Goal: Information Seeking & Learning: Check status

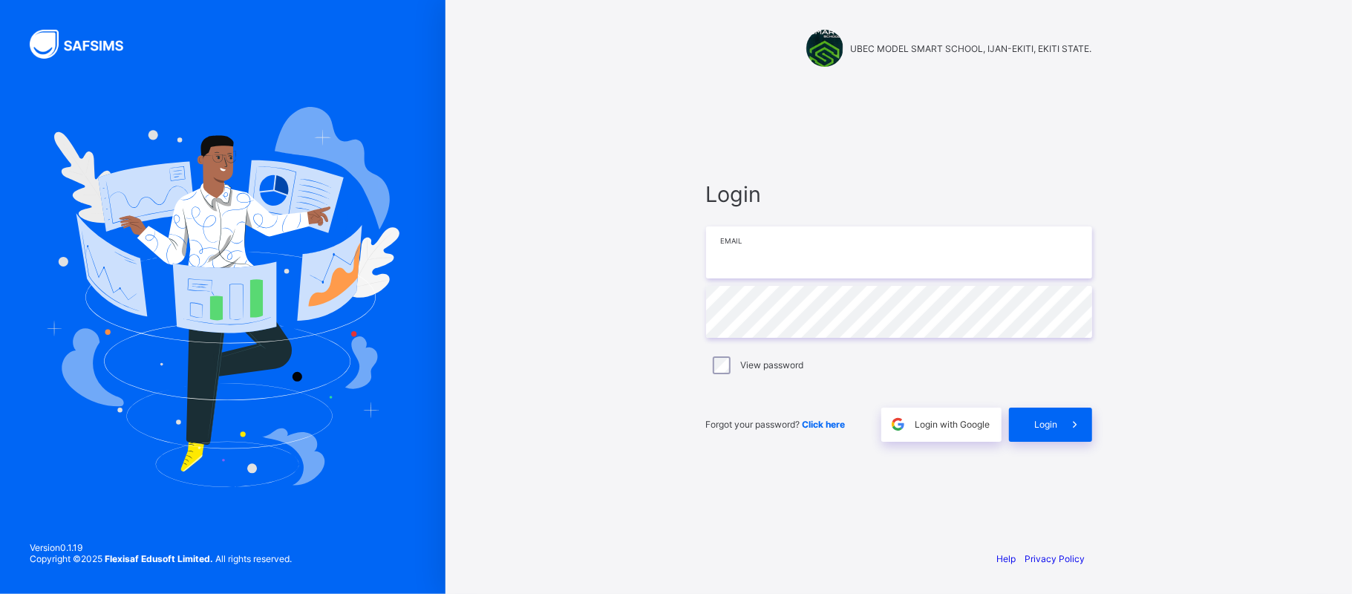
type input "**********"
click at [1037, 408] on div "Login" at bounding box center [1050, 425] width 83 height 34
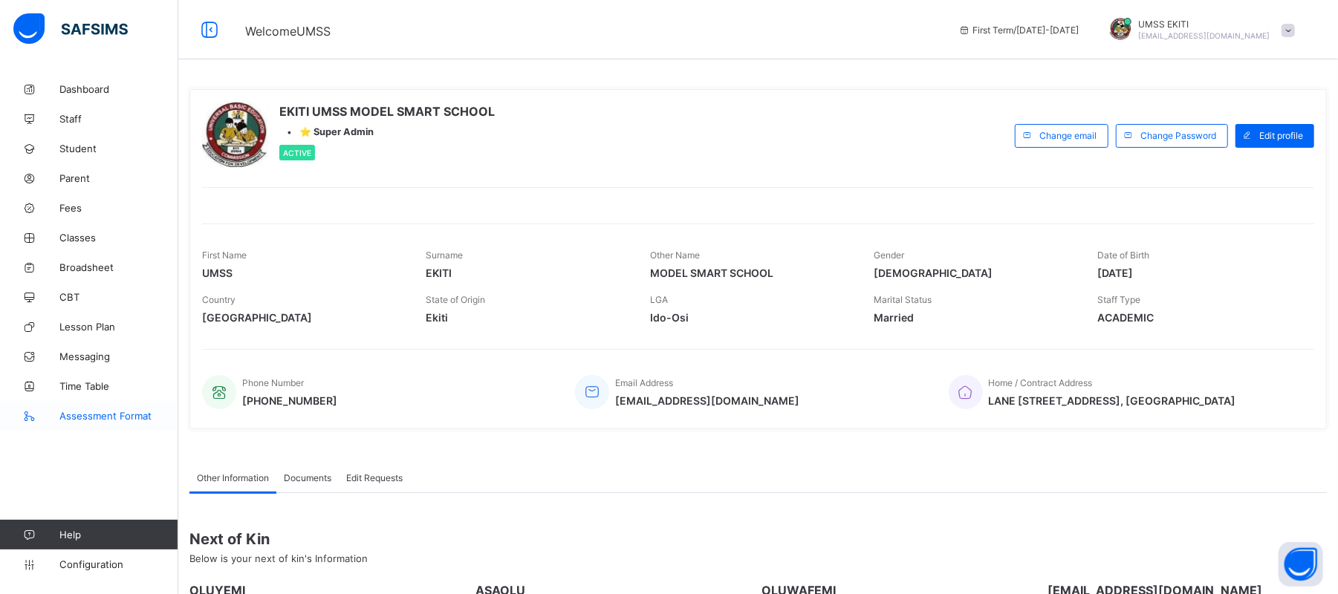
click at [108, 414] on span "Assessment Format" at bounding box center [118, 416] width 119 height 12
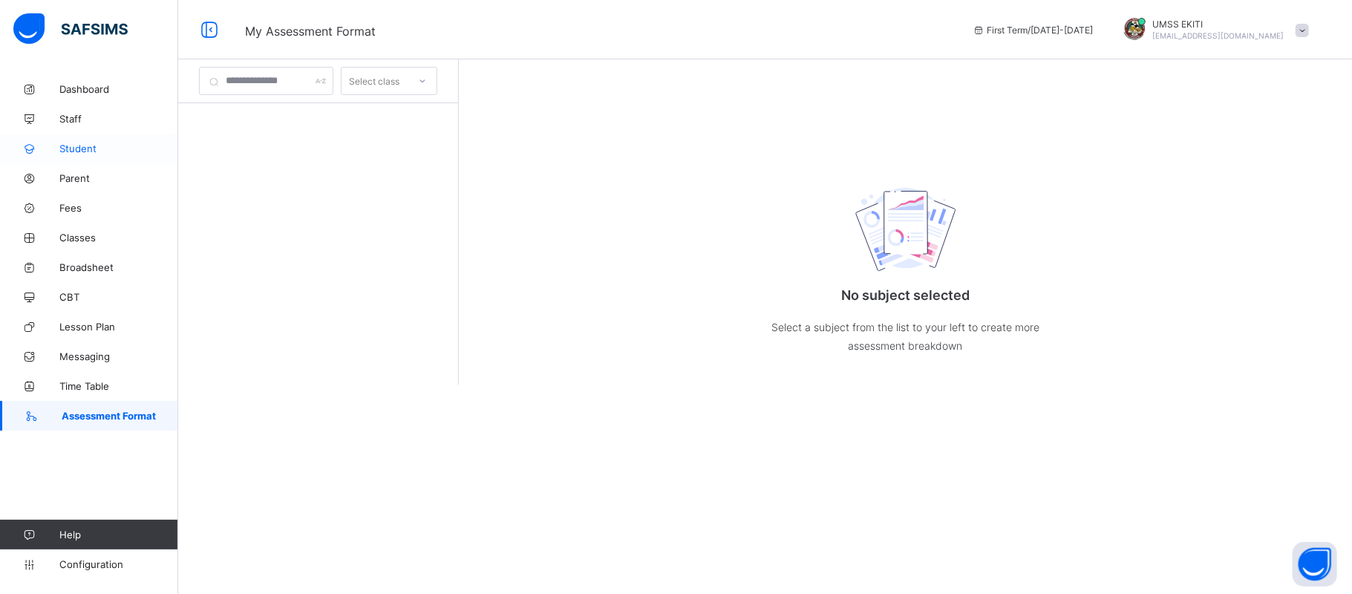
click at [88, 146] on span "Student" at bounding box center [118, 149] width 119 height 12
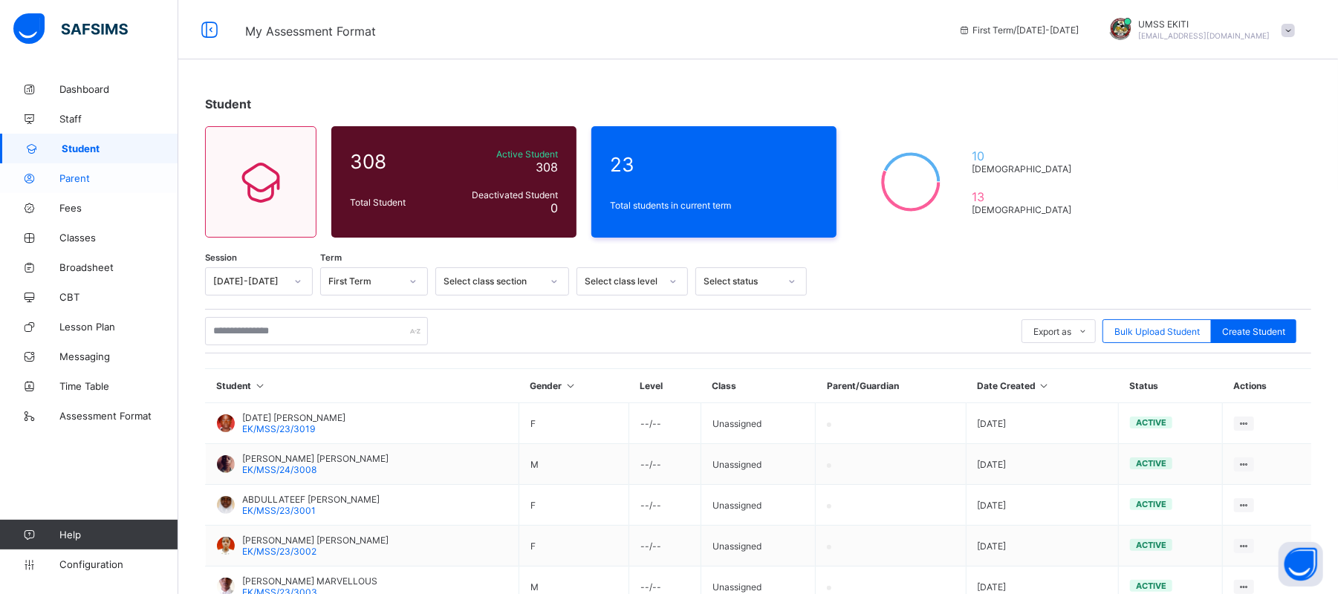
click at [87, 178] on span "Parent" at bounding box center [118, 178] width 119 height 12
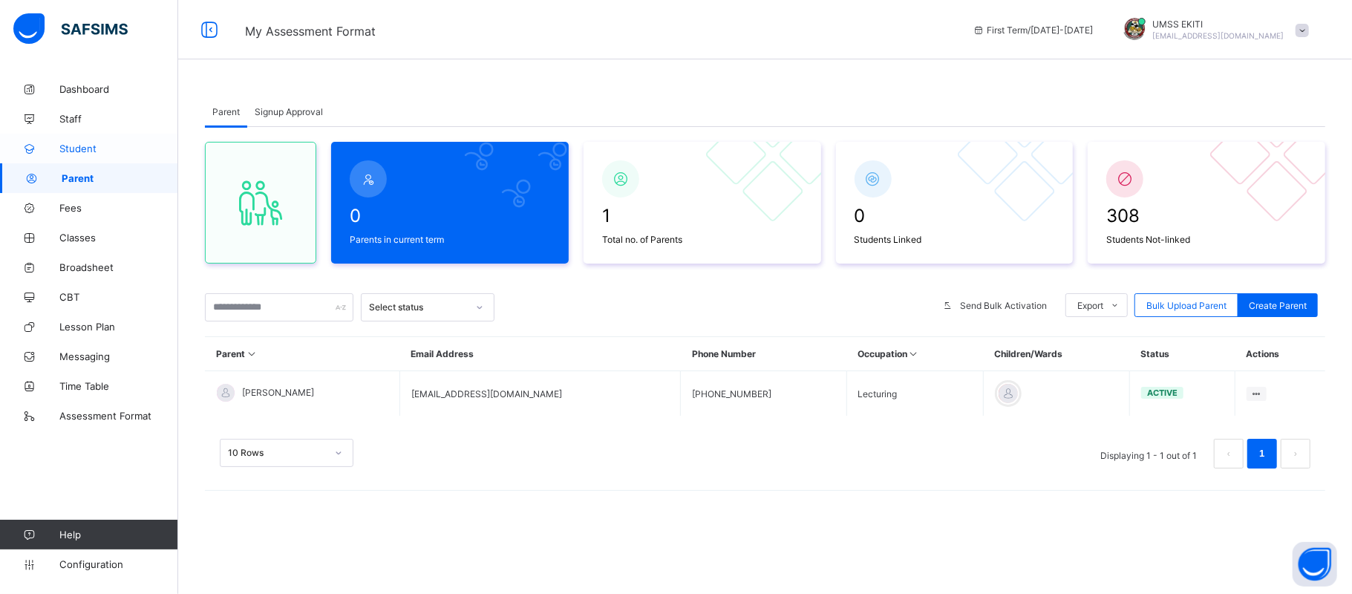
click at [91, 147] on span "Student" at bounding box center [118, 149] width 119 height 12
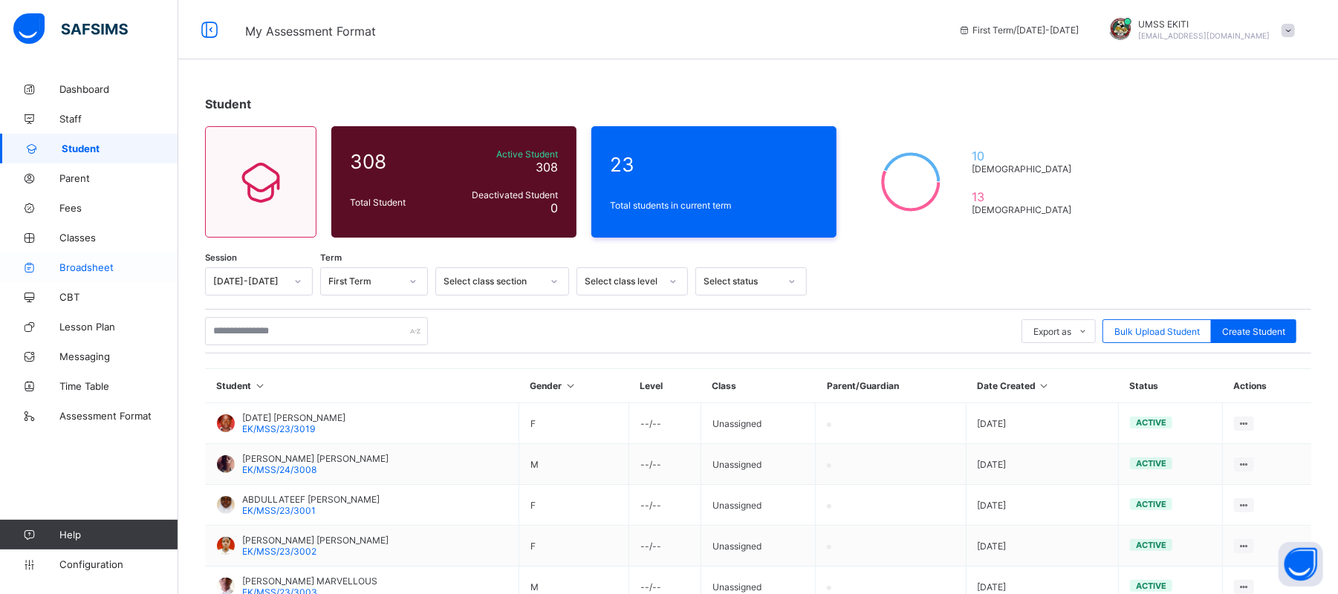
click at [90, 262] on span "Broadsheet" at bounding box center [118, 267] width 119 height 12
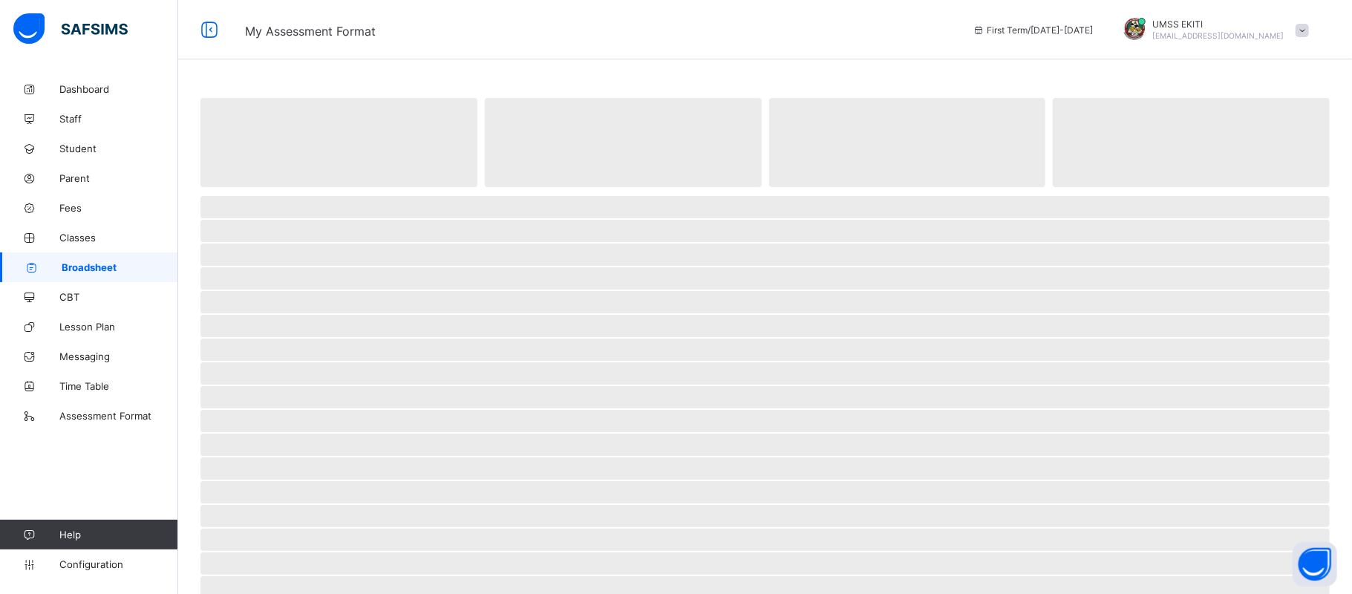
drag, startPoint x: 1346, startPoint y: 119, endPoint x: 1343, endPoint y: 59, distance: 59.5
click at [1343, 59] on html "My Assessment Format First Term / 2025-2026 UMSS EKITI ubecmss.ekiti@gmail.com …" at bounding box center [676, 405] width 1352 height 811
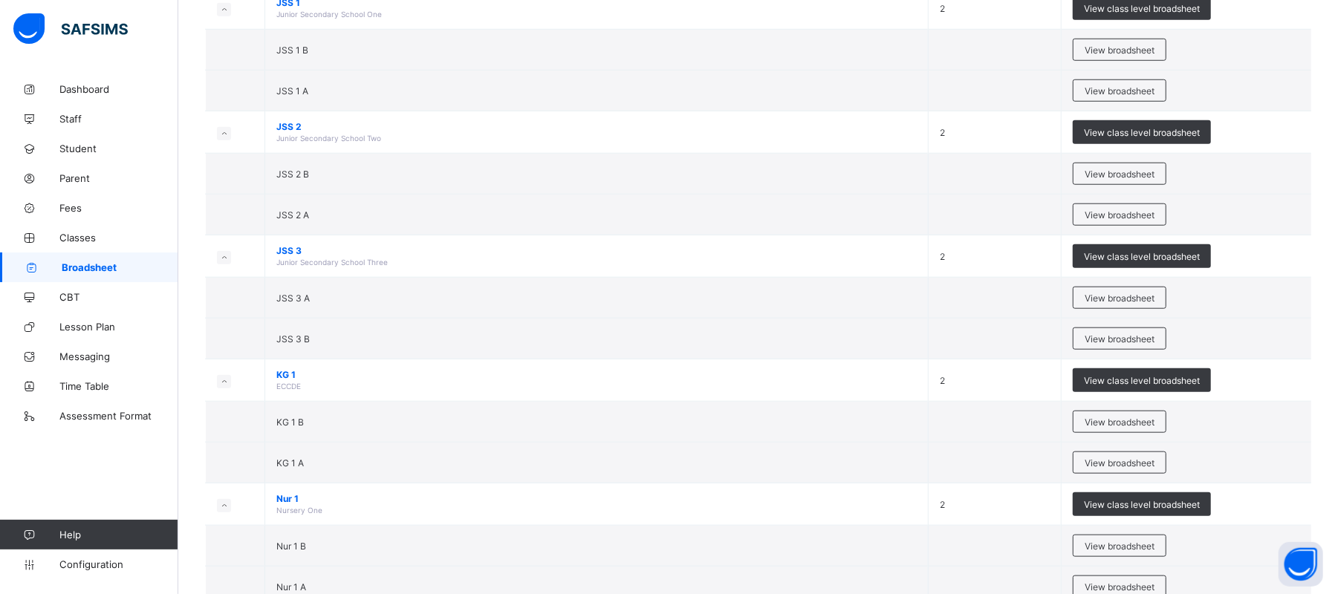
scroll to position [957, 0]
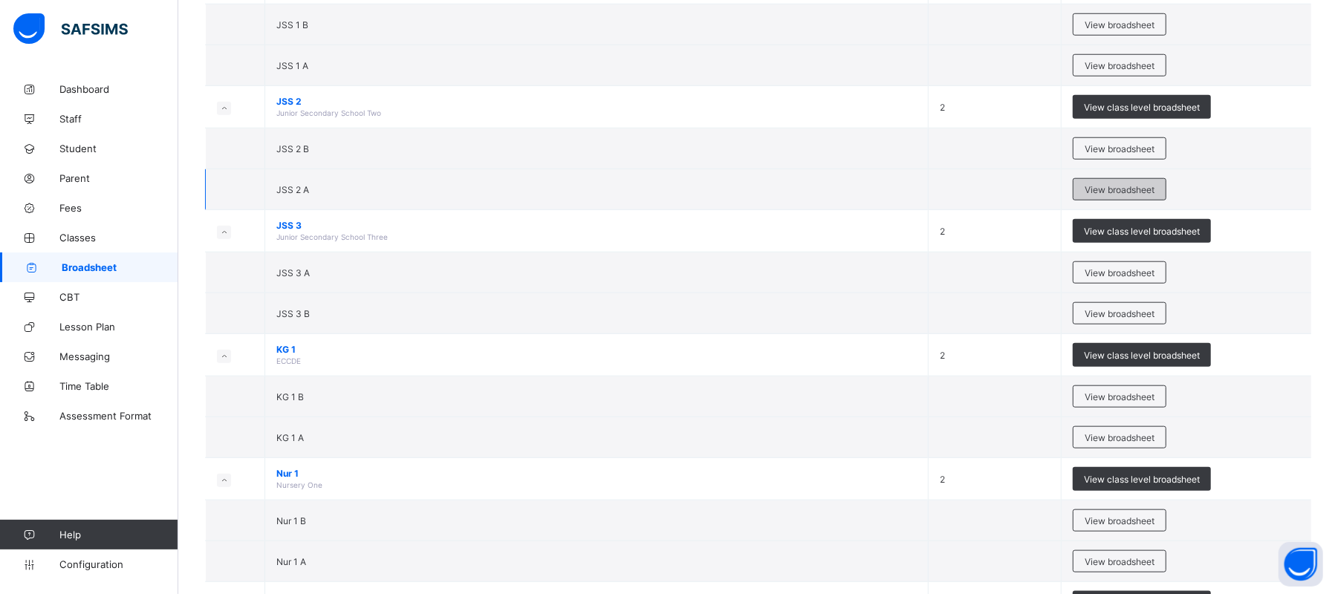
click at [1127, 192] on span "View broadsheet" at bounding box center [1119, 189] width 70 height 11
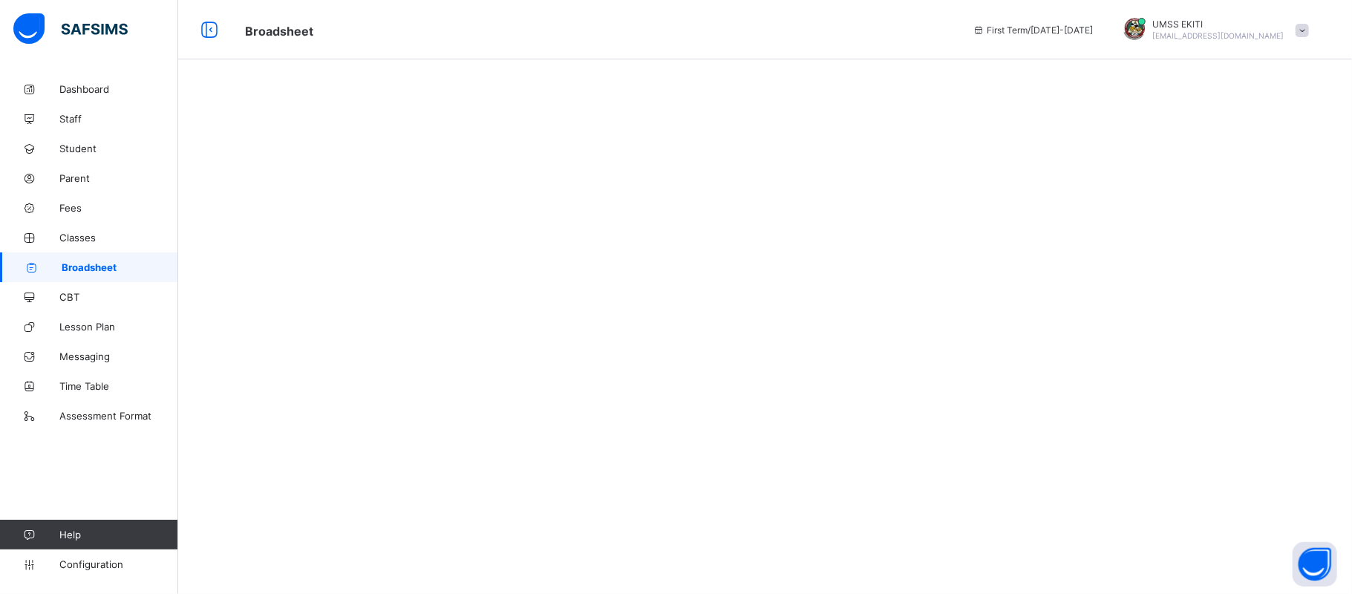
click at [474, 183] on div at bounding box center [765, 297] width 1174 height 594
click at [74, 229] on link "Classes" at bounding box center [89, 238] width 178 height 30
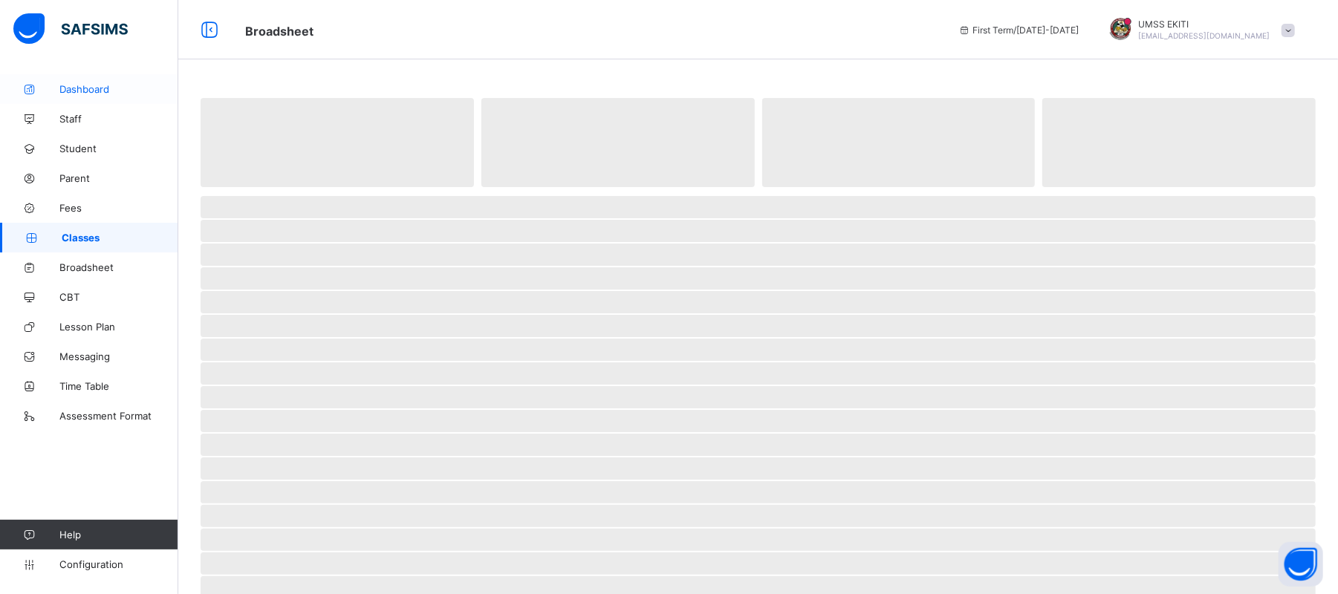
click at [91, 83] on span "Dashboard" at bounding box center [118, 89] width 119 height 12
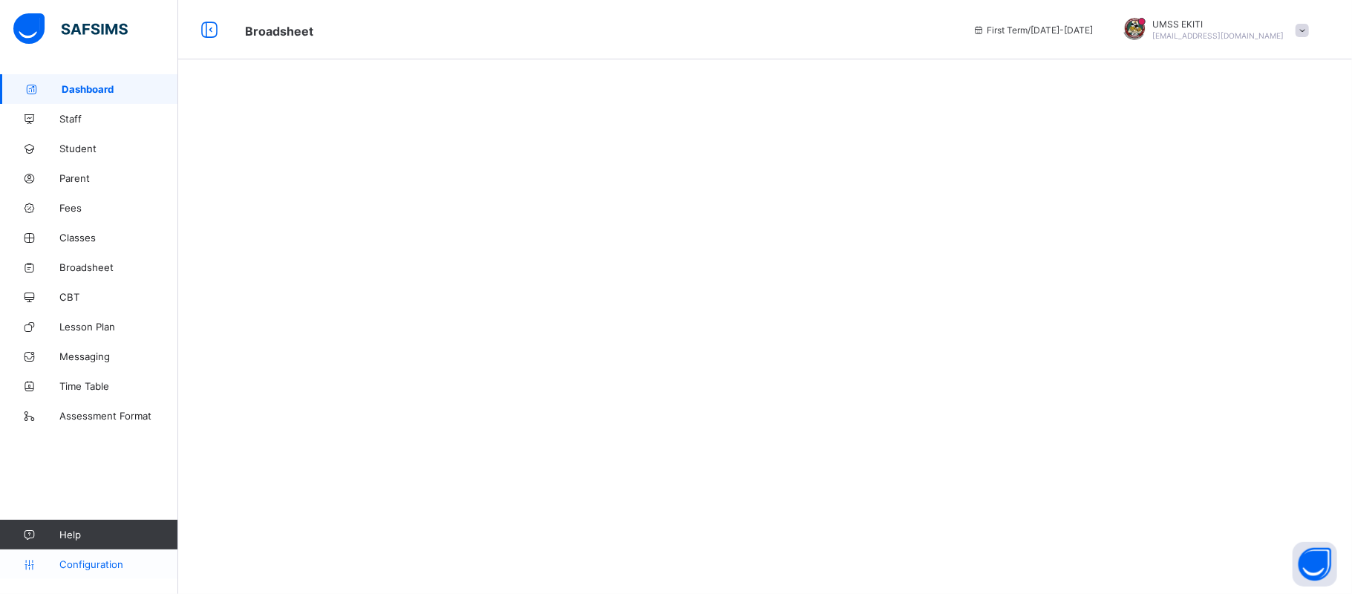
click at [98, 556] on link "Configuration" at bounding box center [89, 565] width 178 height 30
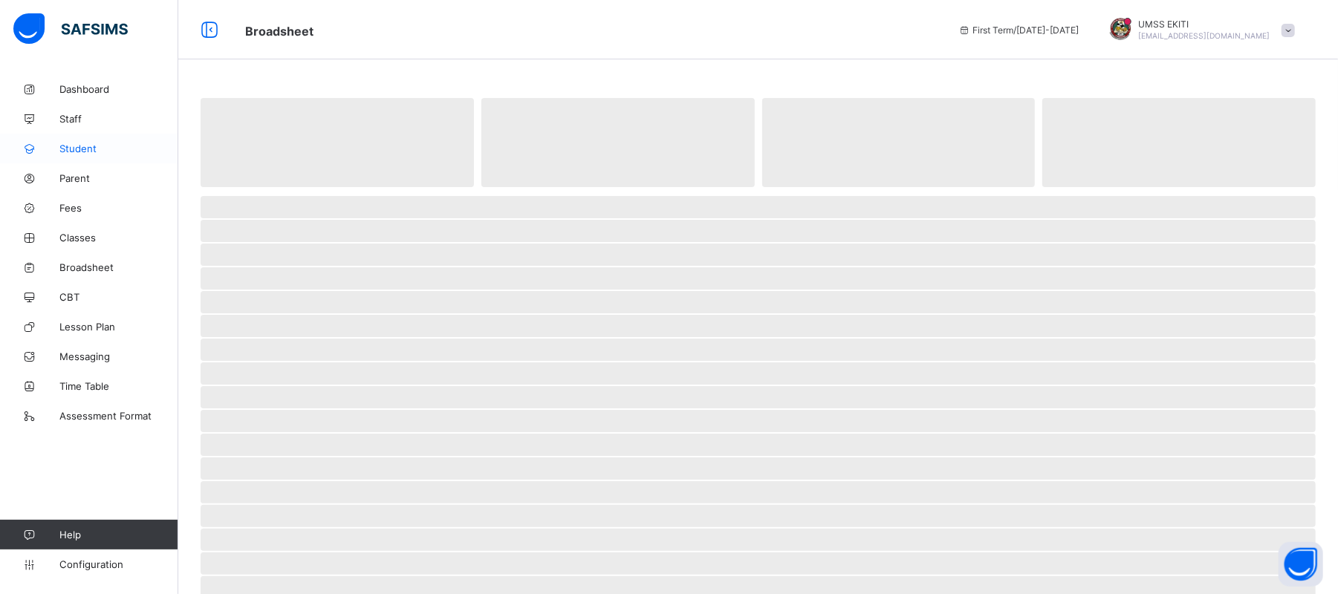
click at [81, 143] on span "Student" at bounding box center [118, 149] width 119 height 12
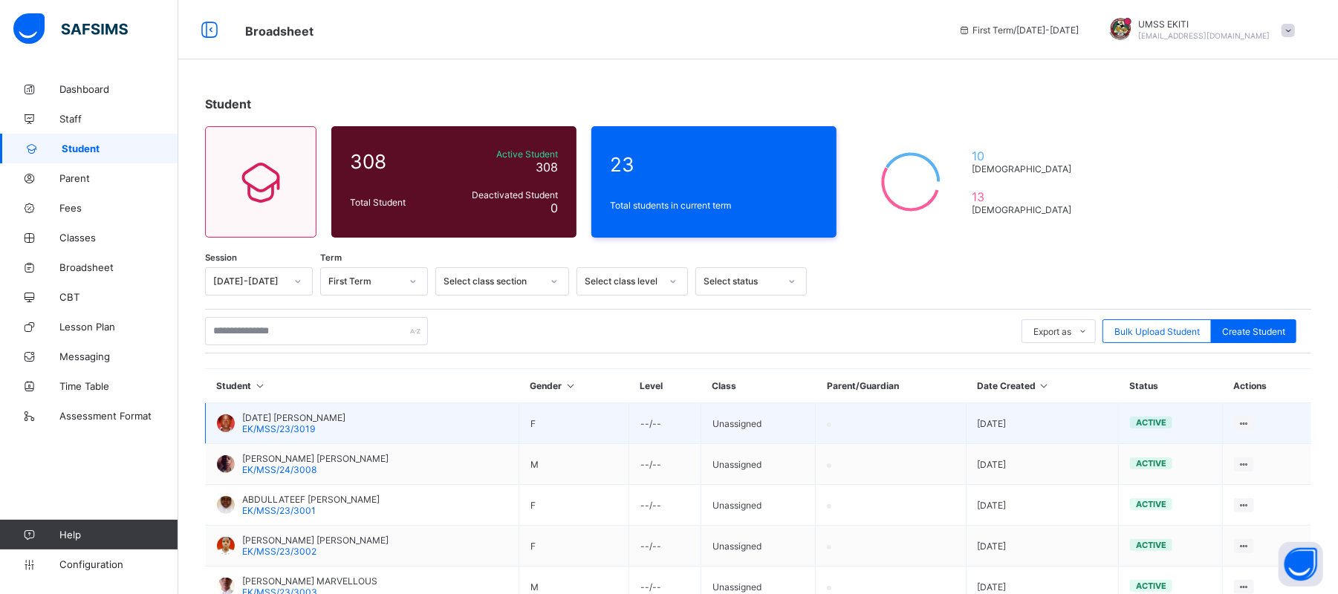
click at [307, 417] on span "FRIDAY MARY CHISOM" at bounding box center [293, 417] width 103 height 11
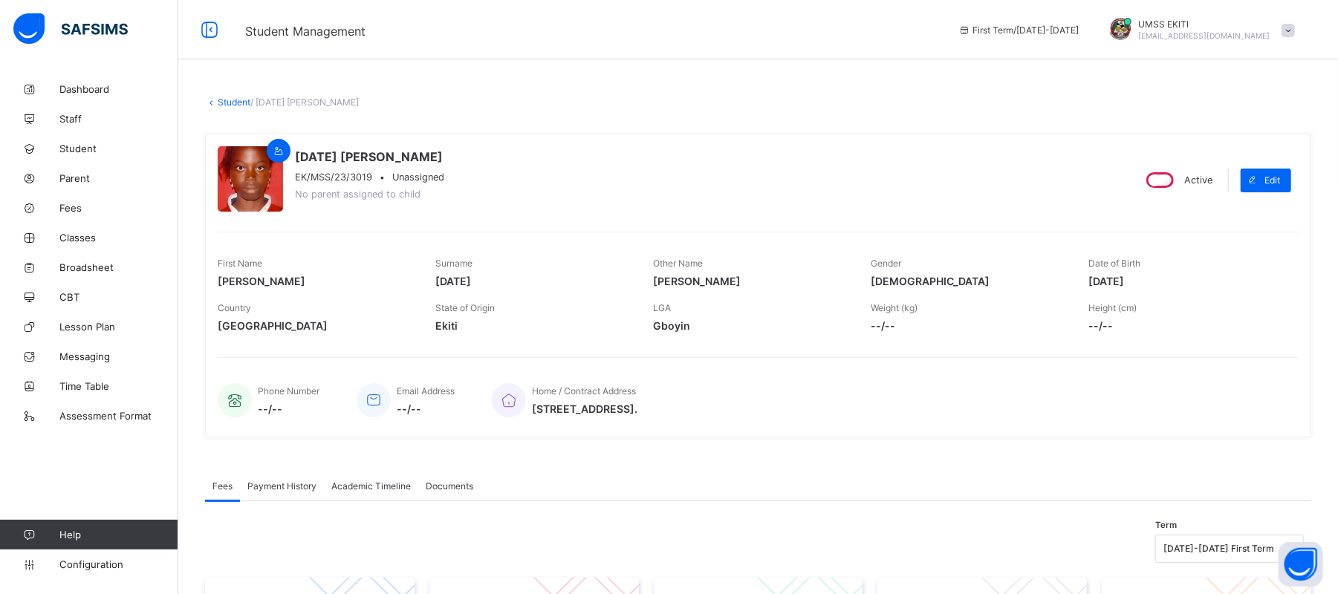
scroll to position [505, 0]
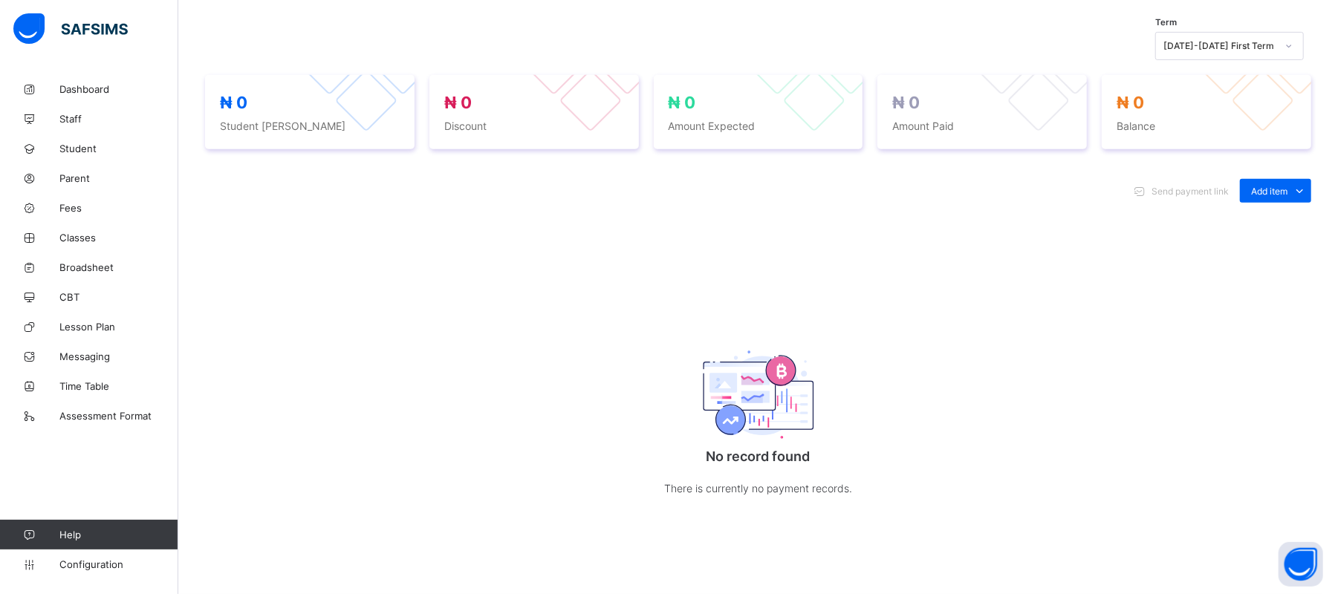
click at [408, 273] on div "Send payment link Add item Optional items Special bill No record found There is…" at bounding box center [758, 353] width 1106 height 378
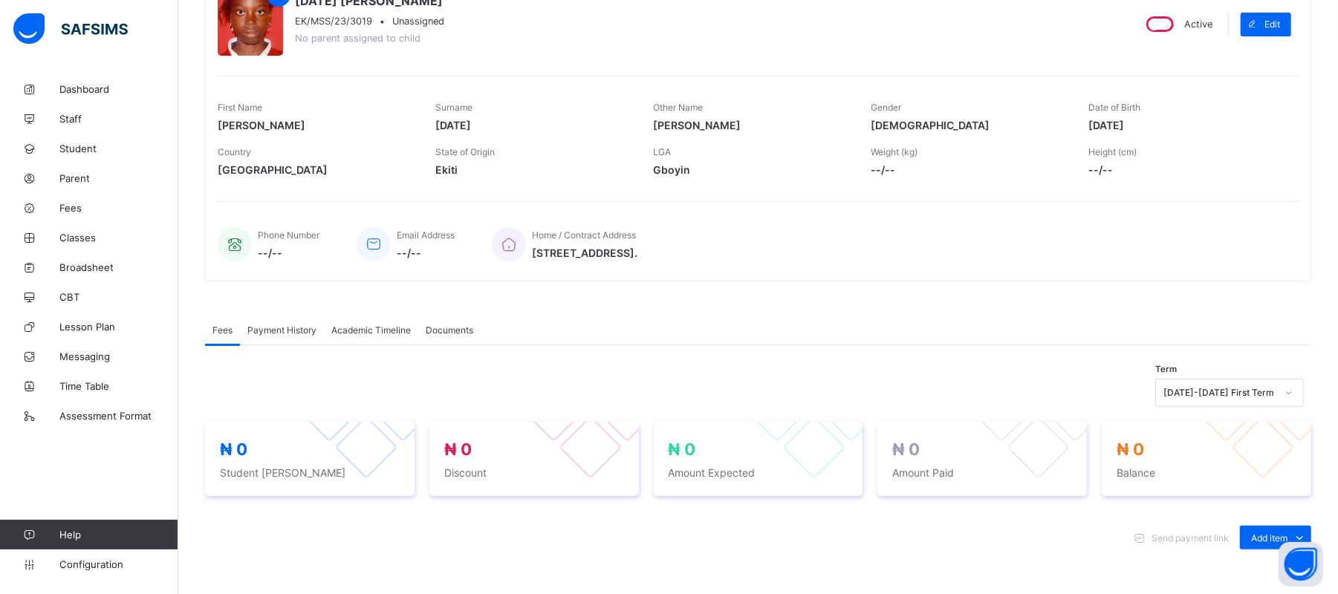
scroll to position [0, 0]
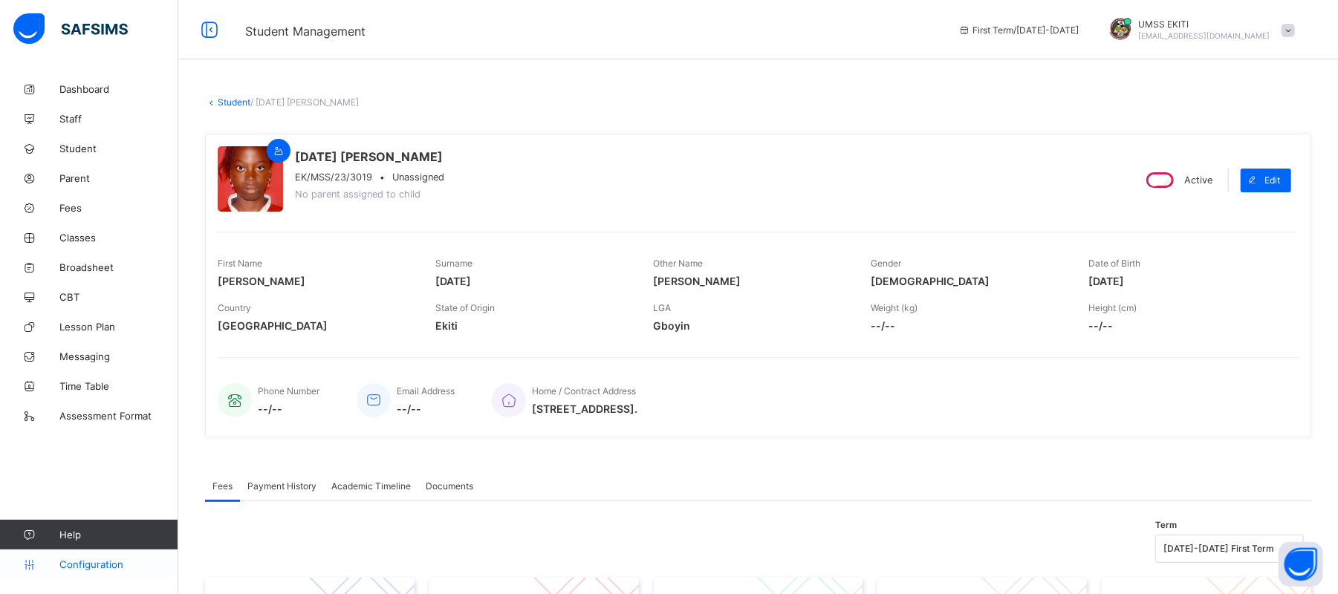
click at [85, 561] on span "Configuration" at bounding box center [118, 565] width 118 height 12
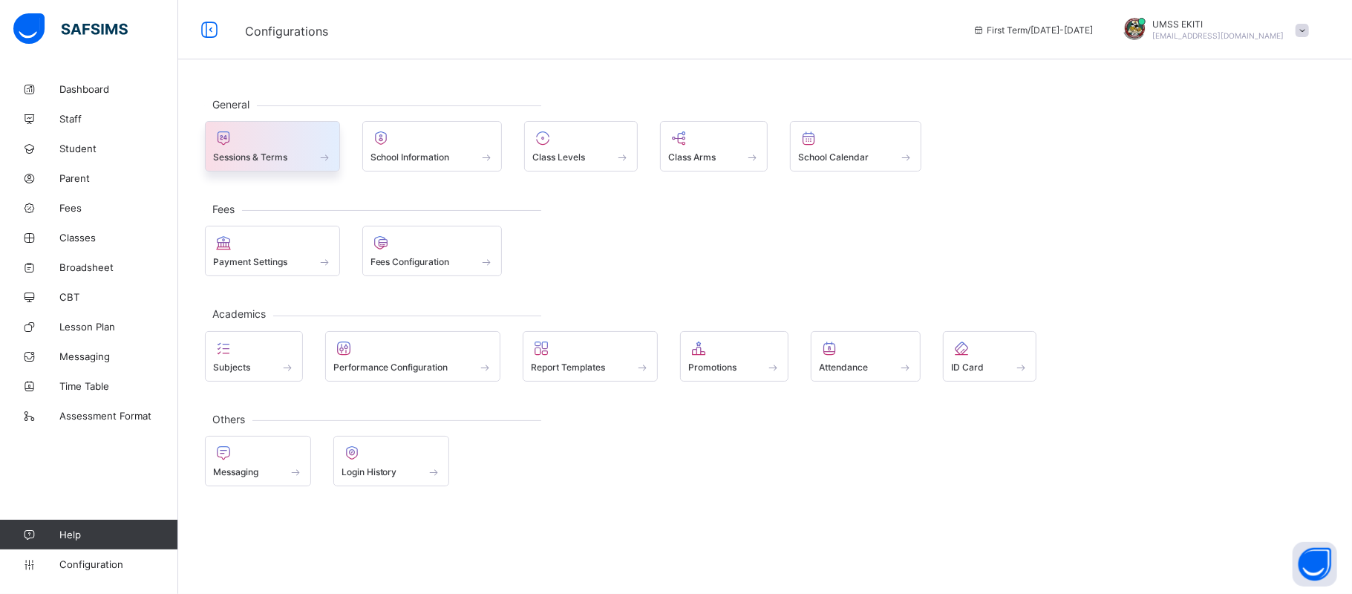
click at [253, 143] on div at bounding box center [272, 138] width 119 height 18
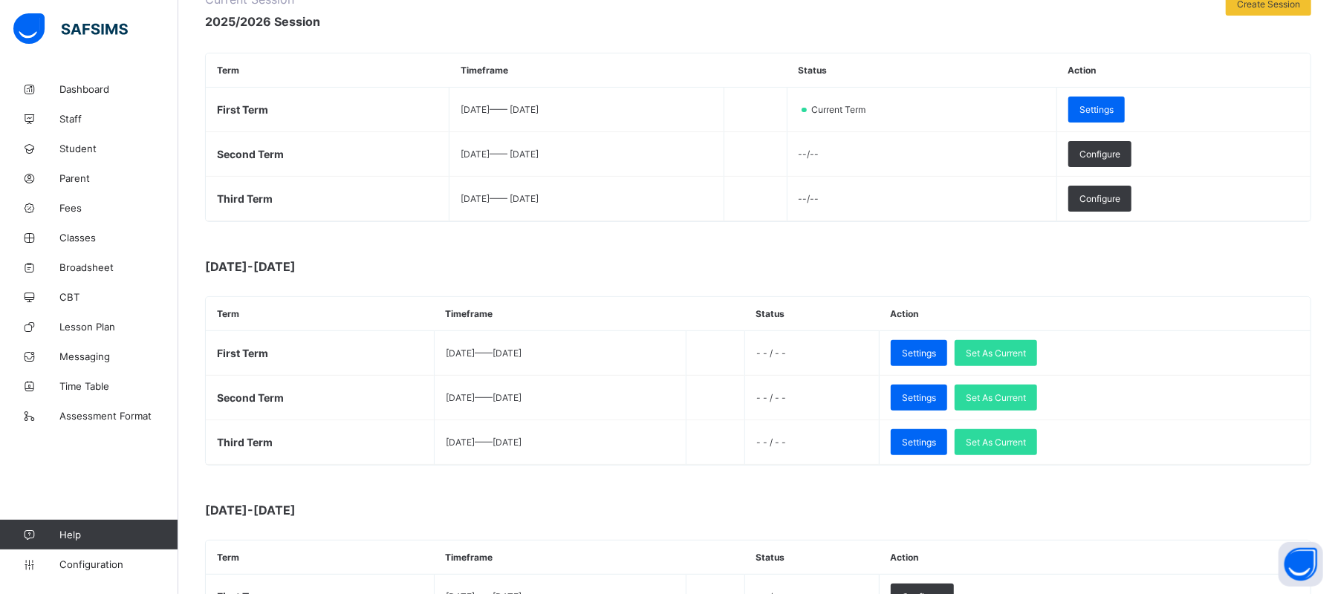
scroll to position [206, 0]
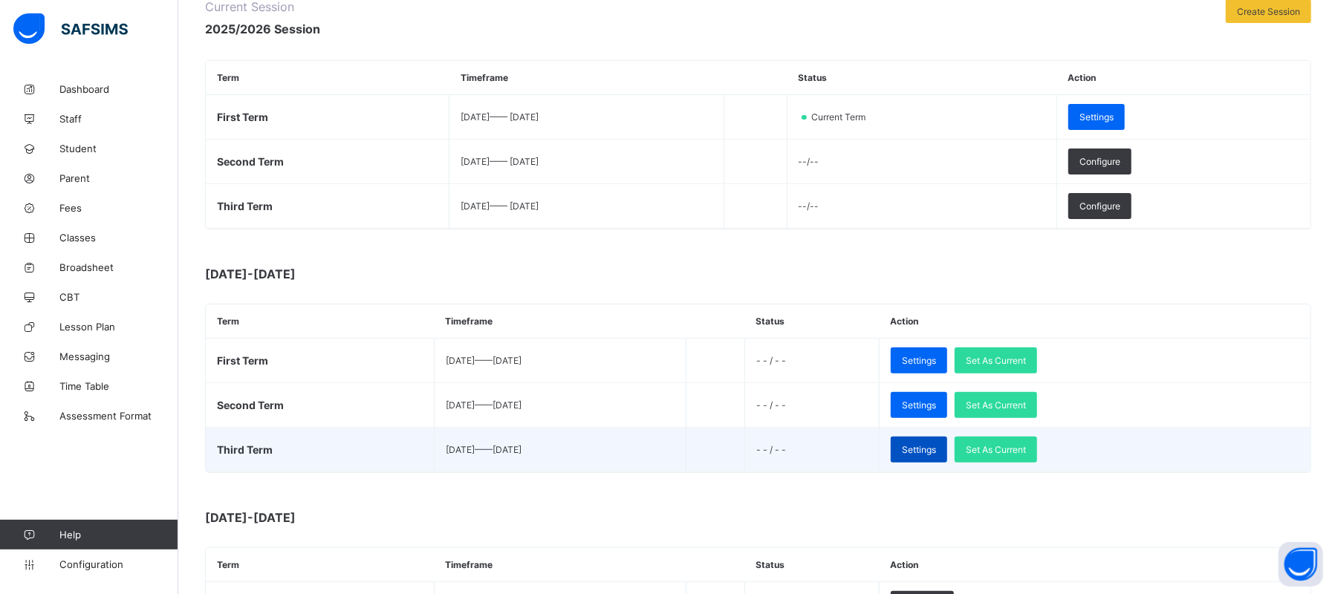
click at [936, 453] on span "Settings" at bounding box center [919, 449] width 34 height 11
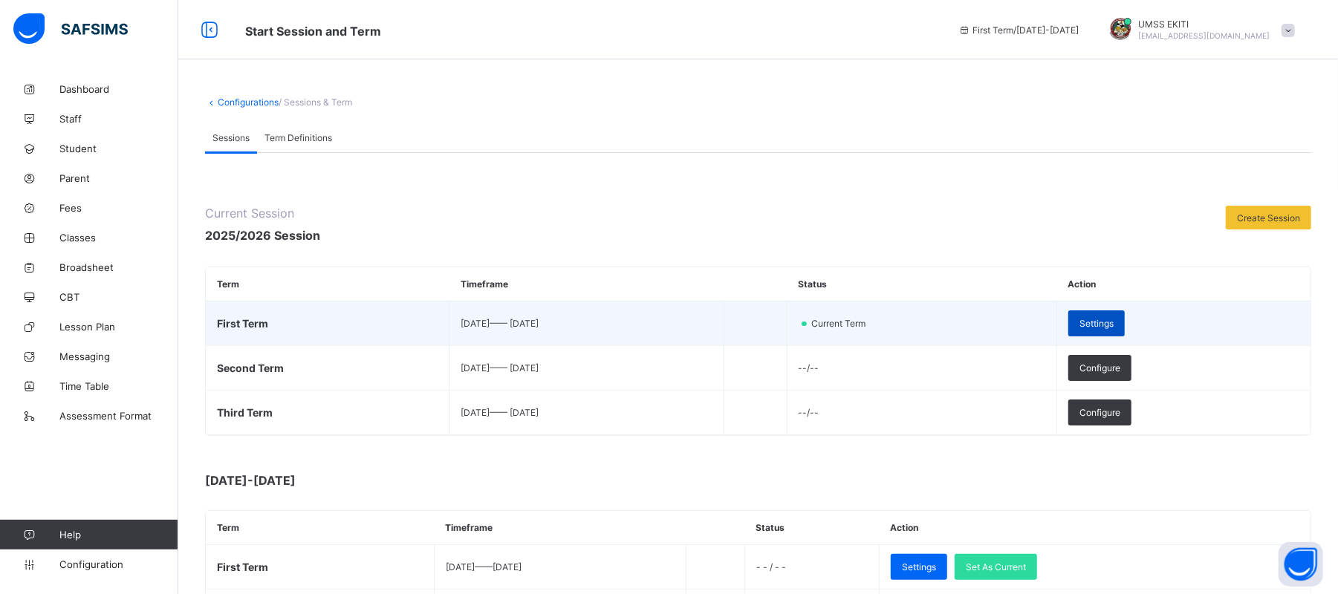
click at [1113, 319] on span "Settings" at bounding box center [1096, 323] width 34 height 11
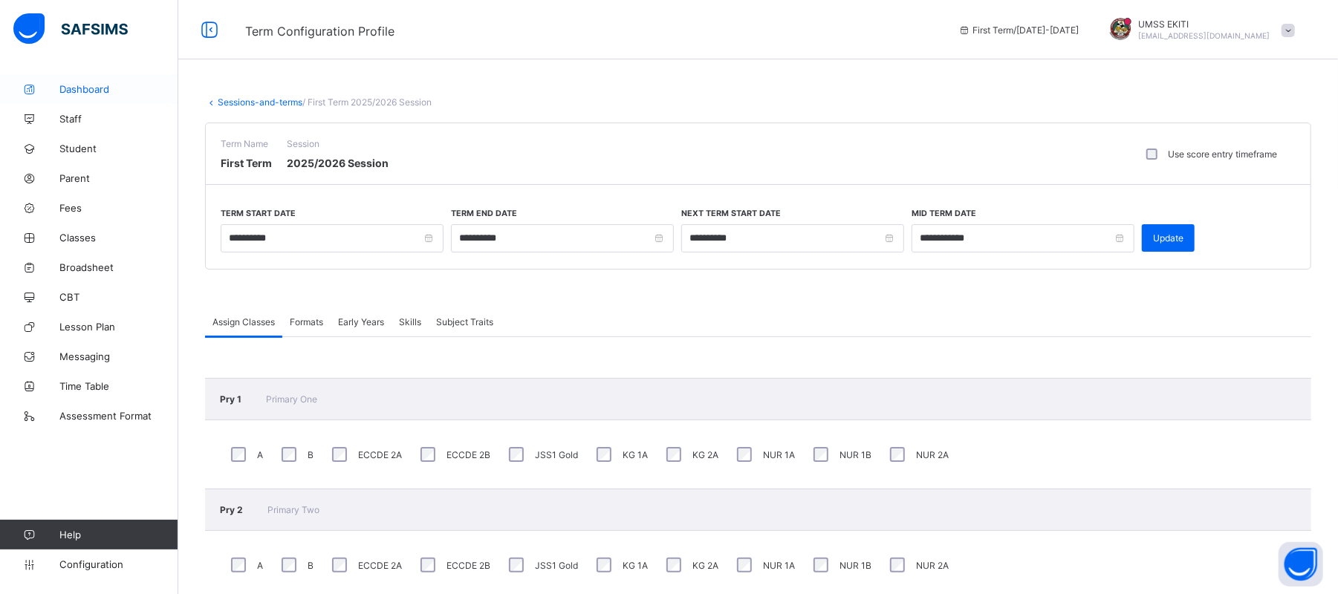
click at [91, 86] on span "Dashboard" at bounding box center [118, 89] width 119 height 12
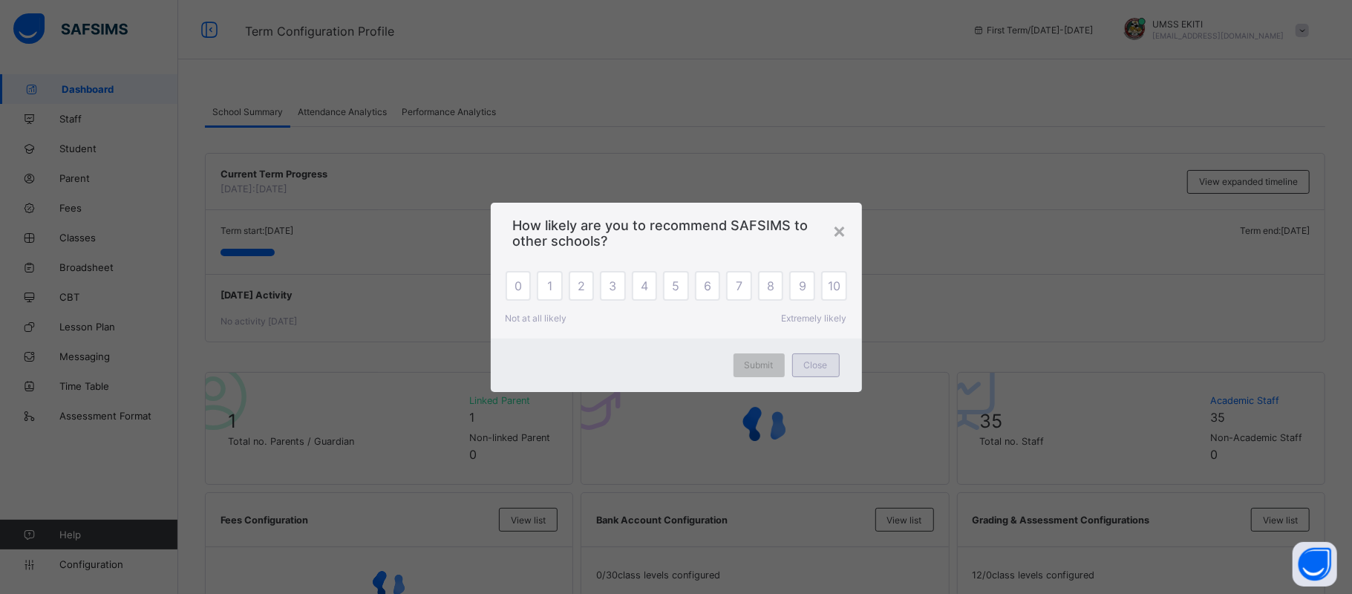
click at [813, 363] on span "Close" at bounding box center [816, 364] width 24 height 11
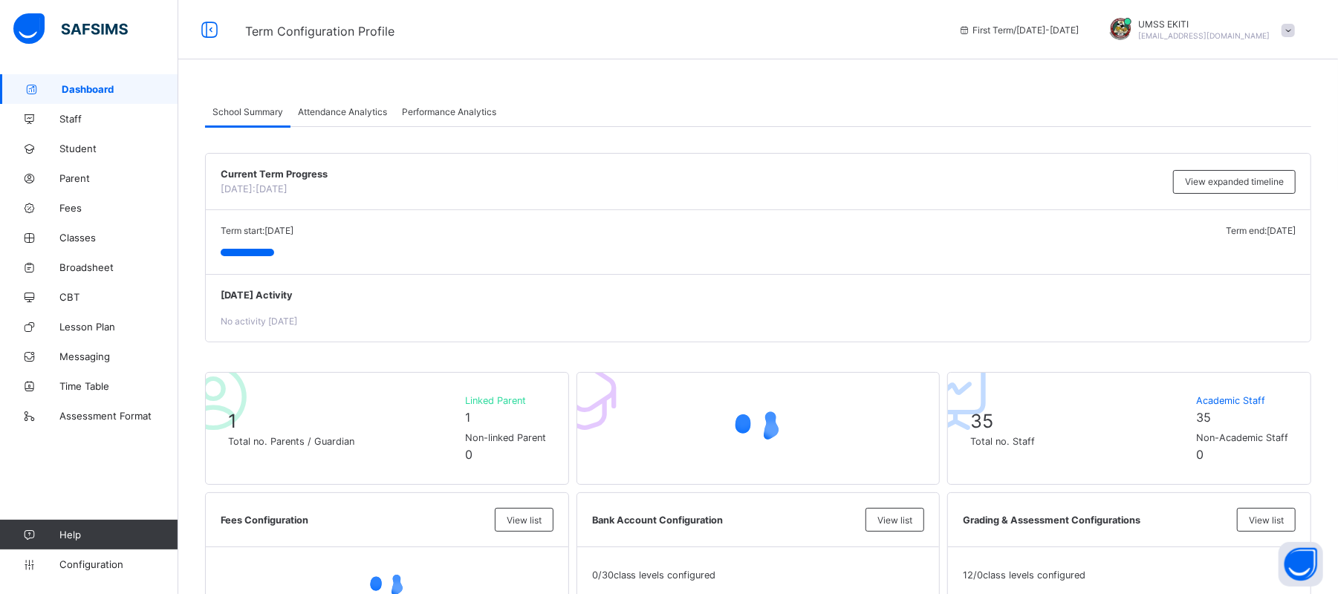
click at [367, 113] on span "Attendance Analytics" at bounding box center [342, 111] width 89 height 11
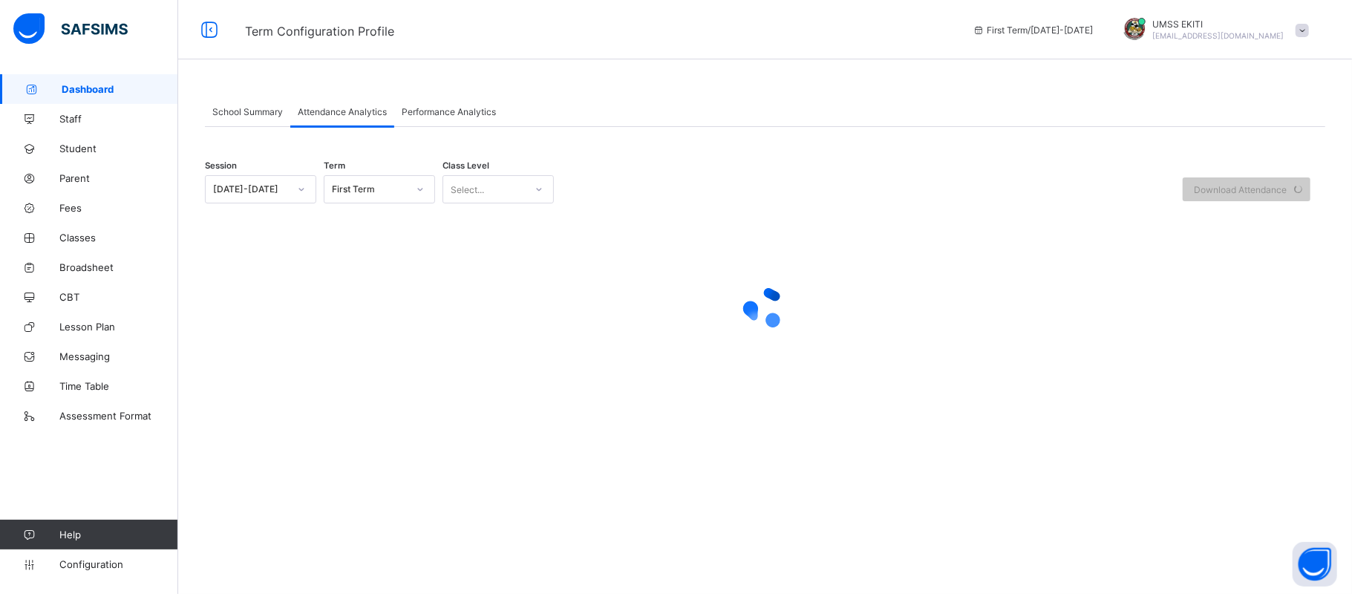
click at [446, 110] on span "Performance Analytics" at bounding box center [449, 111] width 94 height 11
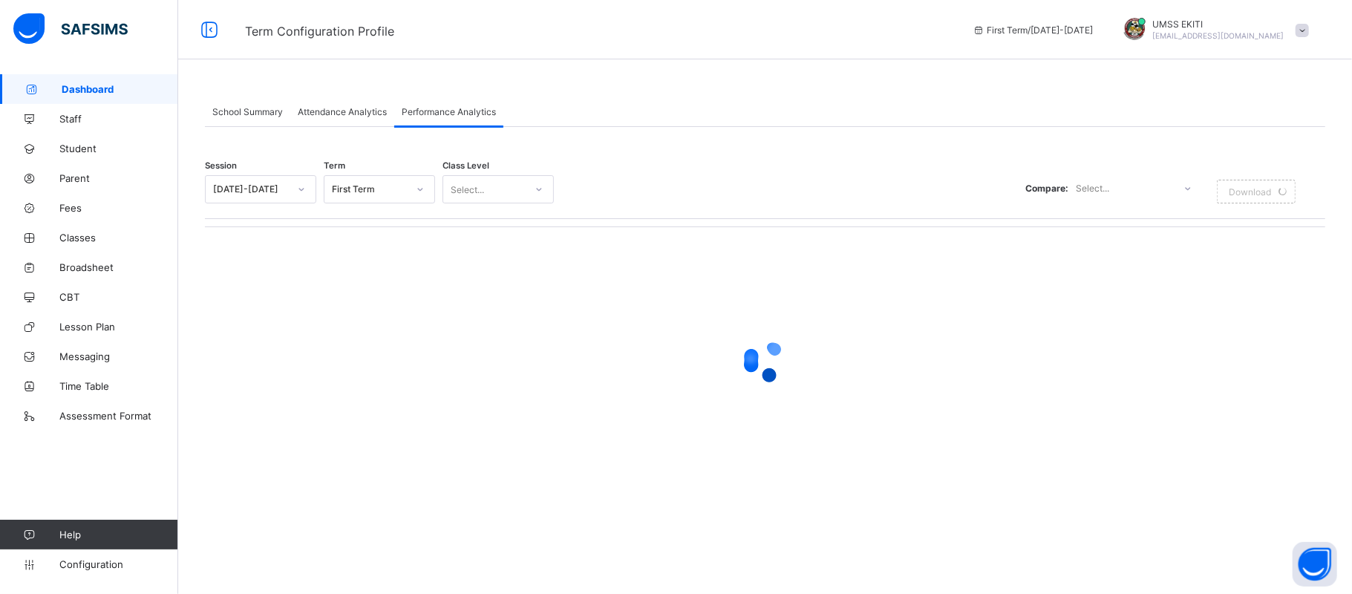
click at [359, 102] on div "Attendance Analytics" at bounding box center [342, 112] width 104 height 30
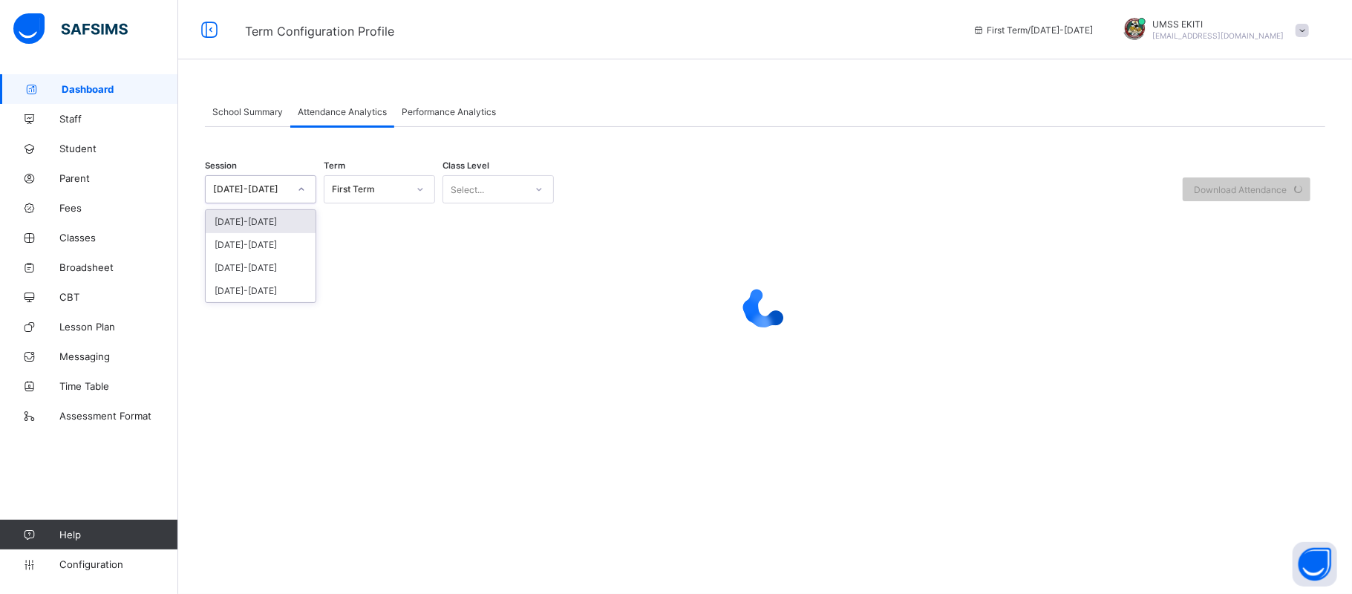
click at [303, 187] on icon at bounding box center [301, 189] width 9 height 15
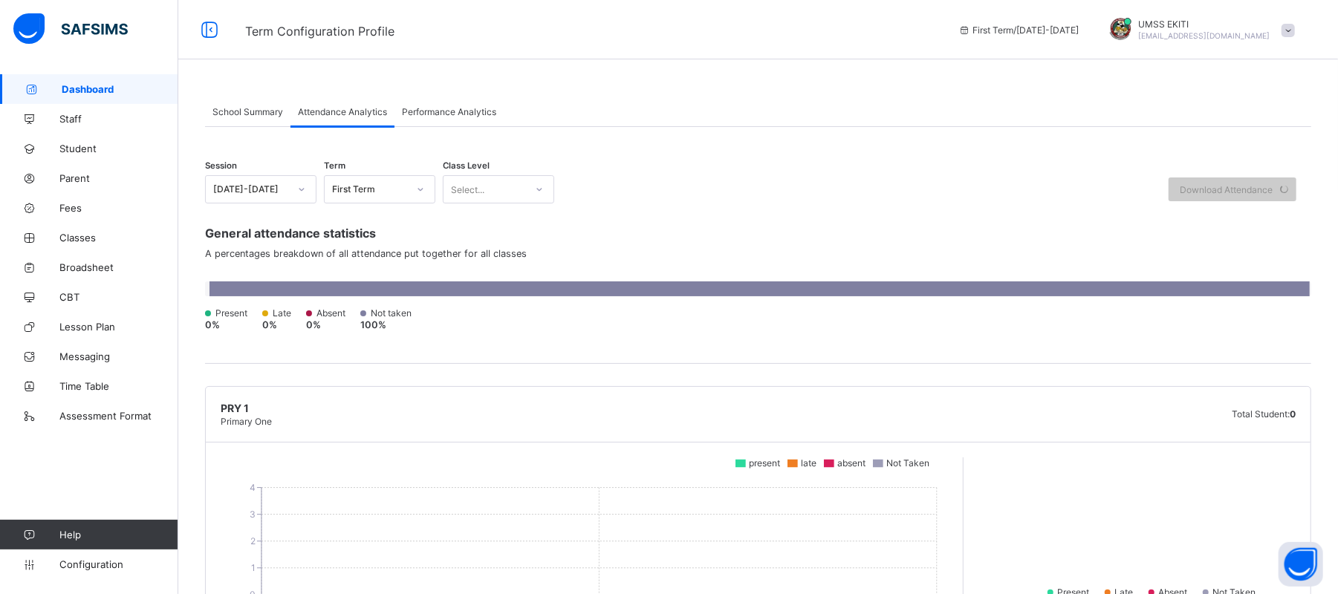
click at [446, 108] on span "Performance Analytics" at bounding box center [449, 111] width 94 height 11
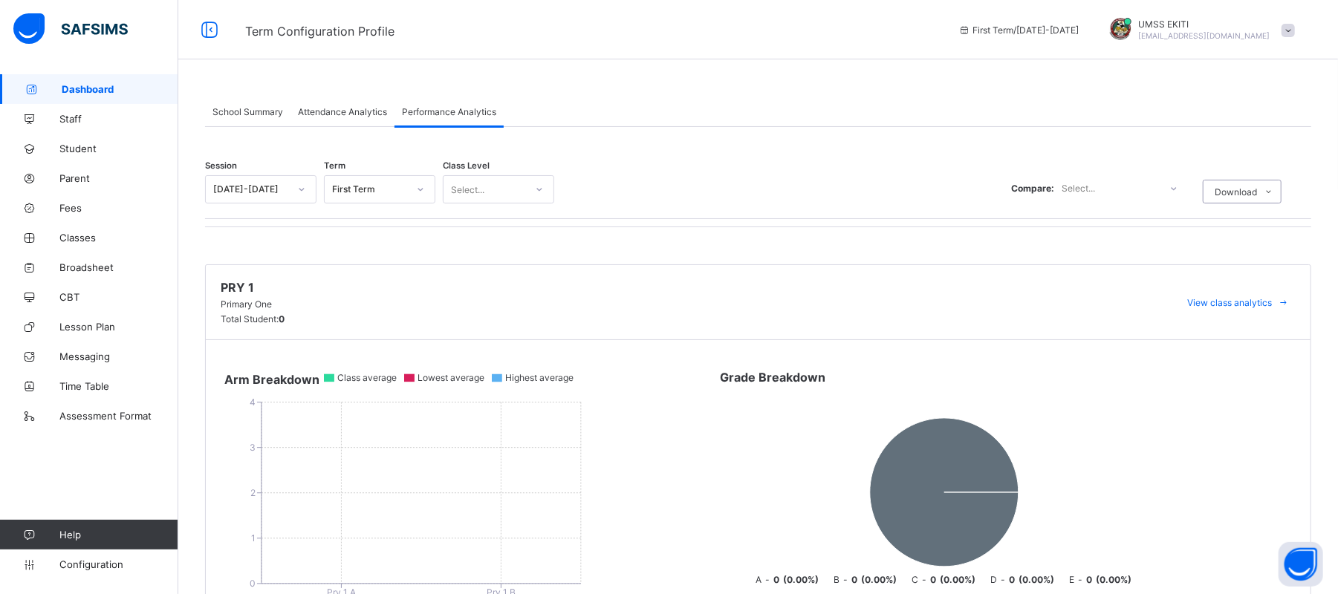
click at [302, 189] on icon at bounding box center [301, 189] width 9 height 15
click at [282, 238] on div "[DATE]-[DATE]" at bounding box center [261, 244] width 110 height 23
click at [417, 191] on icon at bounding box center [420, 189] width 9 height 15
click at [398, 267] on div "Third Term" at bounding box center [380, 267] width 110 height 23
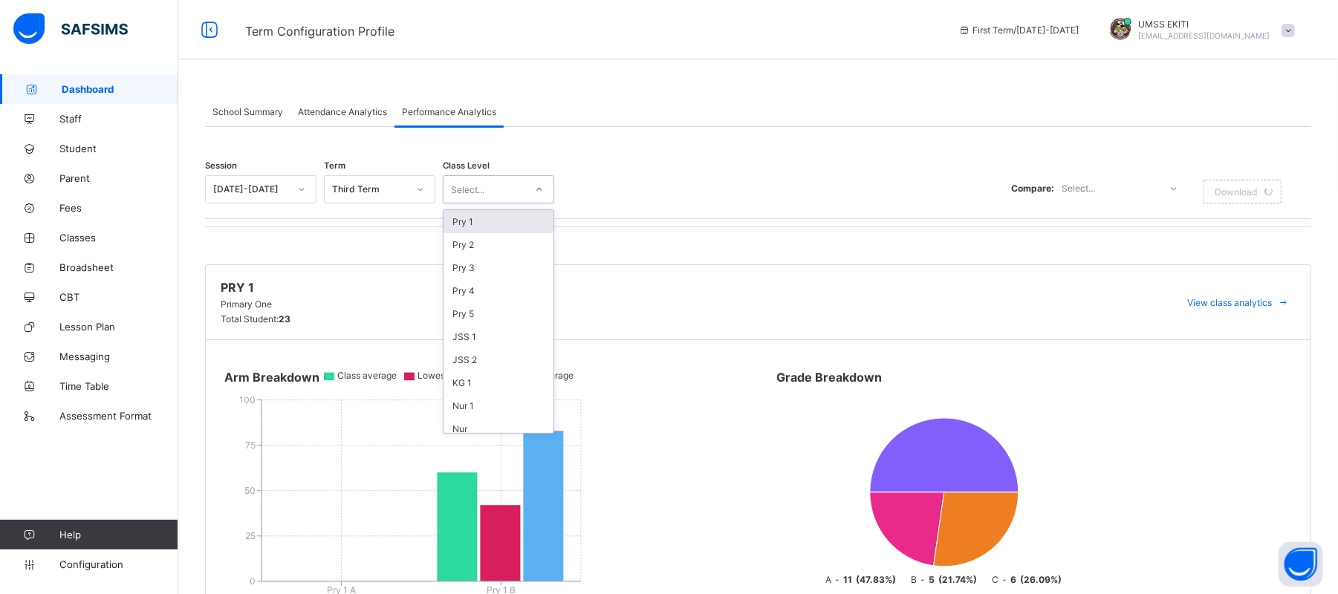
click at [544, 186] on div at bounding box center [539, 190] width 25 height 24
click at [634, 182] on div "Compare: Select... Download Performance Analysis Grade Analysis" at bounding box center [924, 187] width 727 height 31
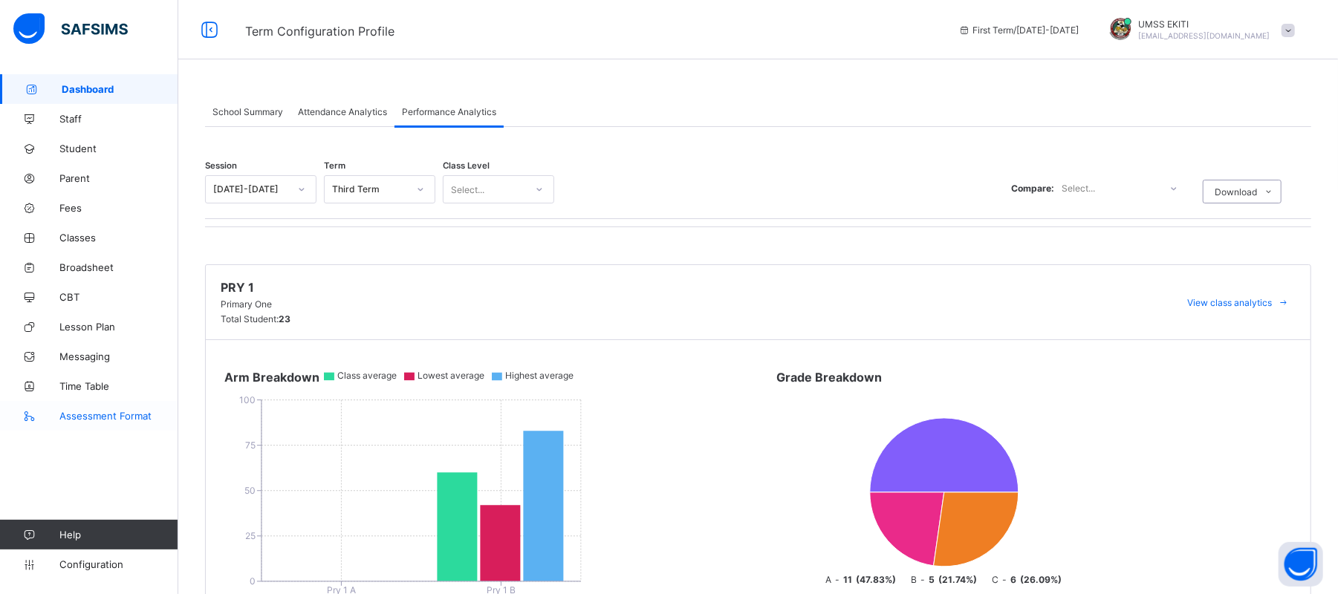
click at [129, 408] on link "Assessment Format" at bounding box center [89, 416] width 178 height 30
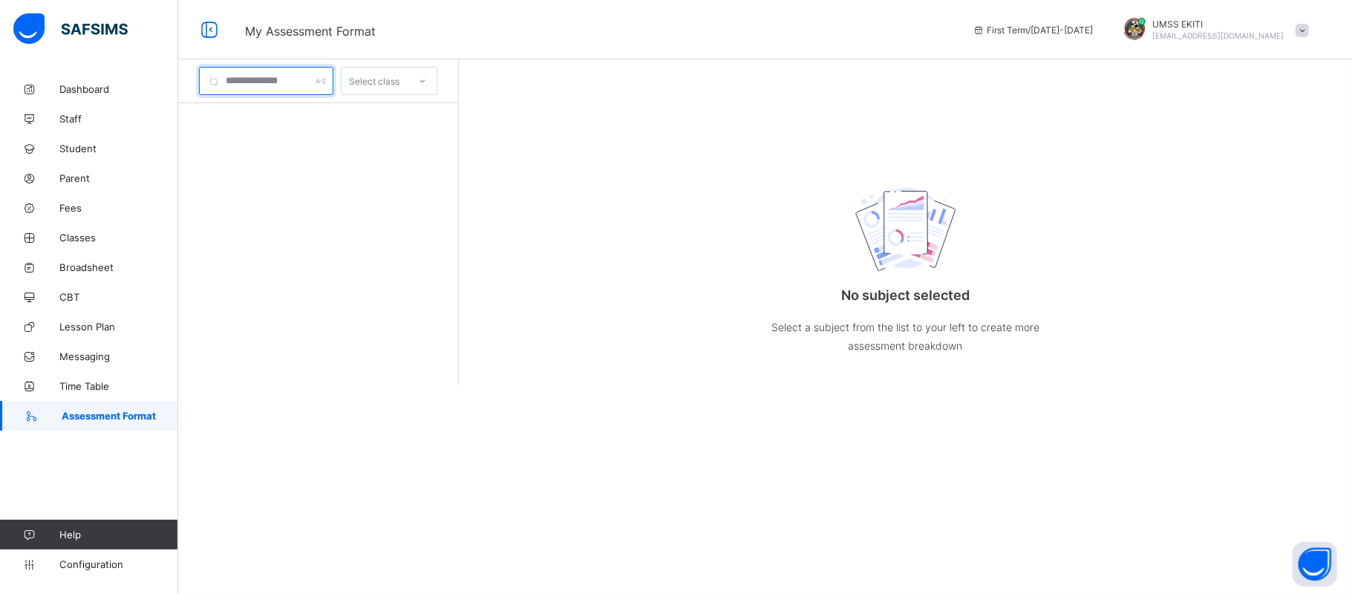
click at [333, 77] on div at bounding box center [266, 81] width 134 height 28
click at [100, 559] on span "Configuration" at bounding box center [118, 565] width 118 height 12
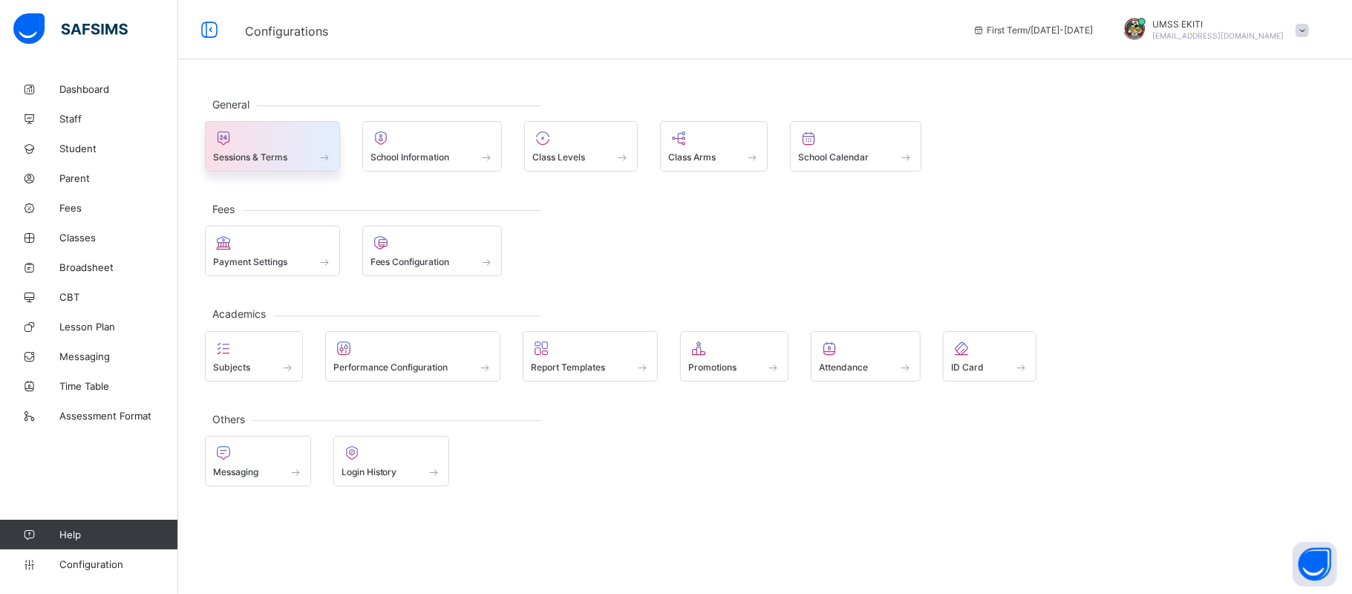
click at [264, 147] on span at bounding box center [272, 149] width 119 height 4
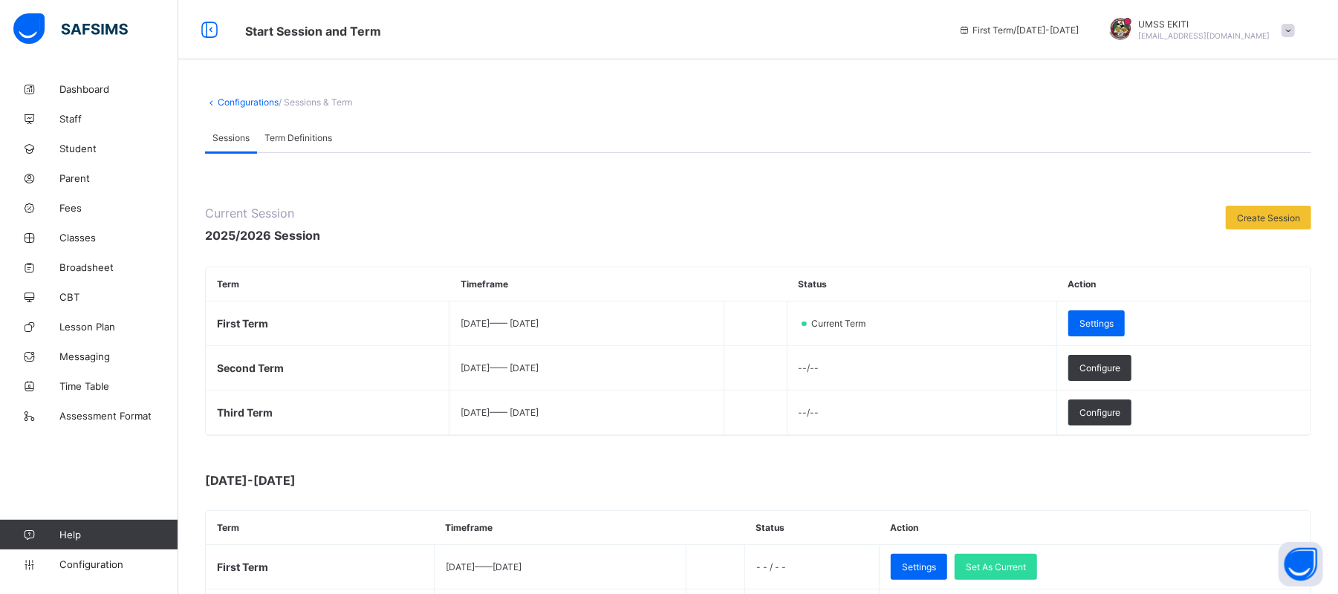
click at [298, 135] on span "Term Definitions" at bounding box center [298, 137] width 68 height 11
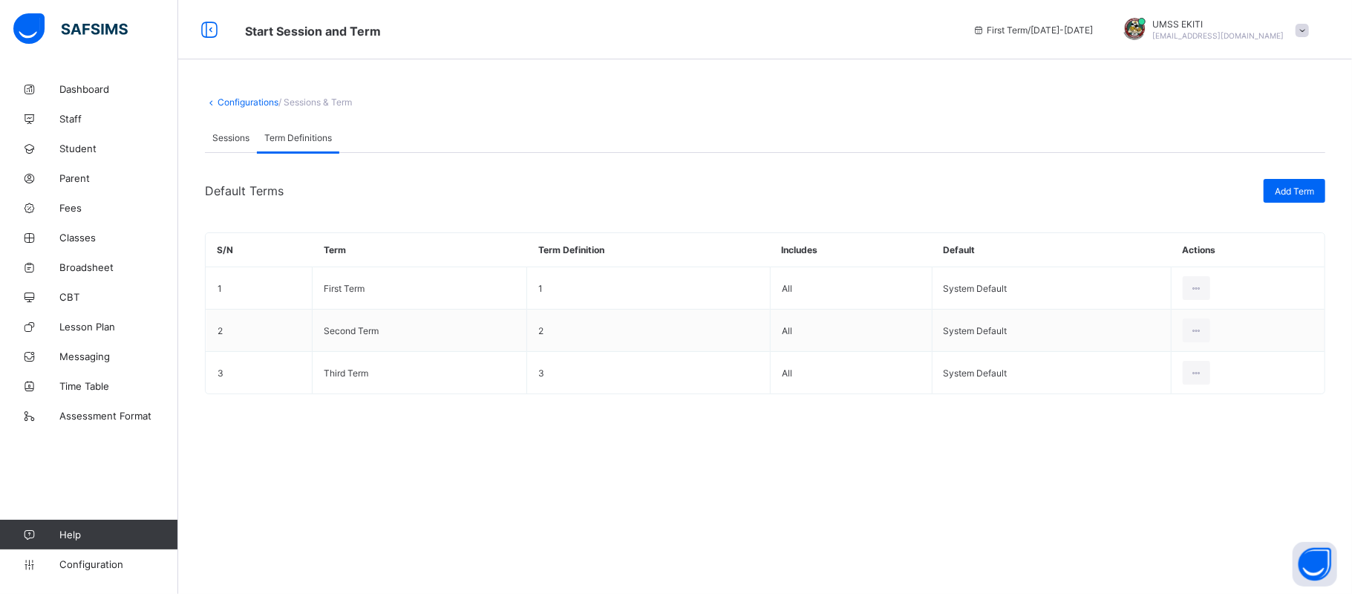
click at [221, 135] on span "Sessions" at bounding box center [230, 137] width 37 height 11
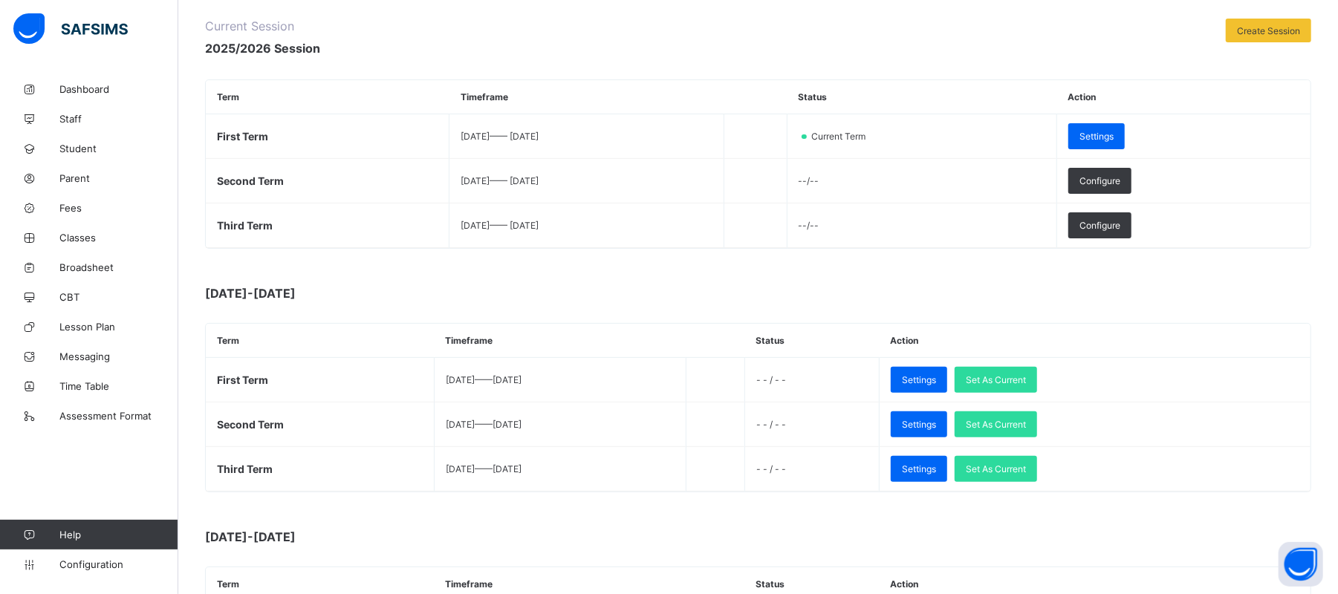
scroll to position [190, 0]
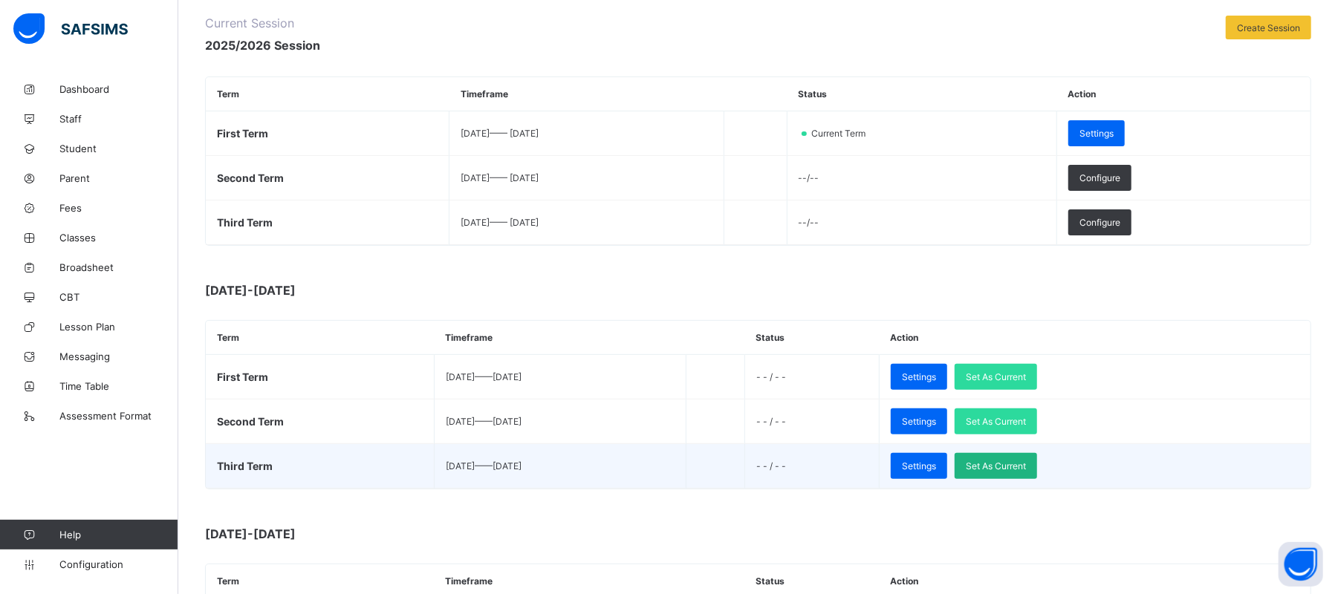
click at [1037, 468] on div "Set As Current" at bounding box center [995, 466] width 82 height 26
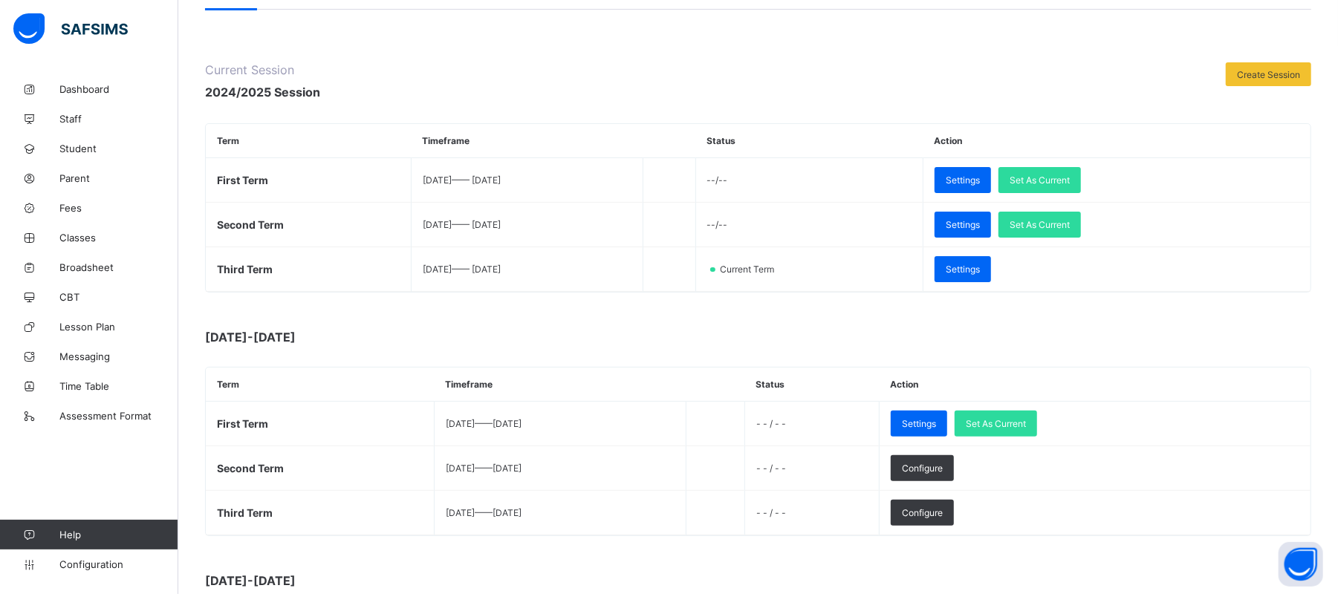
scroll to position [137, 0]
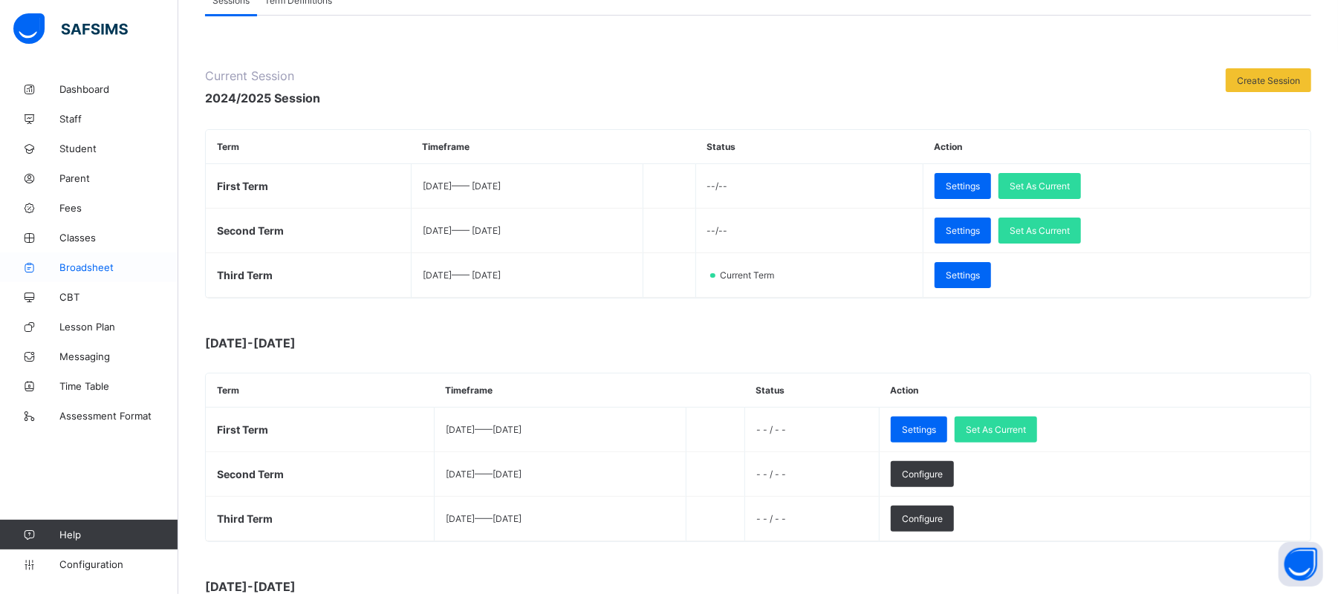
click at [100, 261] on span "Broadsheet" at bounding box center [118, 267] width 119 height 12
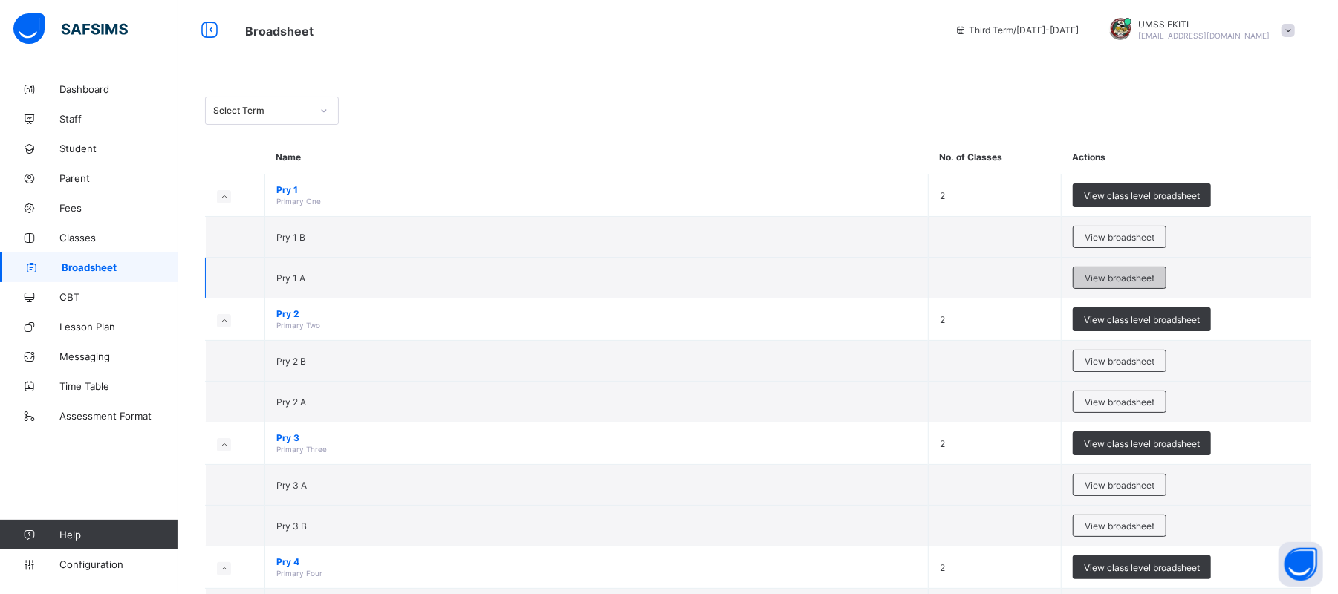
click at [1117, 278] on span "View broadsheet" at bounding box center [1119, 278] width 70 height 11
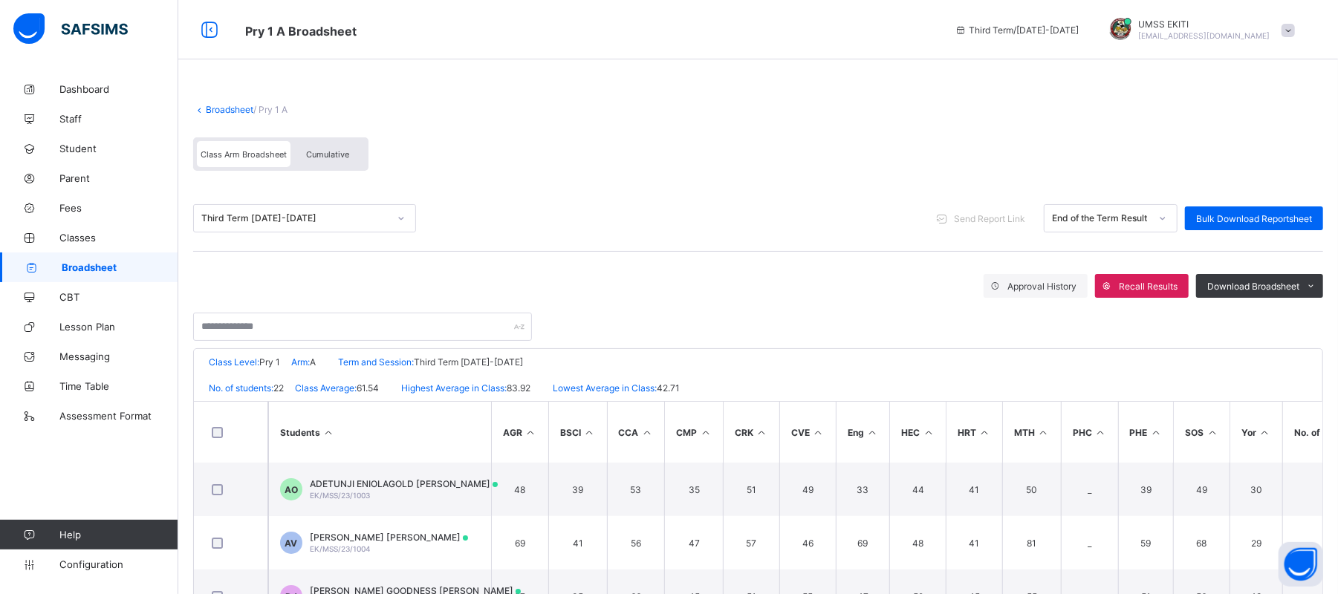
click at [334, 149] on span "Cumulative" at bounding box center [327, 154] width 43 height 10
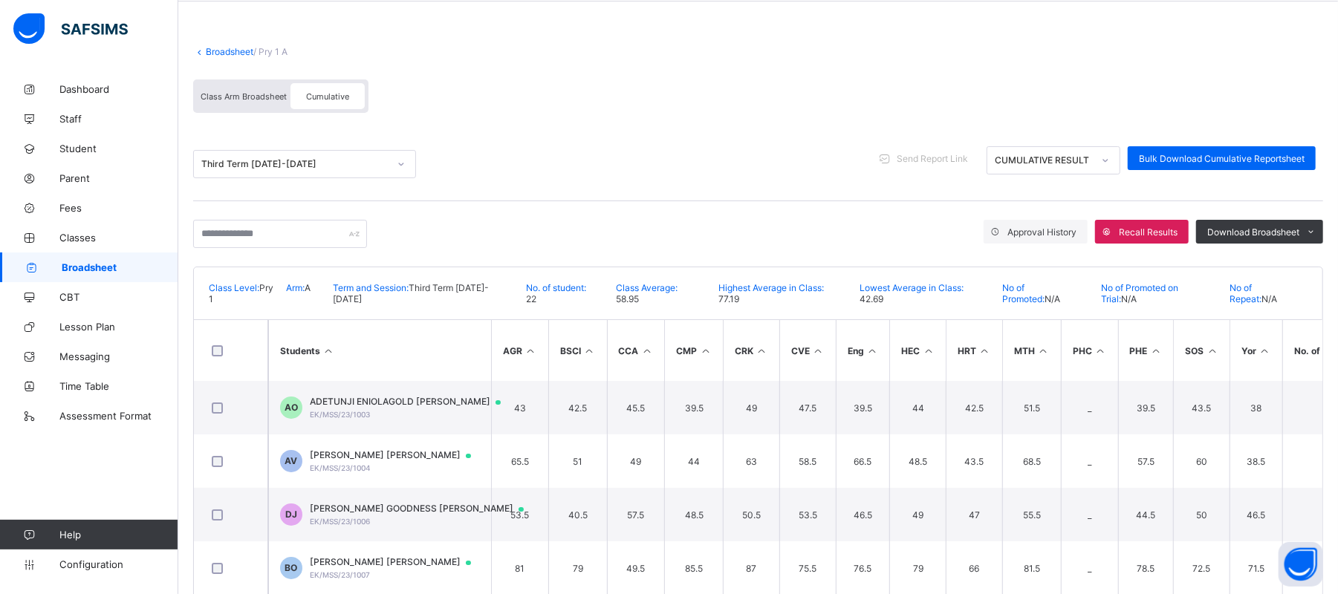
scroll to position [60, 0]
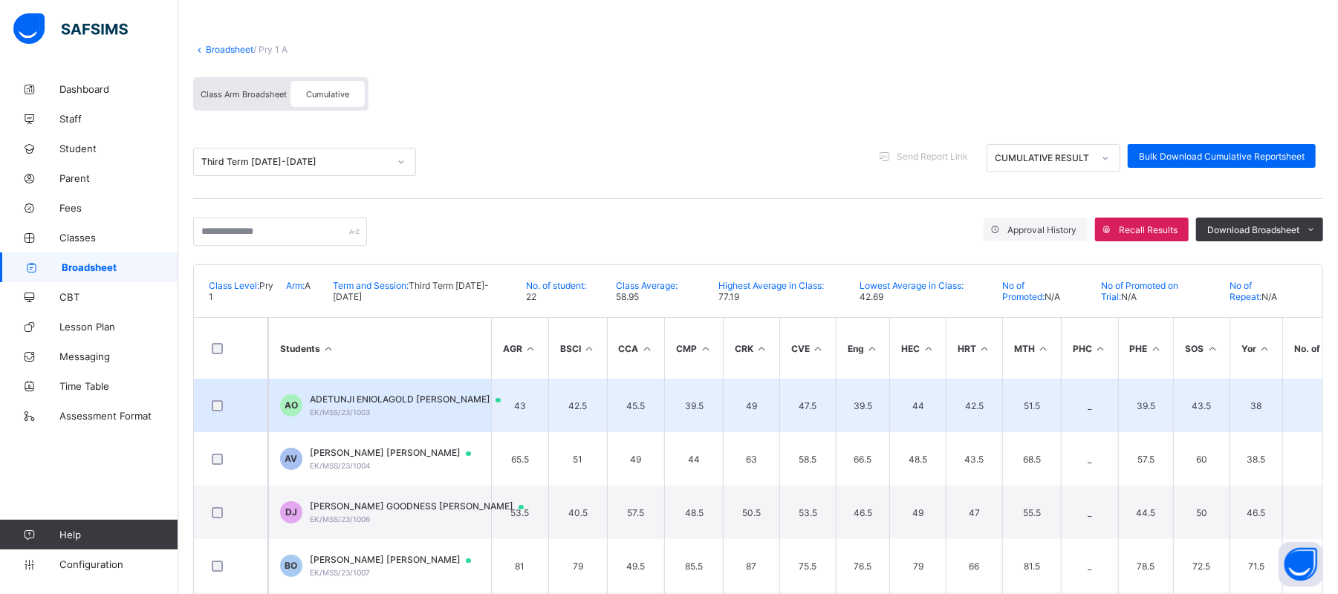
click at [333, 392] on td "AO ADETUNJI ENIOLAGOLD OLAYINKA EK/MSS/23/1003" at bounding box center [379, 405] width 223 height 53
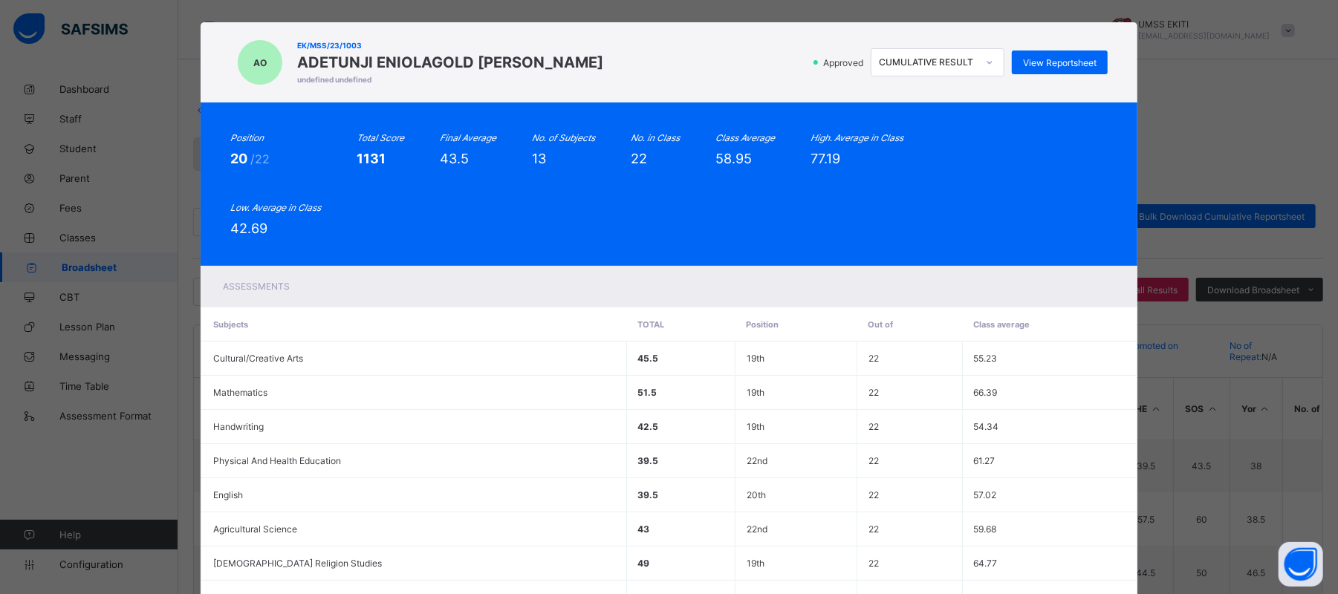
scroll to position [0, 0]
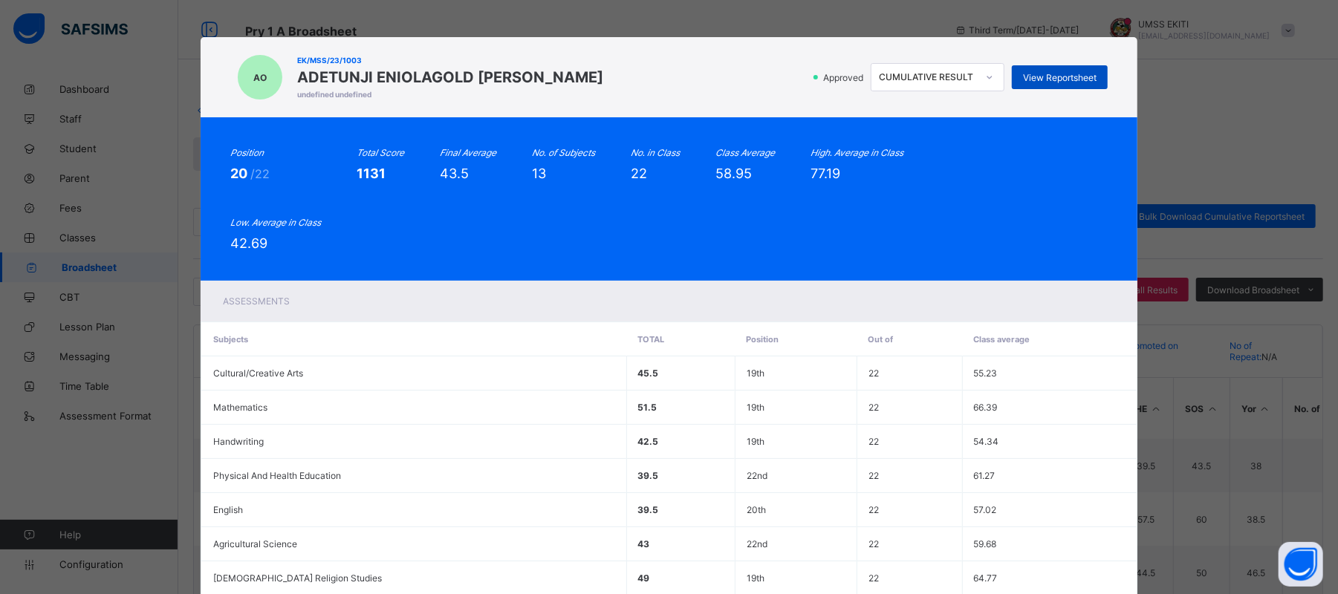
click at [1041, 70] on div "View Reportsheet" at bounding box center [1060, 77] width 96 height 24
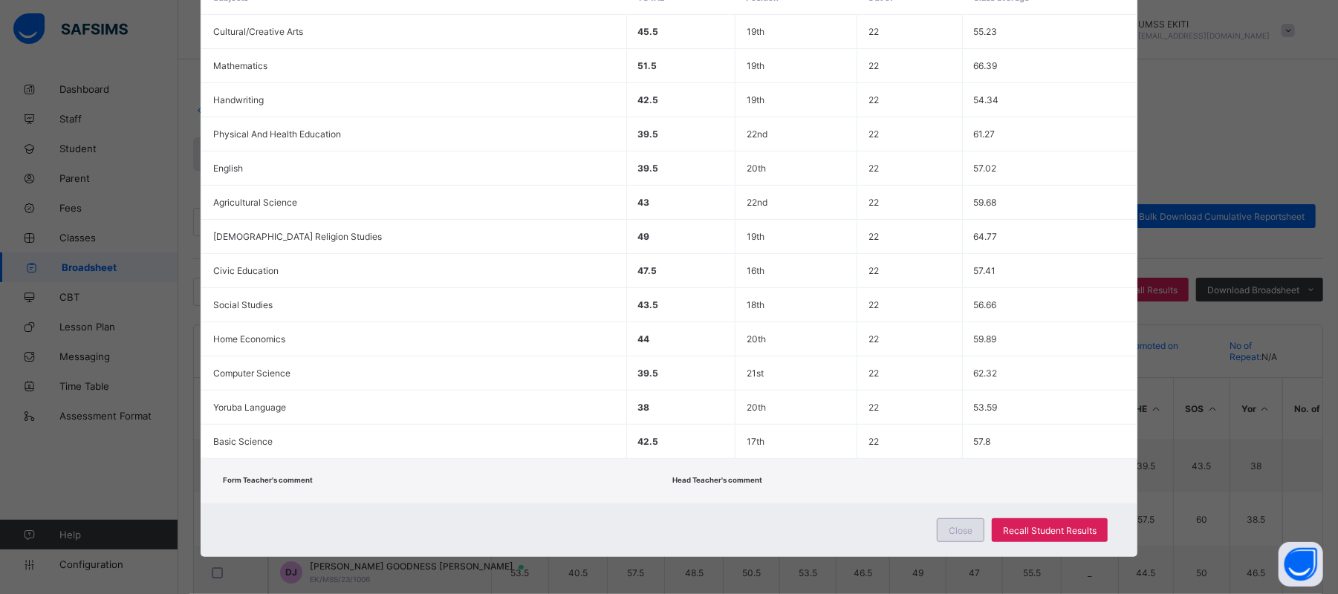
click at [963, 527] on span "Close" at bounding box center [960, 530] width 24 height 11
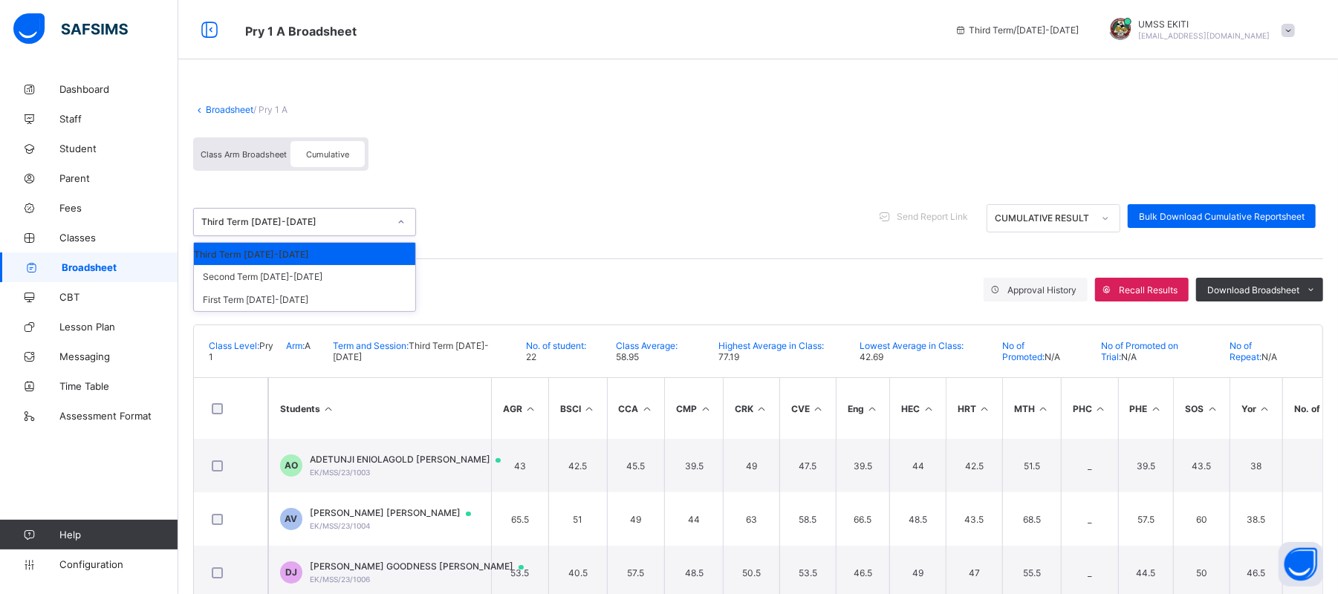
click at [402, 223] on icon at bounding box center [401, 222] width 9 height 15
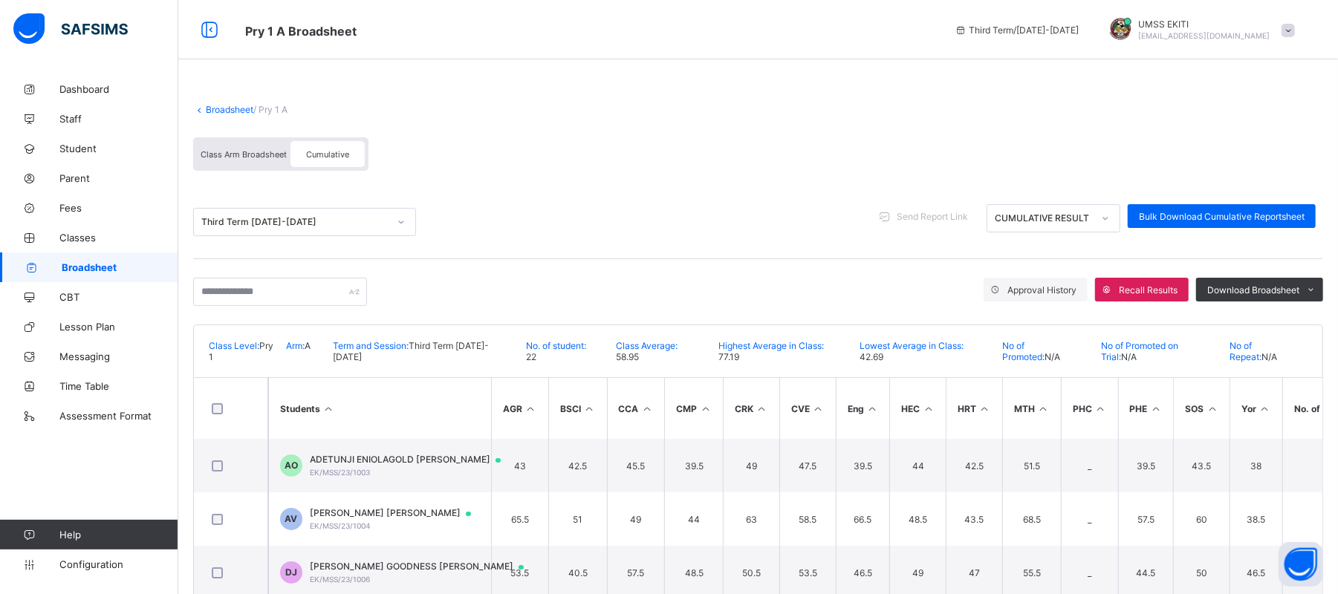
click at [471, 191] on div "Third Term 2024-2025 Send Report Link CUMULATIVE RESULT Bulk Download Cumulativ…" at bounding box center [758, 223] width 1130 height 74
click at [954, 211] on span "Send Report Link" at bounding box center [931, 216] width 71 height 11
click at [93, 141] on link "Student" at bounding box center [89, 149] width 178 height 30
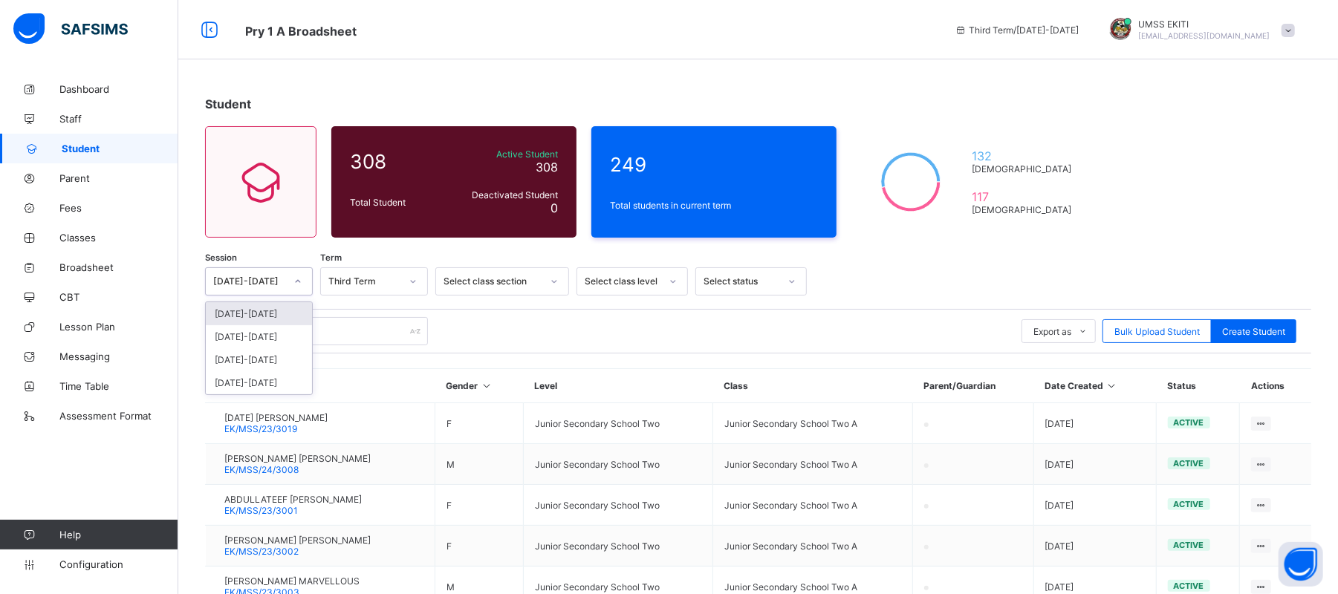
click at [299, 282] on icon at bounding box center [297, 281] width 9 height 15
click at [299, 282] on icon at bounding box center [298, 281] width 5 height 3
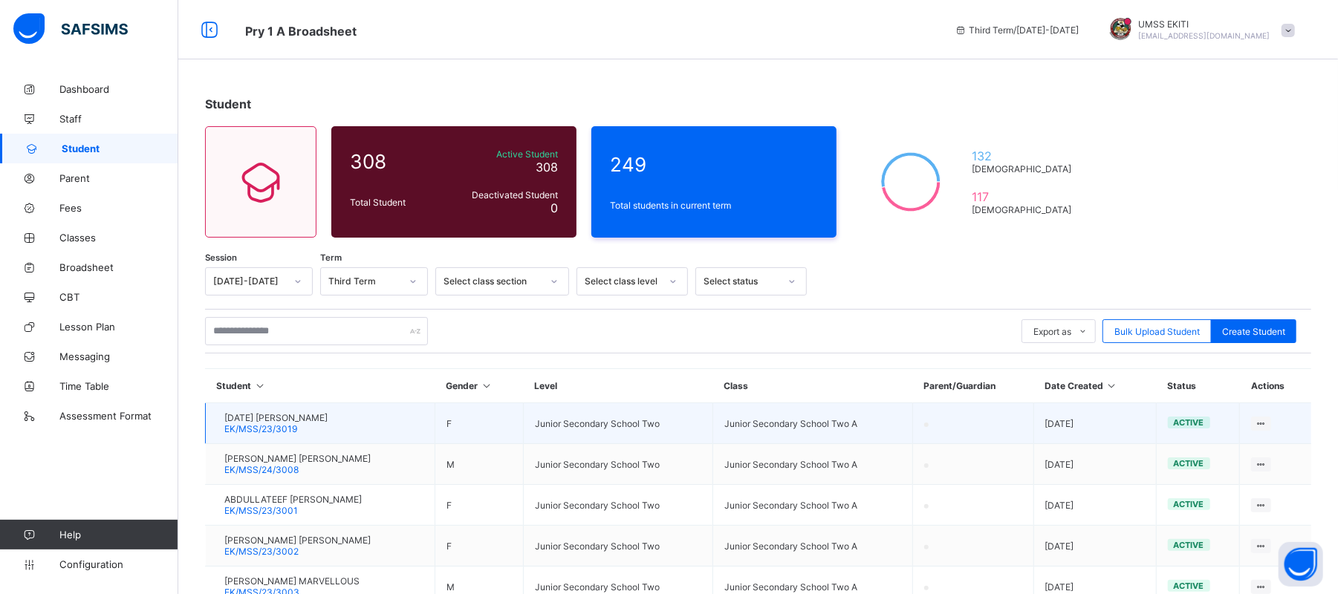
click at [315, 426] on div "FRIDAY MARY CHISOM EK/MSS/23/3019" at bounding box center [275, 423] width 103 height 22
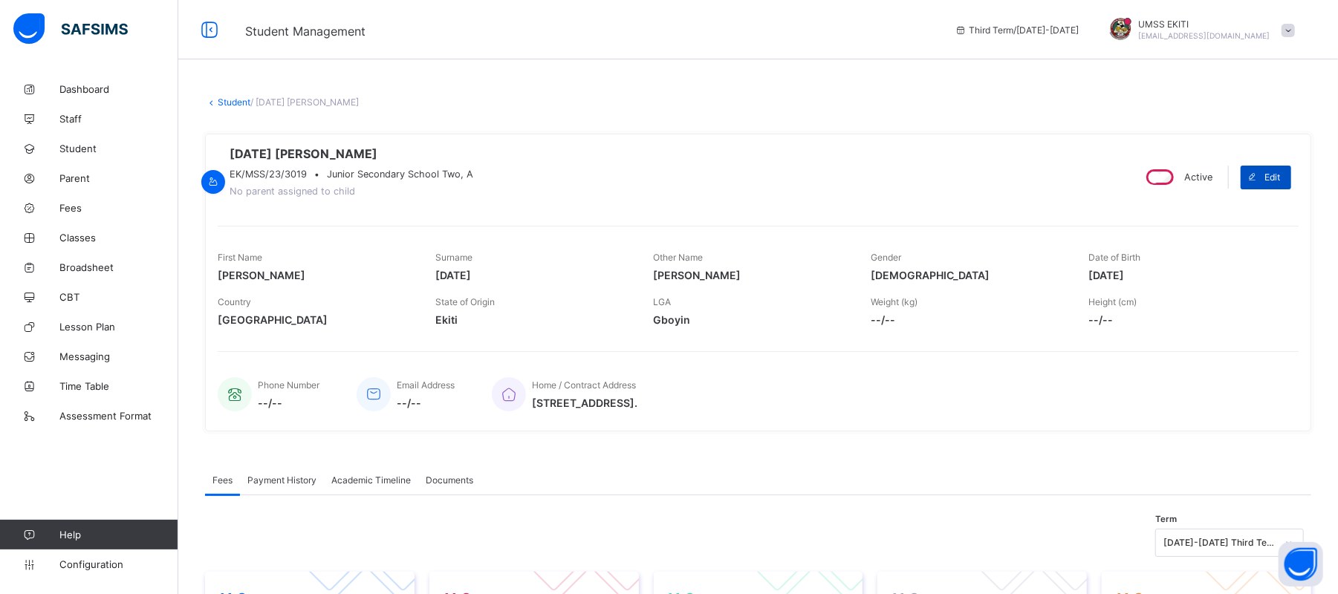
click at [1280, 177] on span "Edit" at bounding box center [1272, 177] width 16 height 11
select select "**"
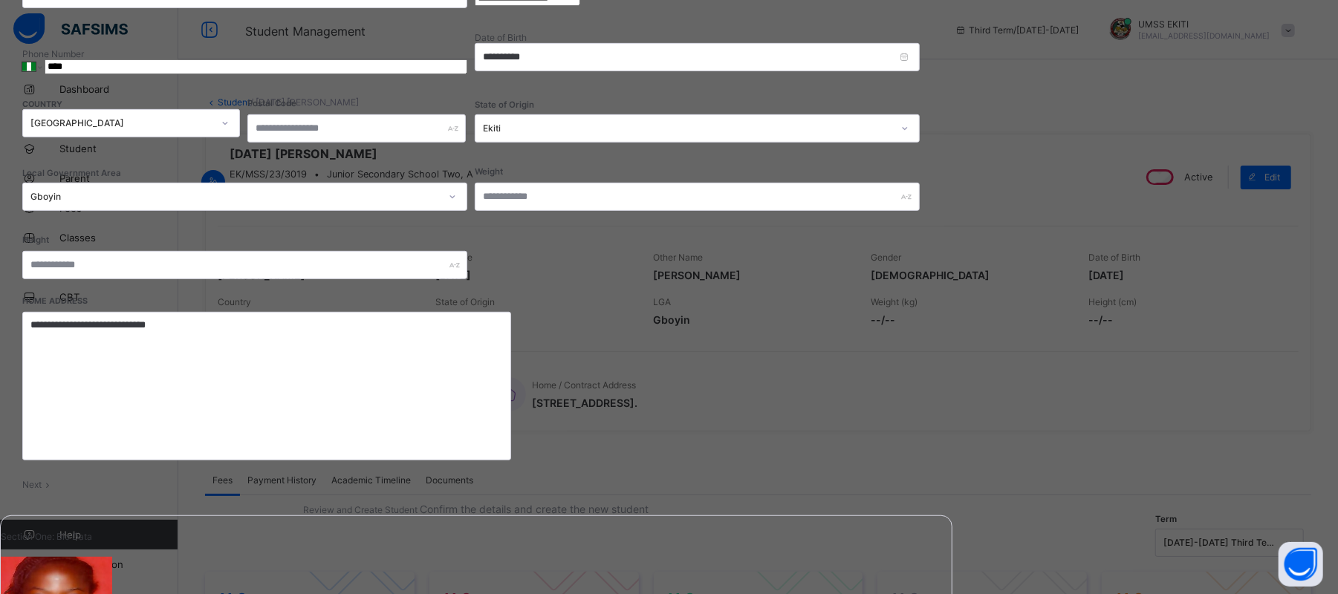
scroll to position [505, 0]
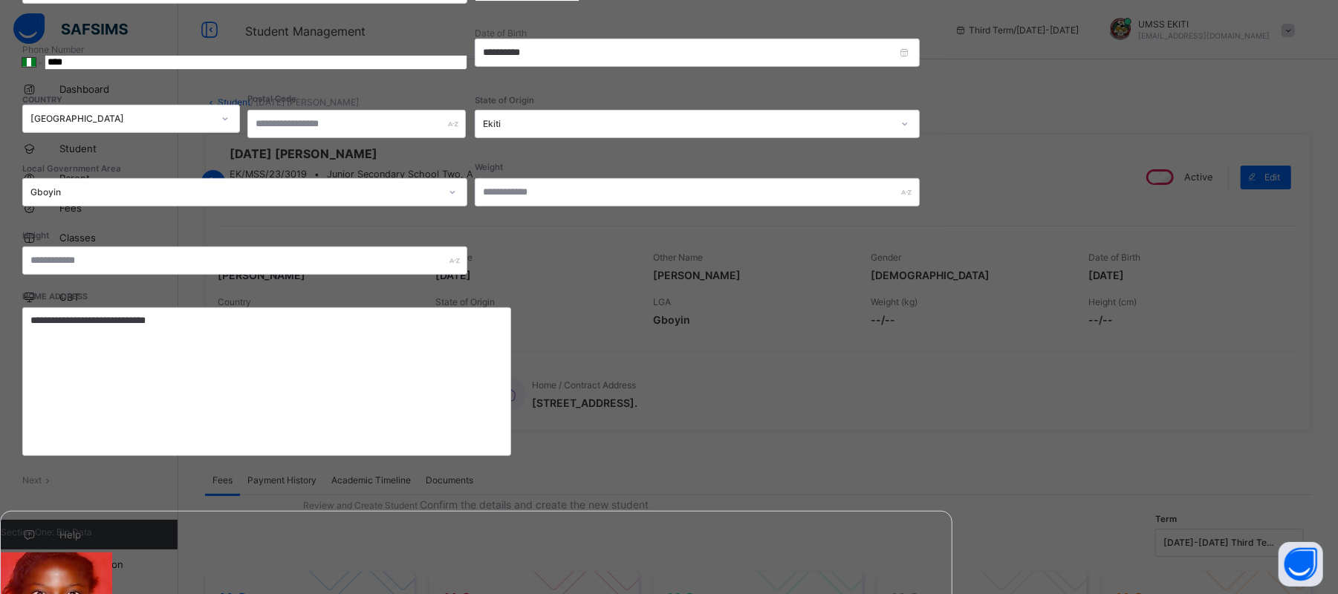
click at [42, 475] on span "Next" at bounding box center [31, 480] width 19 height 11
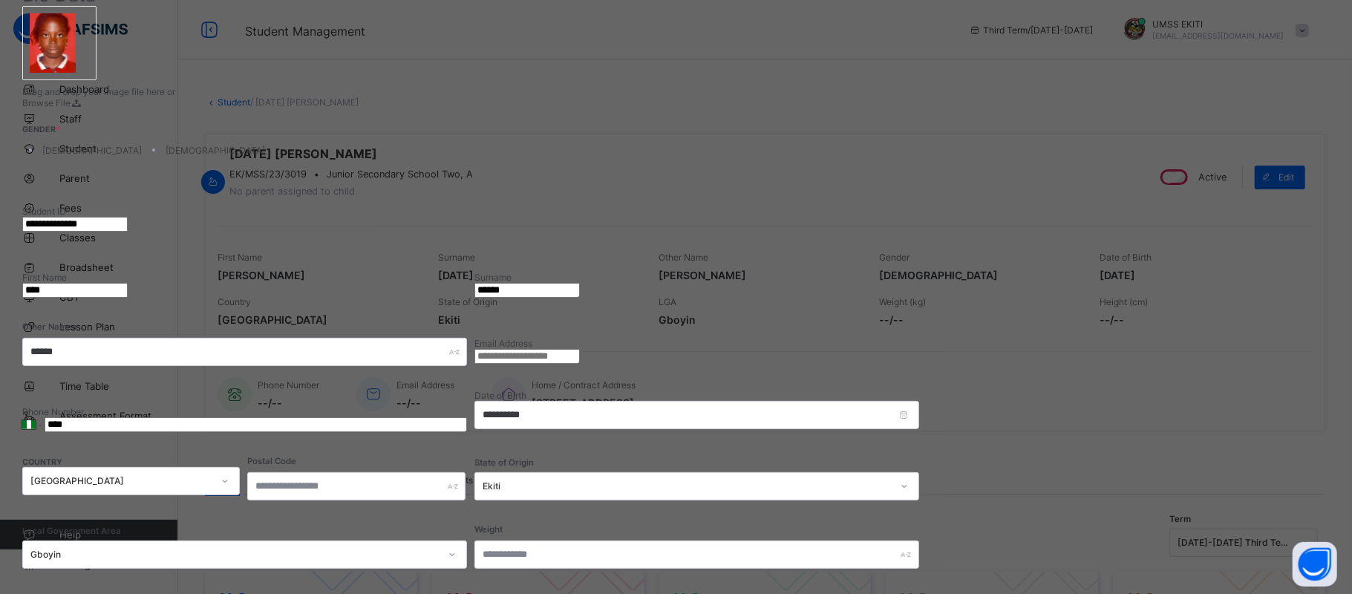
scroll to position [174, 0]
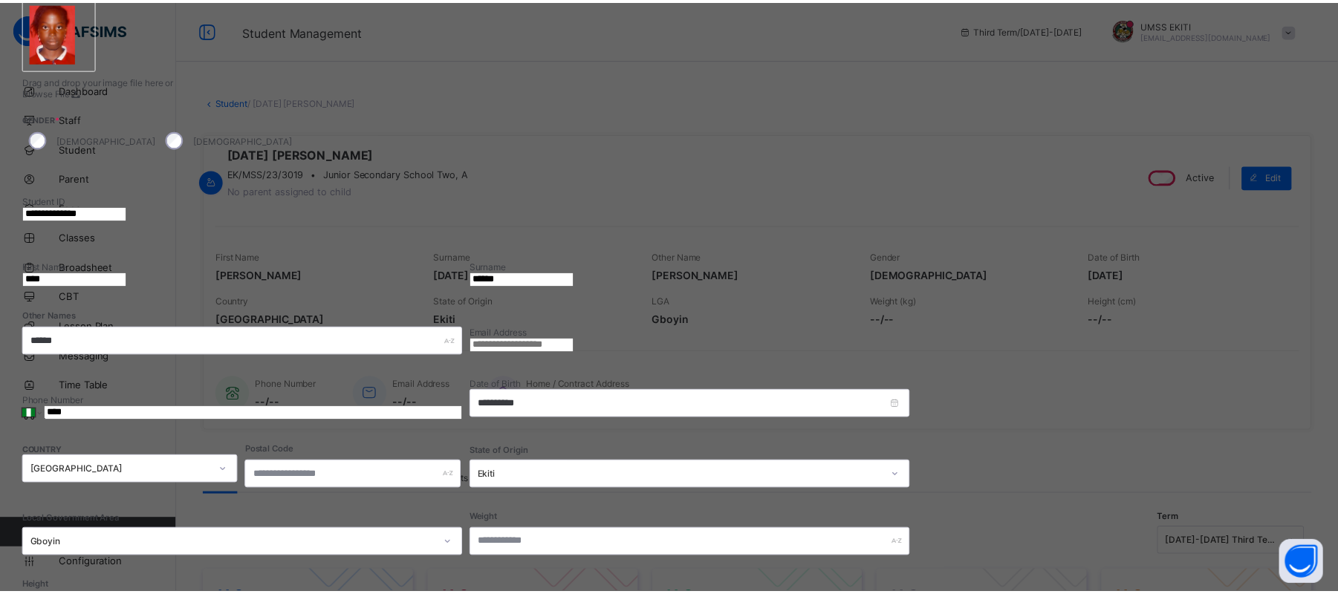
scroll to position [527, 0]
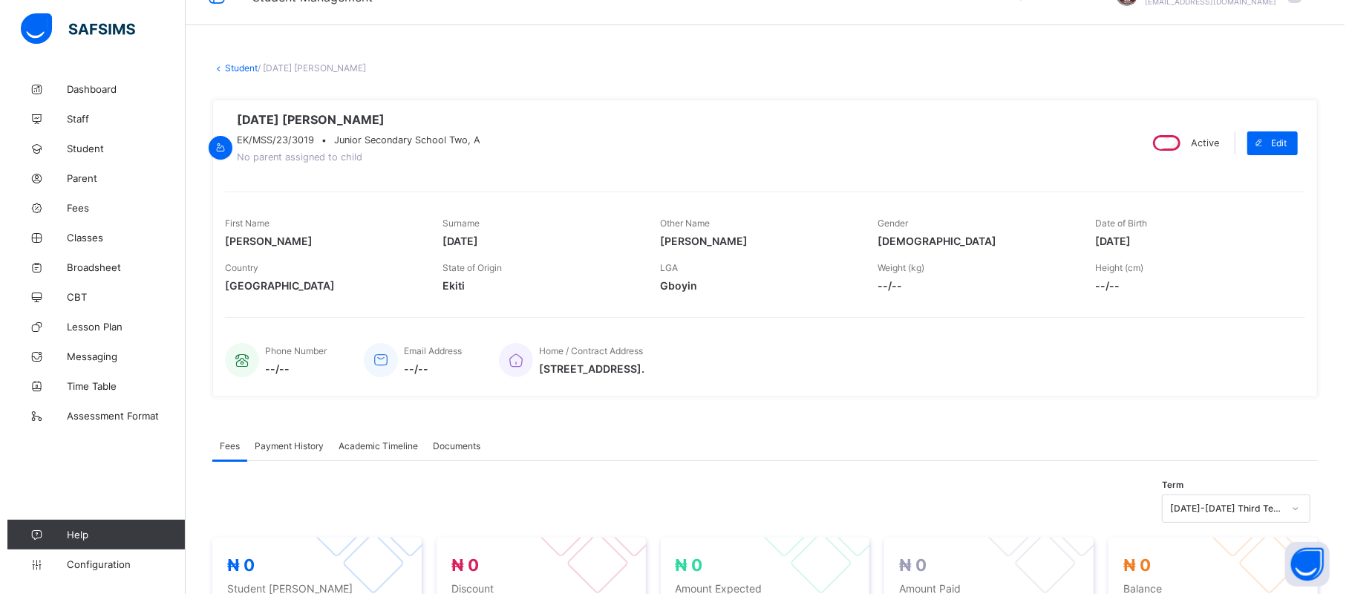
scroll to position [0, 0]
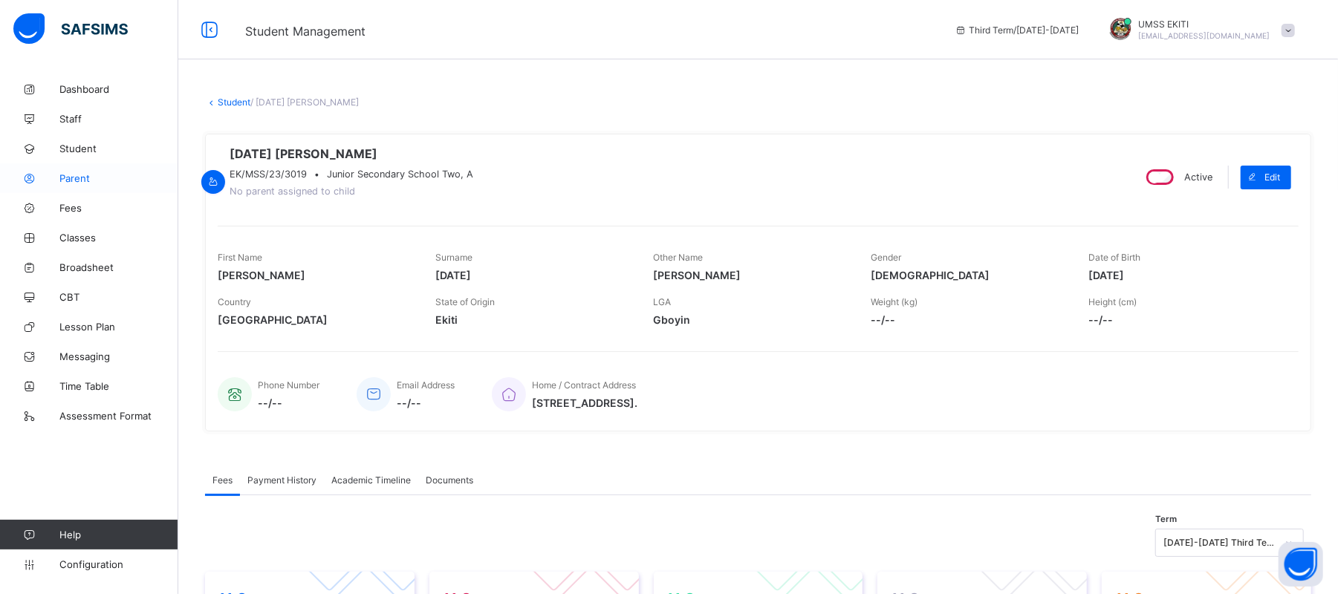
click at [83, 179] on span "Parent" at bounding box center [118, 178] width 119 height 12
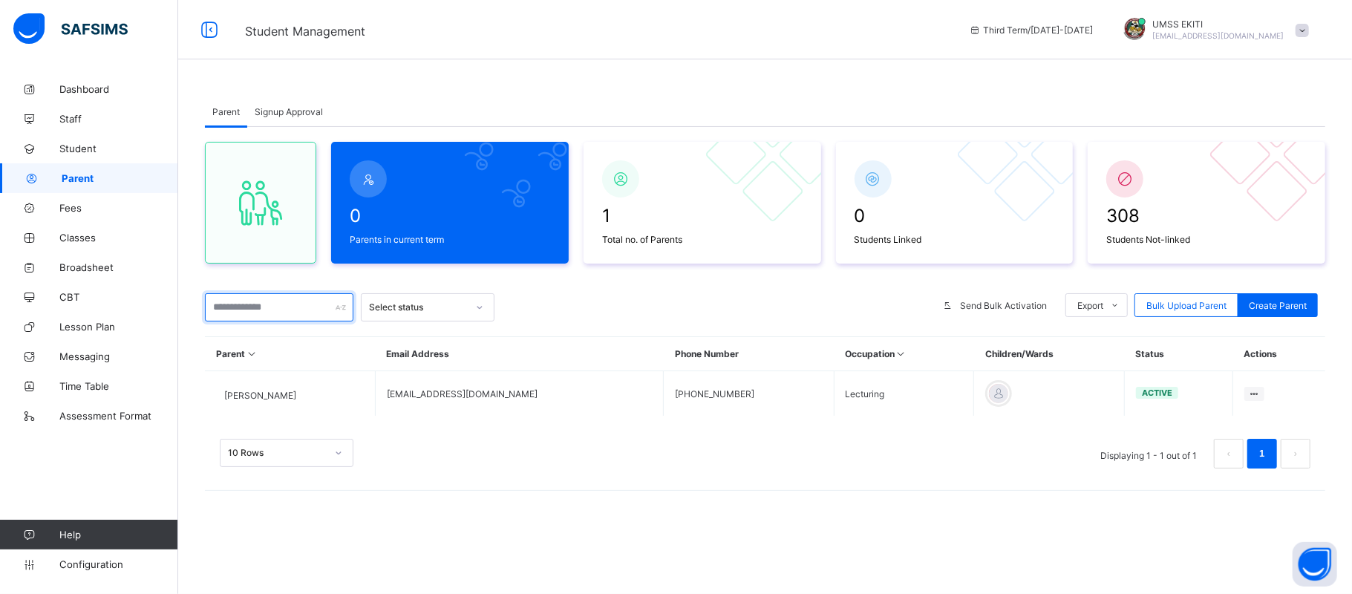
click at [334, 307] on input "text" at bounding box center [279, 307] width 149 height 28
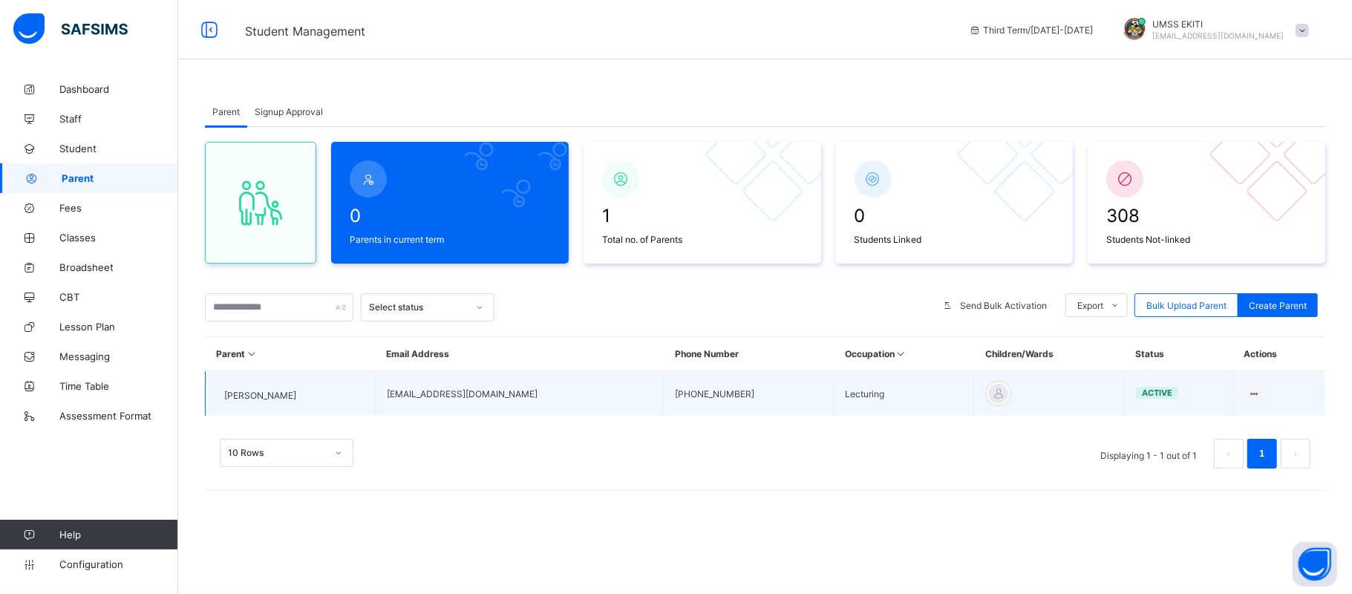
click at [363, 390] on td "Folajimi Mathew" at bounding box center [291, 393] width 170 height 45
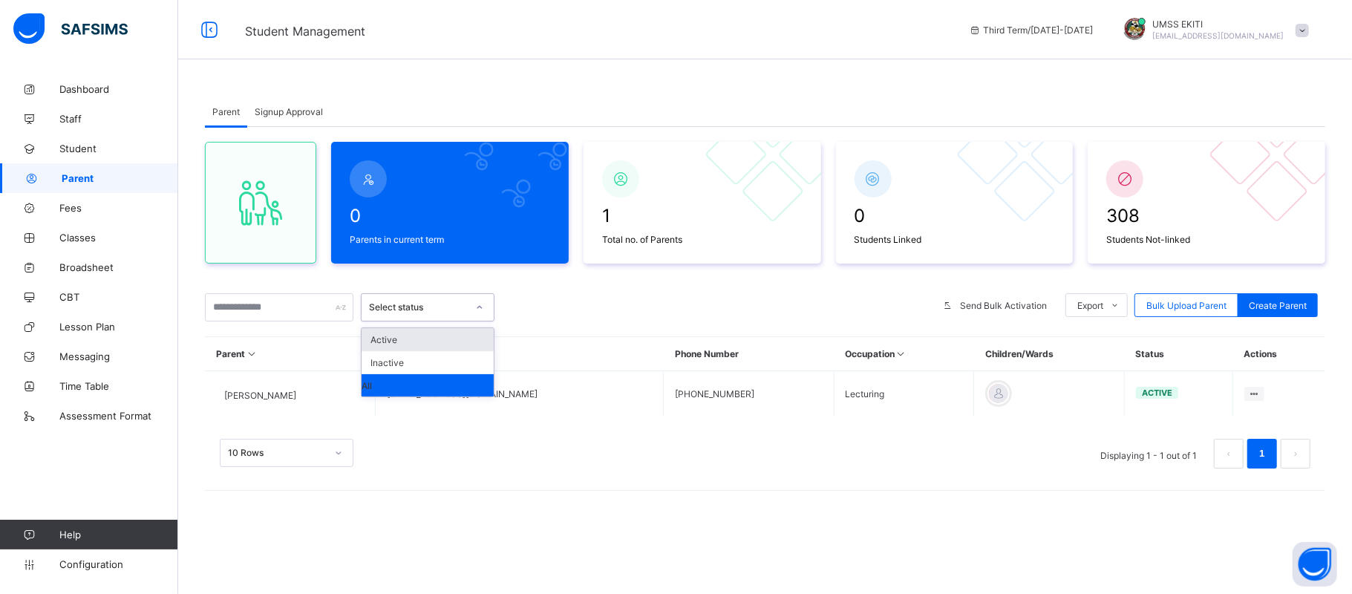
click at [477, 300] on icon at bounding box center [479, 307] width 9 height 15
click at [470, 340] on div "Active" at bounding box center [428, 339] width 132 height 23
click at [247, 355] on icon at bounding box center [252, 353] width 13 height 11
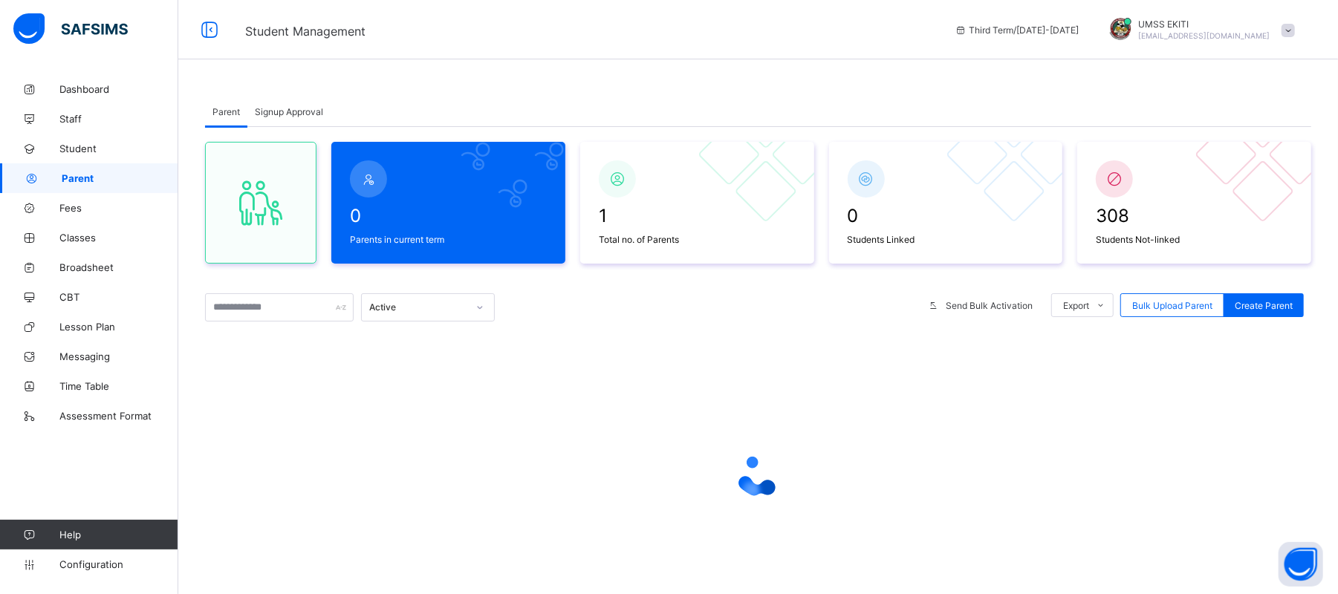
click at [247, 355] on div at bounding box center [758, 476] width 1106 height 282
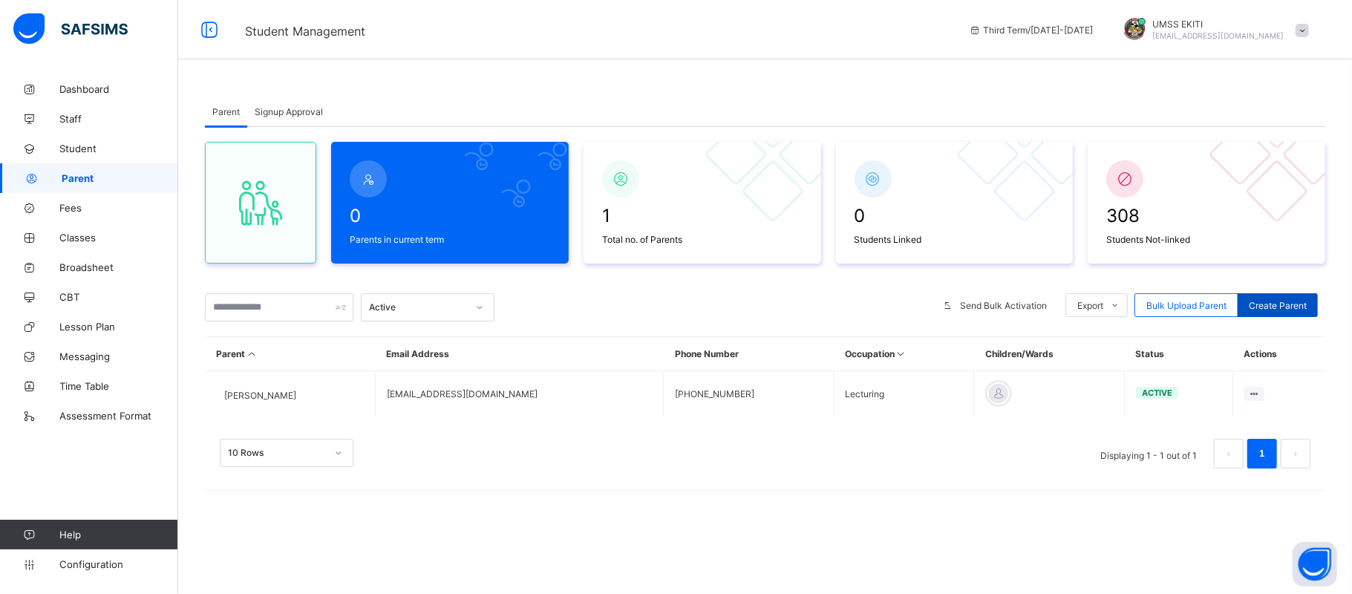
click at [1282, 303] on span "Create Parent" at bounding box center [1278, 305] width 58 height 11
select select "**"
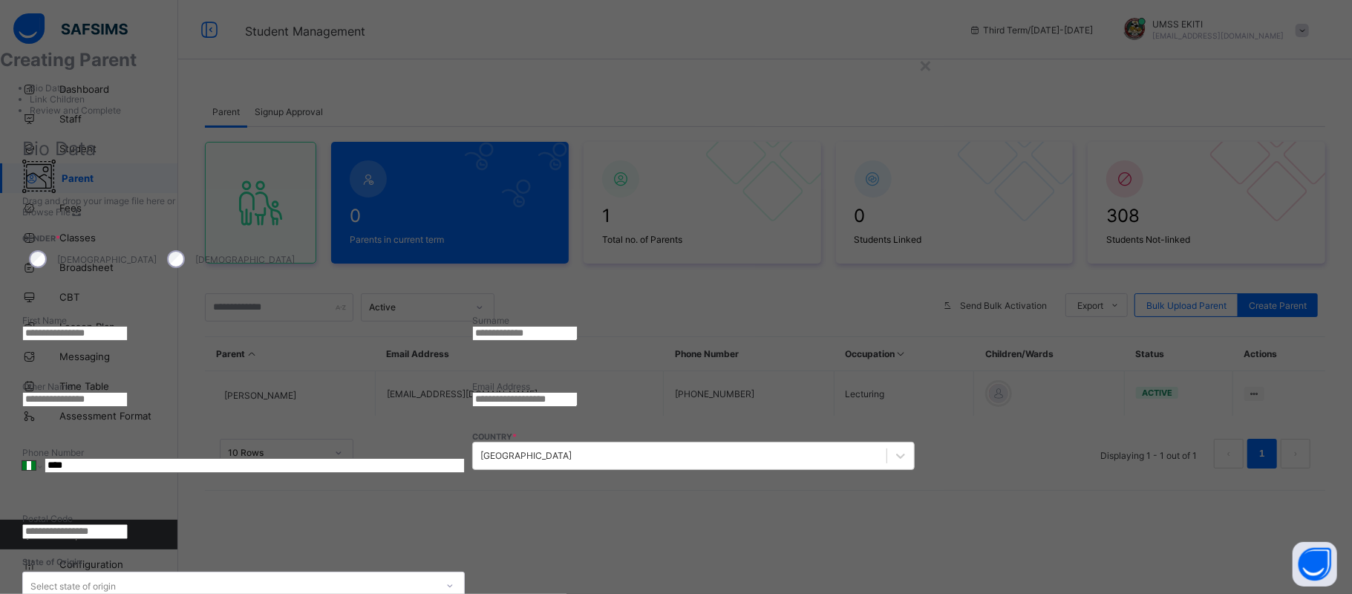
click at [128, 326] on input "text" at bounding box center [74, 333] width 105 height 15
type input "*"
type input "*******"
type input "**********"
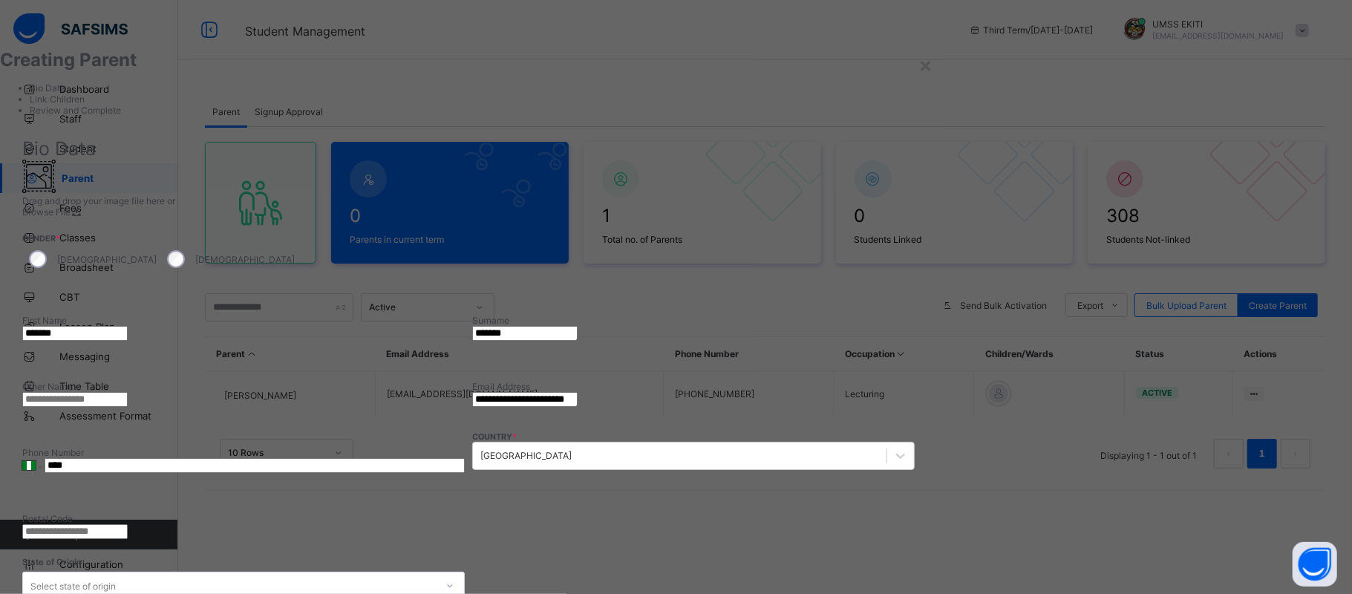
click at [465, 458] on input "****" at bounding box center [255, 465] width 420 height 15
type input "**********"
click at [465, 572] on div "option Ekiti focused, 6 of 37. 37 results available. Use Up and Down to choose …" at bounding box center [243, 586] width 443 height 28
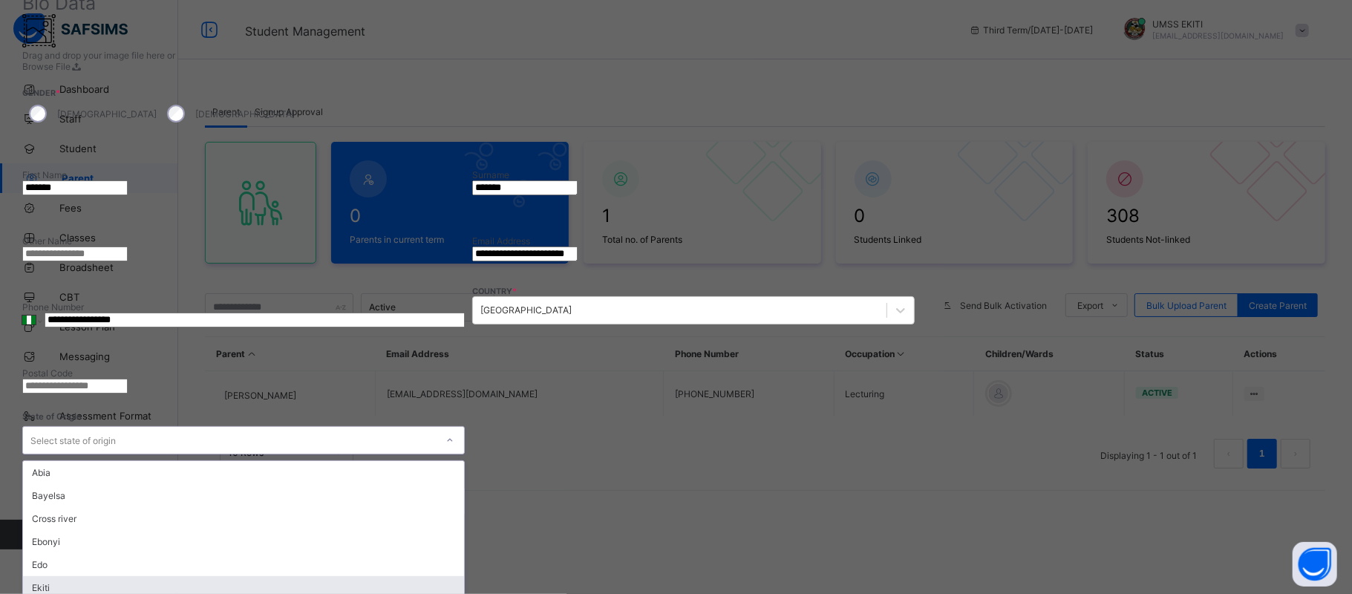
click at [464, 576] on div "Ekiti" at bounding box center [243, 587] width 441 height 23
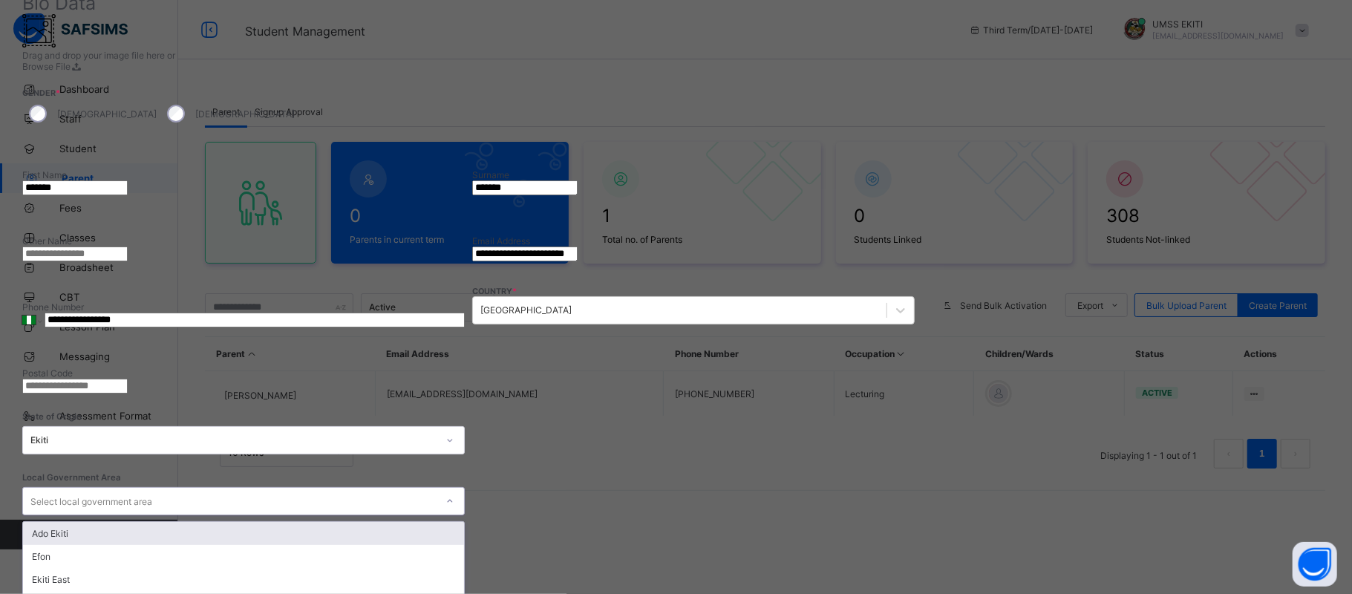
click at [152, 487] on div "Select local government area" at bounding box center [91, 501] width 122 height 28
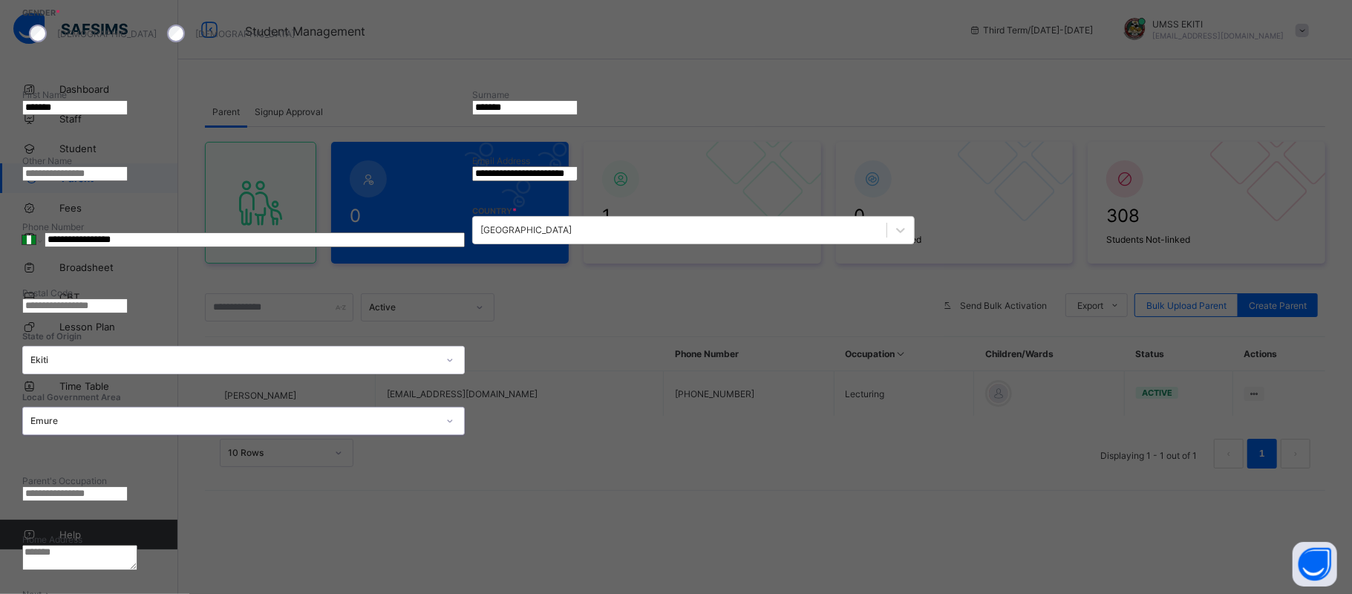
scroll to position [232, 0]
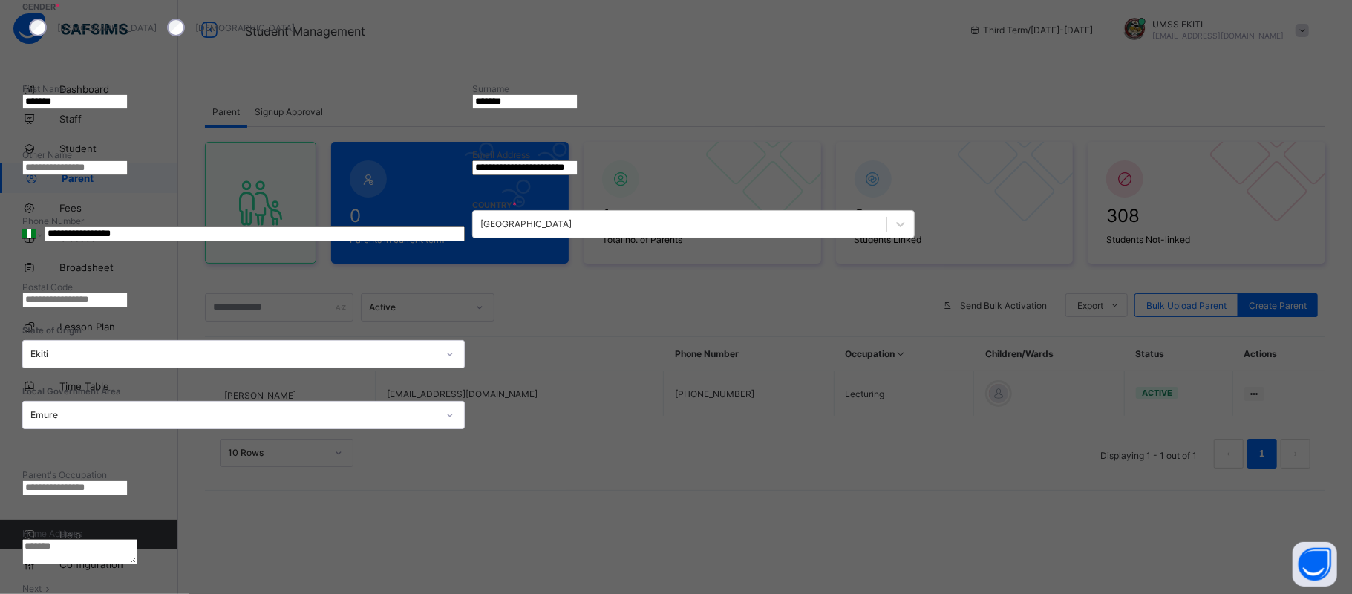
click at [128, 481] on input "text" at bounding box center [74, 488] width 105 height 15
type input "**********"
click at [137, 539] on textarea at bounding box center [79, 551] width 115 height 25
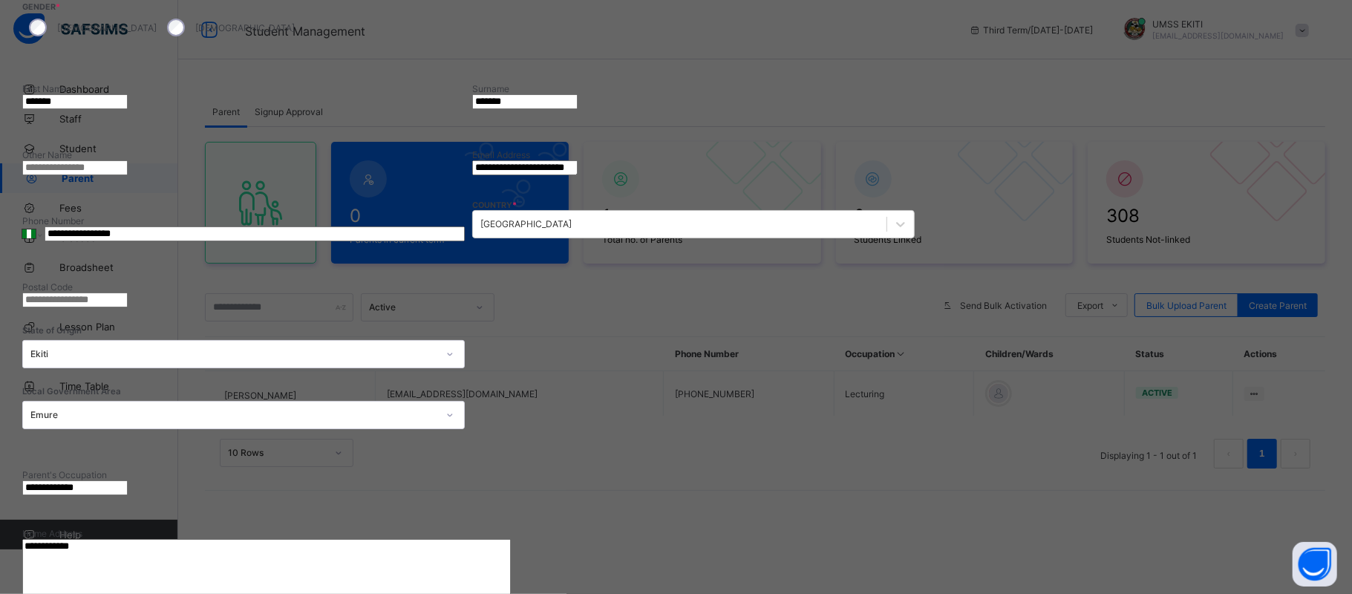
type textarea "**********"
click at [925, 313] on div "**********" at bounding box center [473, 249] width 903 height 526
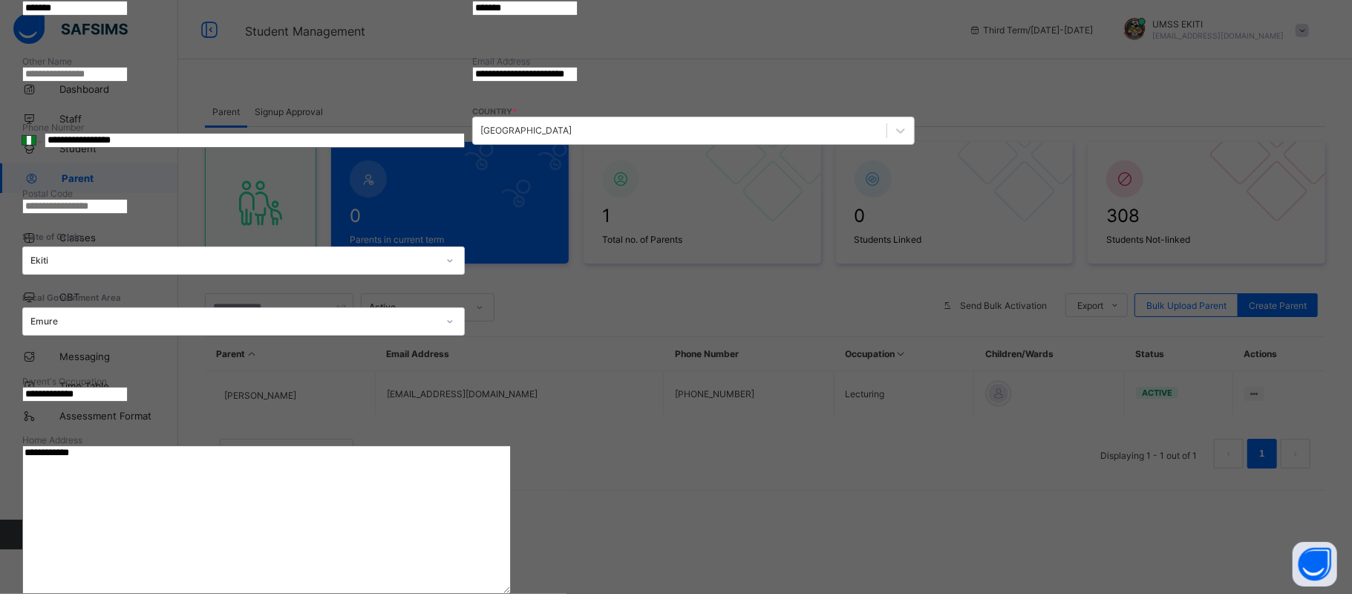
scroll to position [351, 0]
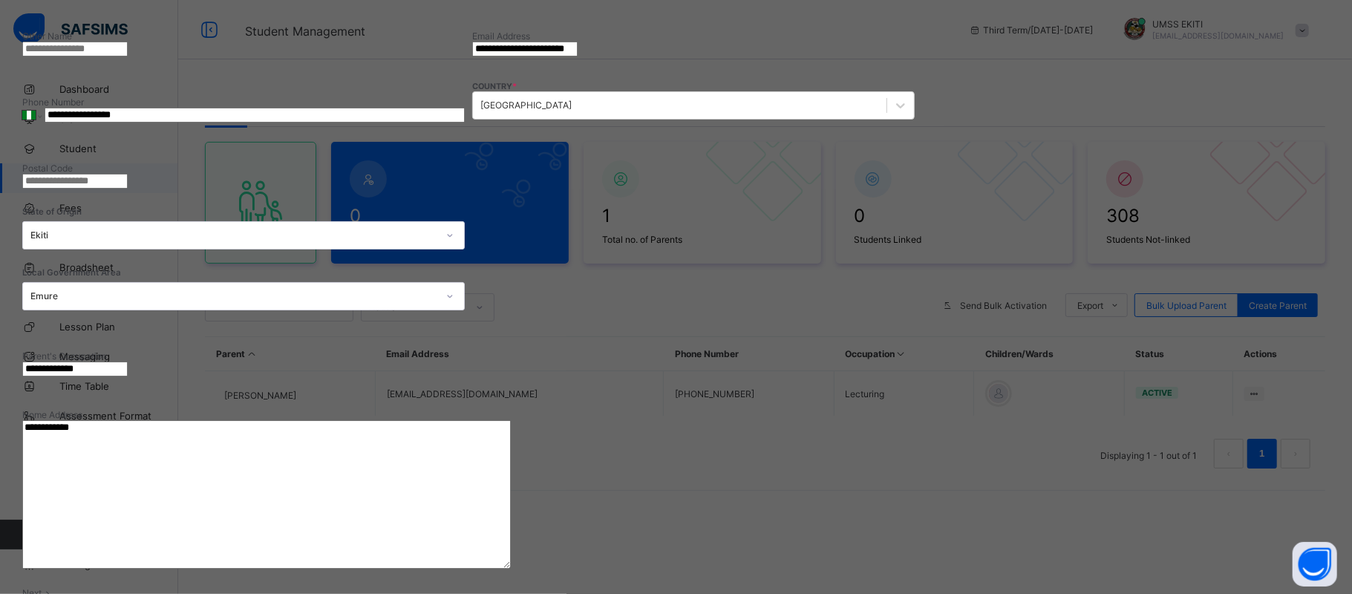
click at [42, 587] on span "Next" at bounding box center [31, 592] width 19 height 11
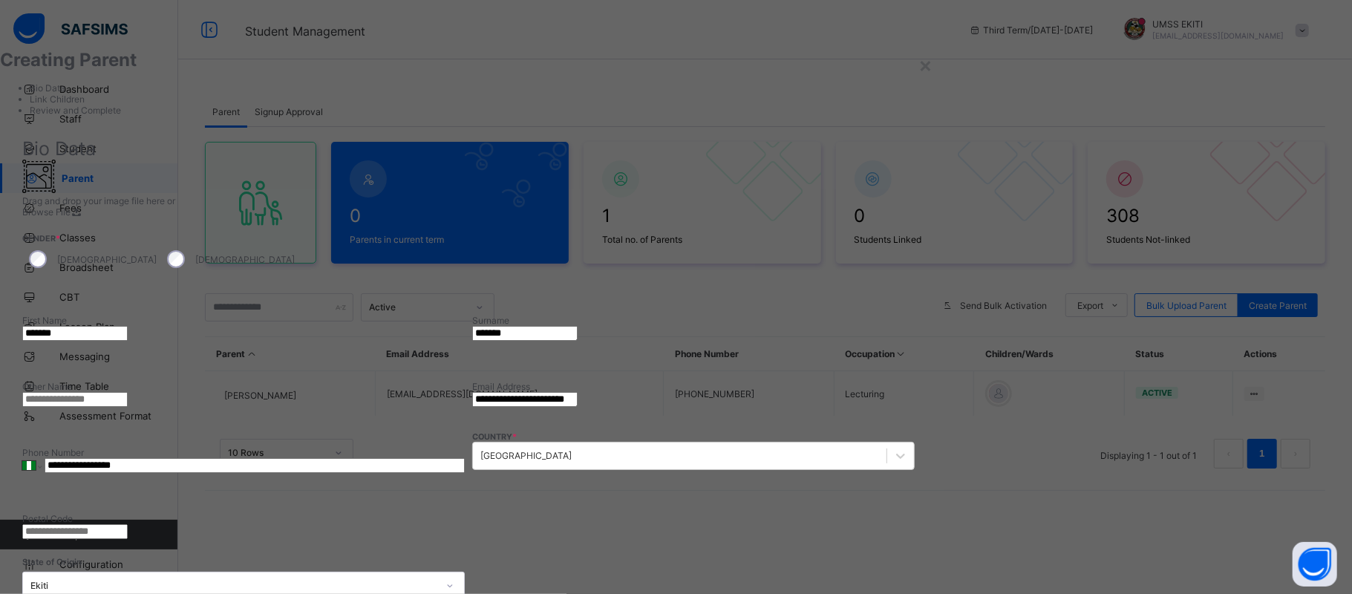
scroll to position [402, 0]
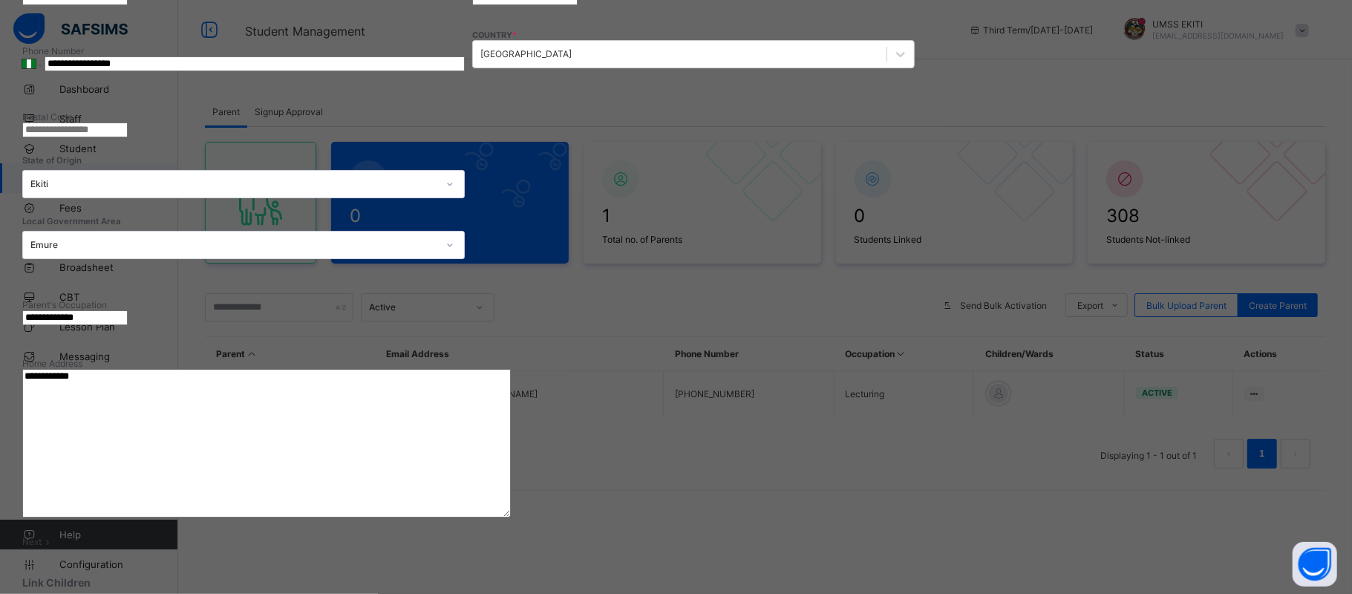
click at [42, 536] on span "Next" at bounding box center [31, 541] width 19 height 11
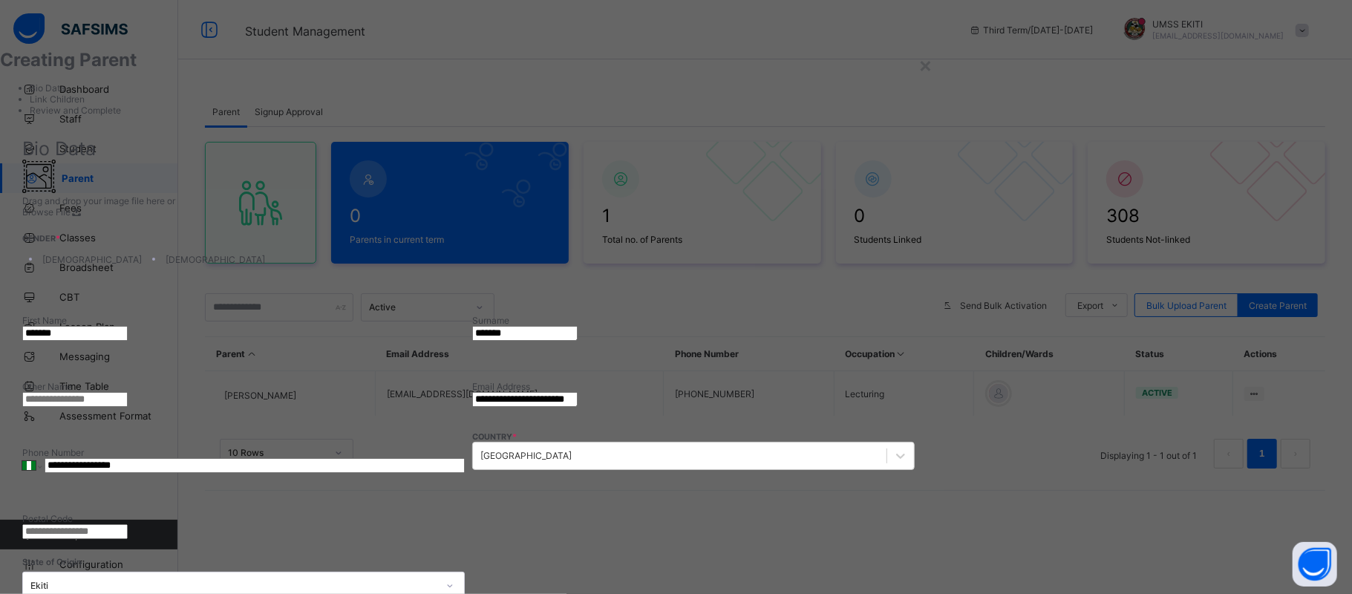
type input "*******"
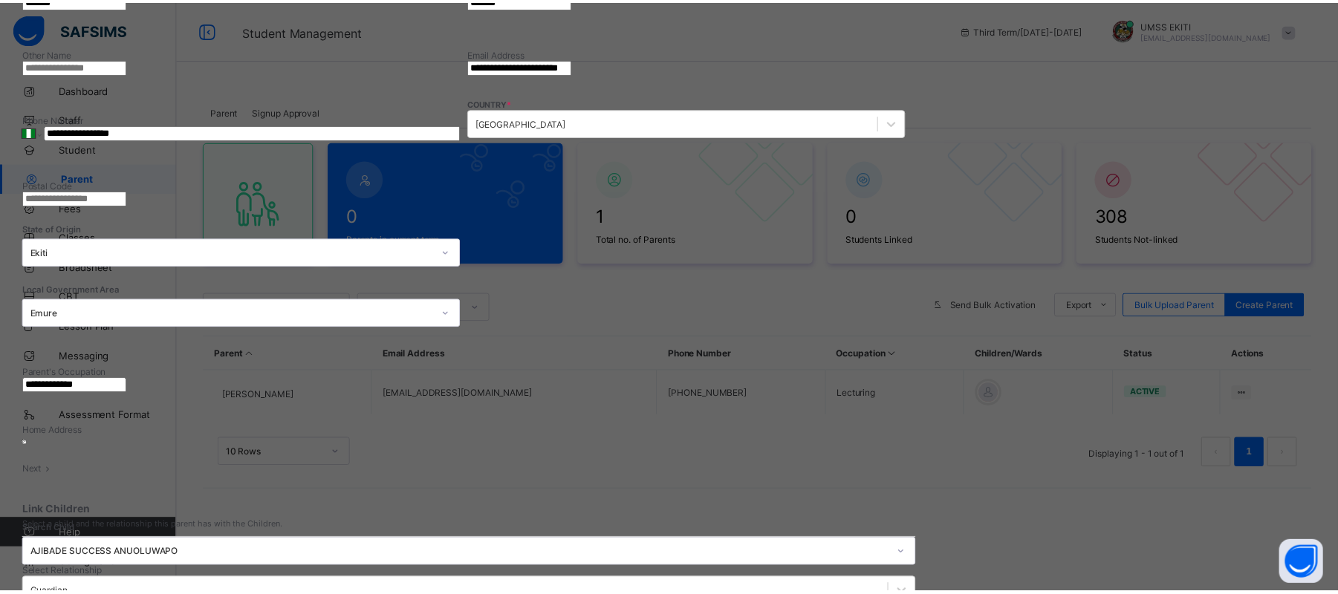
scroll to position [443, 0]
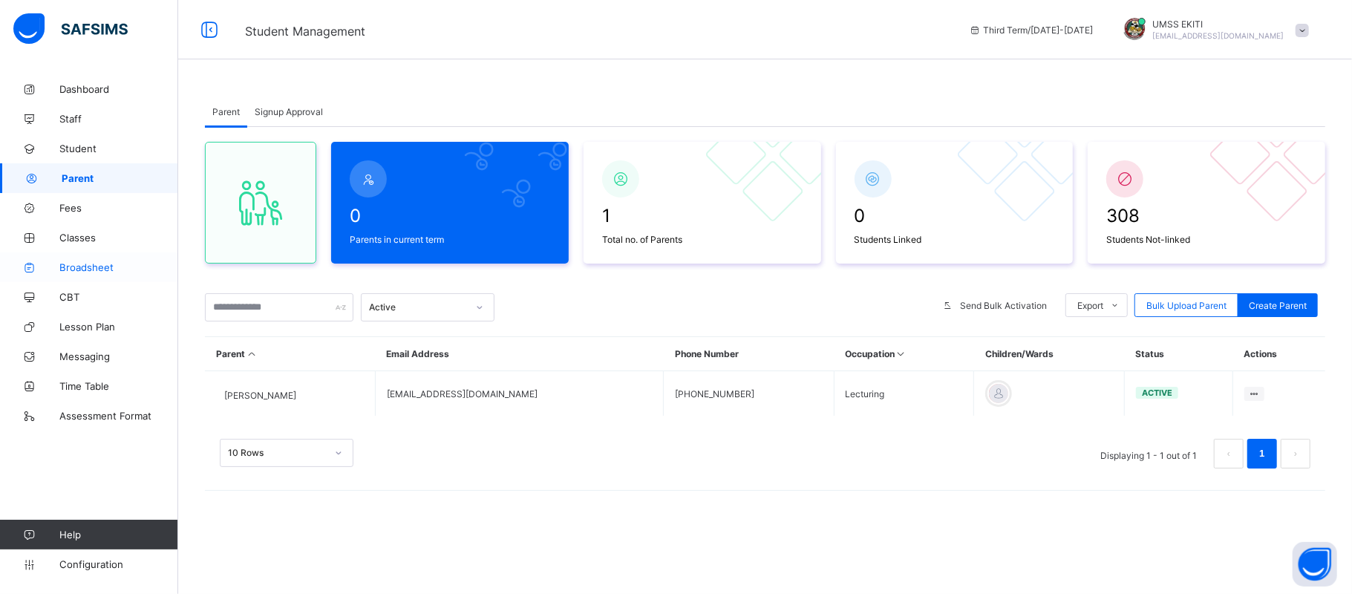
click at [90, 268] on span "Broadsheet" at bounding box center [118, 267] width 119 height 12
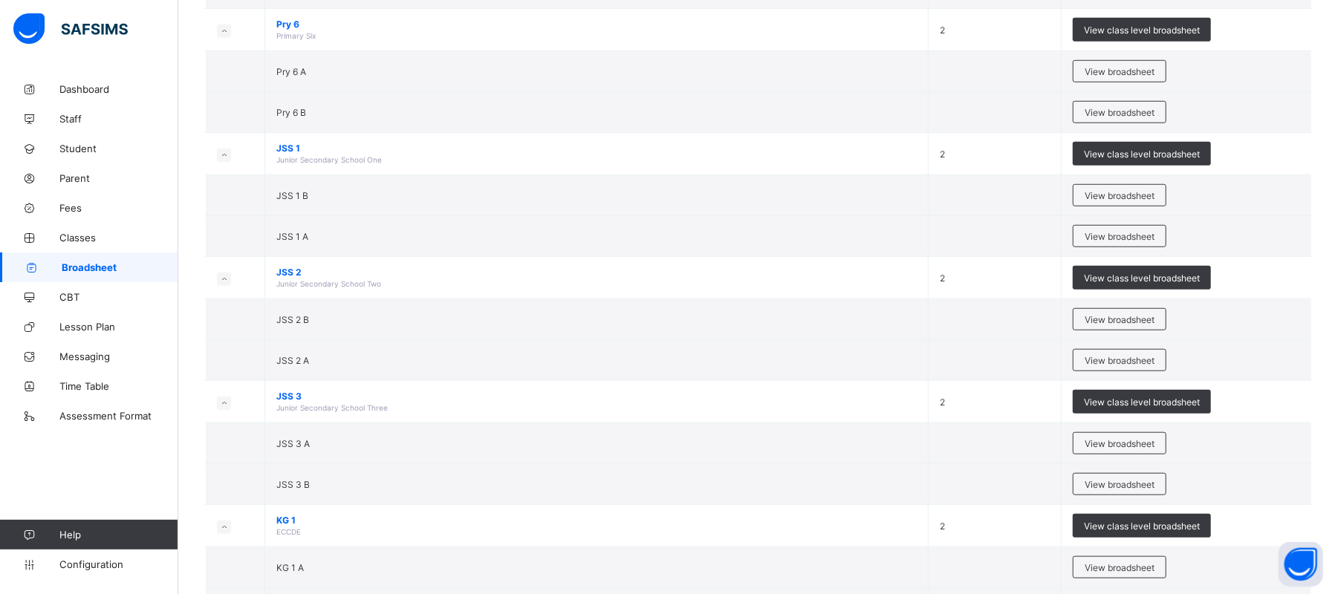
scroll to position [779, 0]
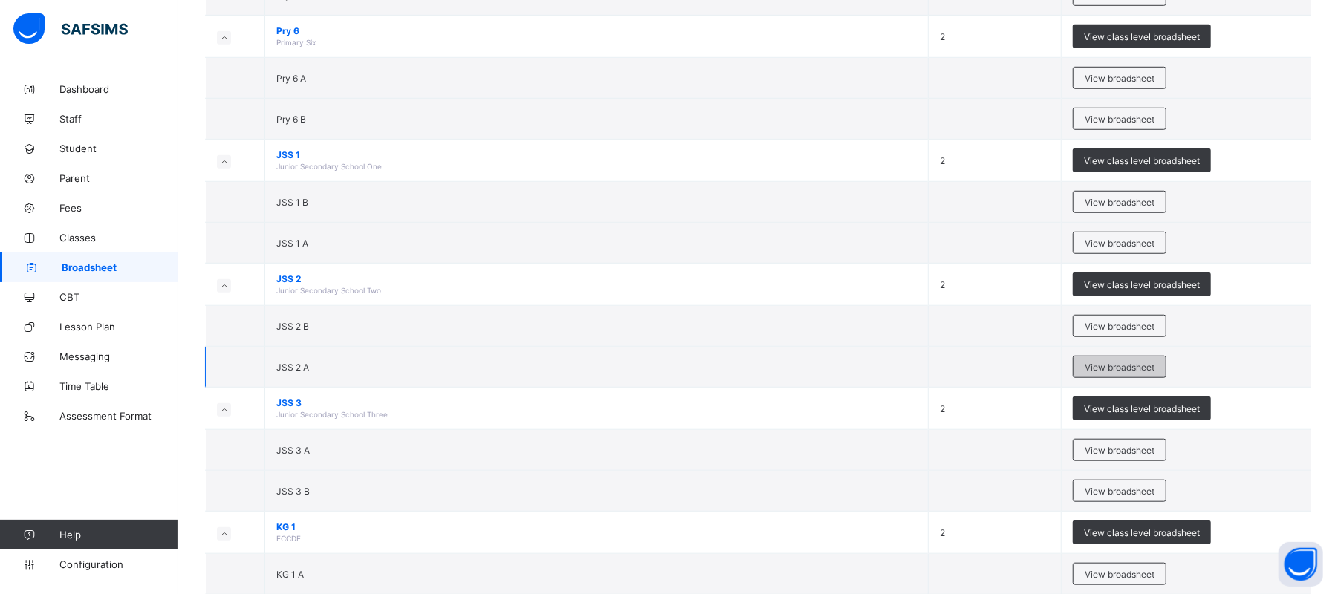
click at [1100, 370] on span "View broadsheet" at bounding box center [1119, 367] width 70 height 11
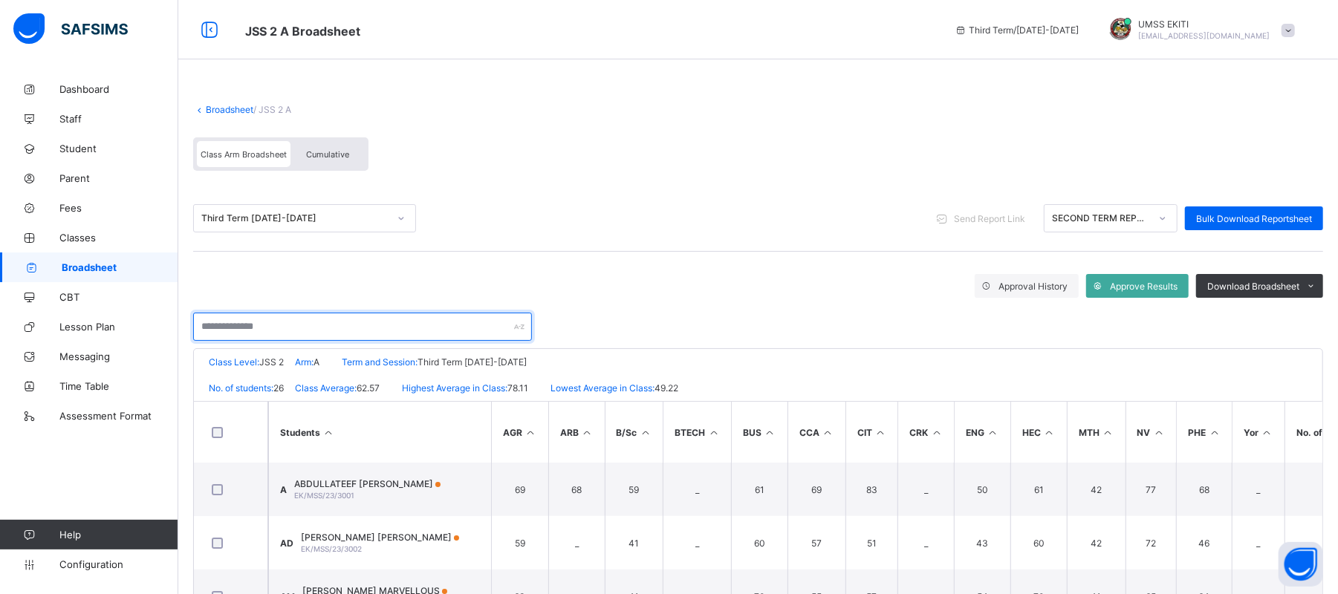
click at [241, 324] on input "text" at bounding box center [362, 327] width 339 height 28
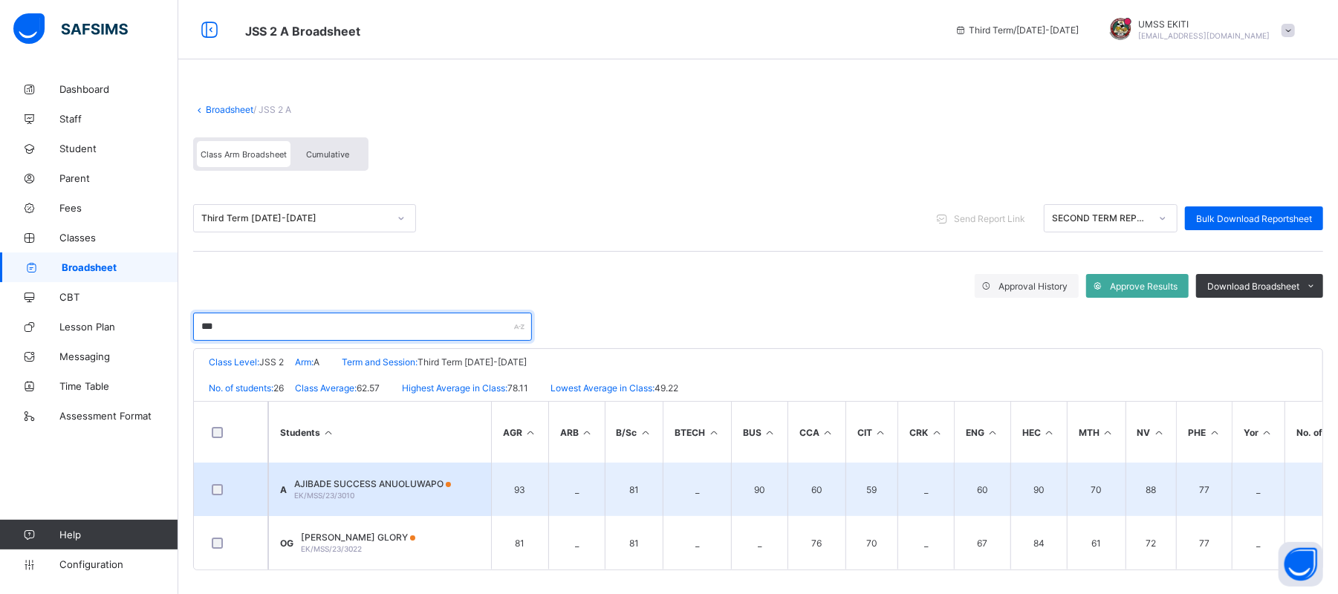
type input "***"
click at [380, 481] on span "AJIBADE SUCCESS ANUOLUWAPO" at bounding box center [372, 483] width 157 height 11
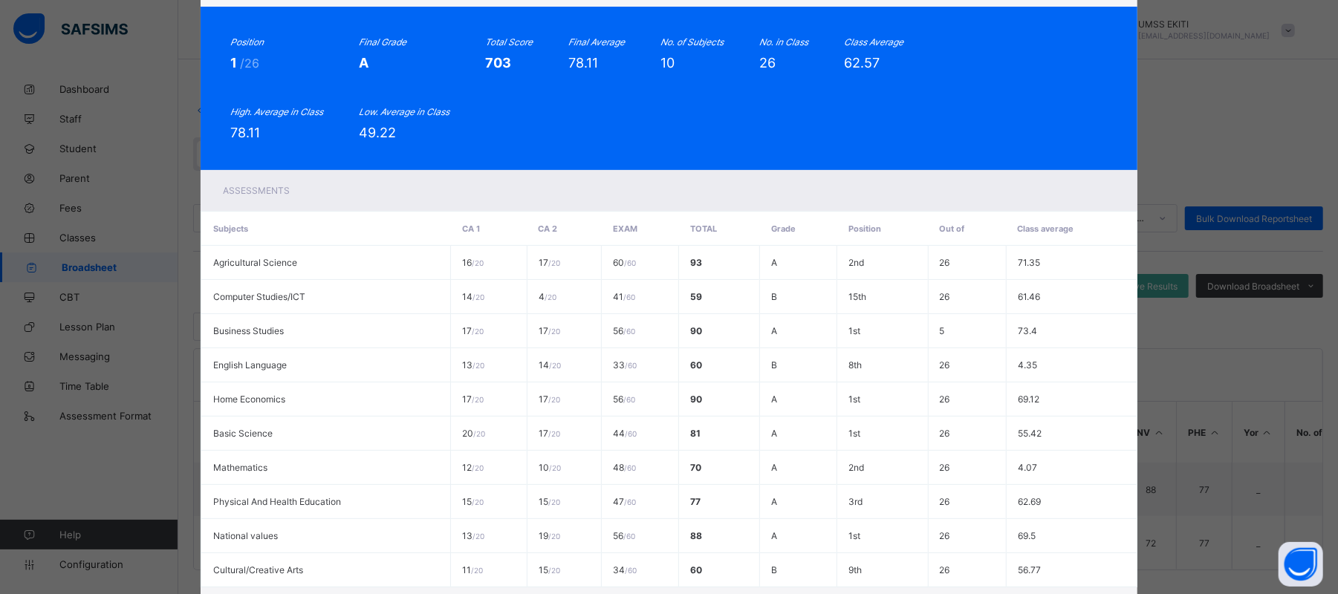
scroll to position [250, 0]
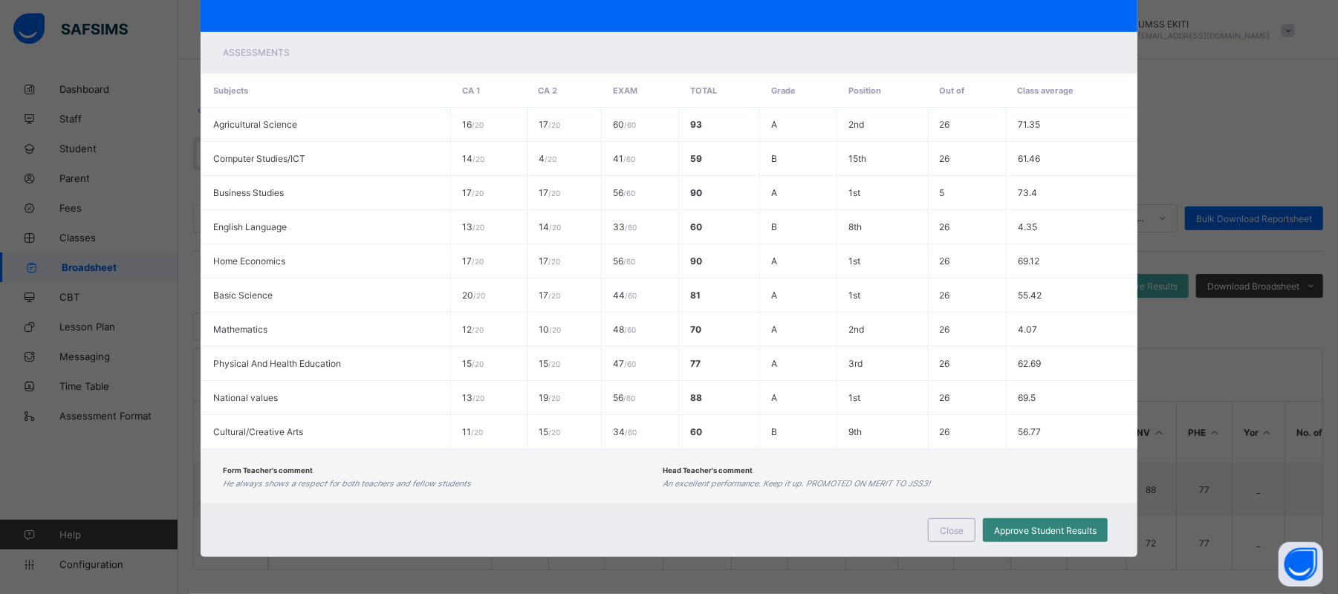
click at [1071, 533] on span "Approve Student Results" at bounding box center [1045, 530] width 102 height 11
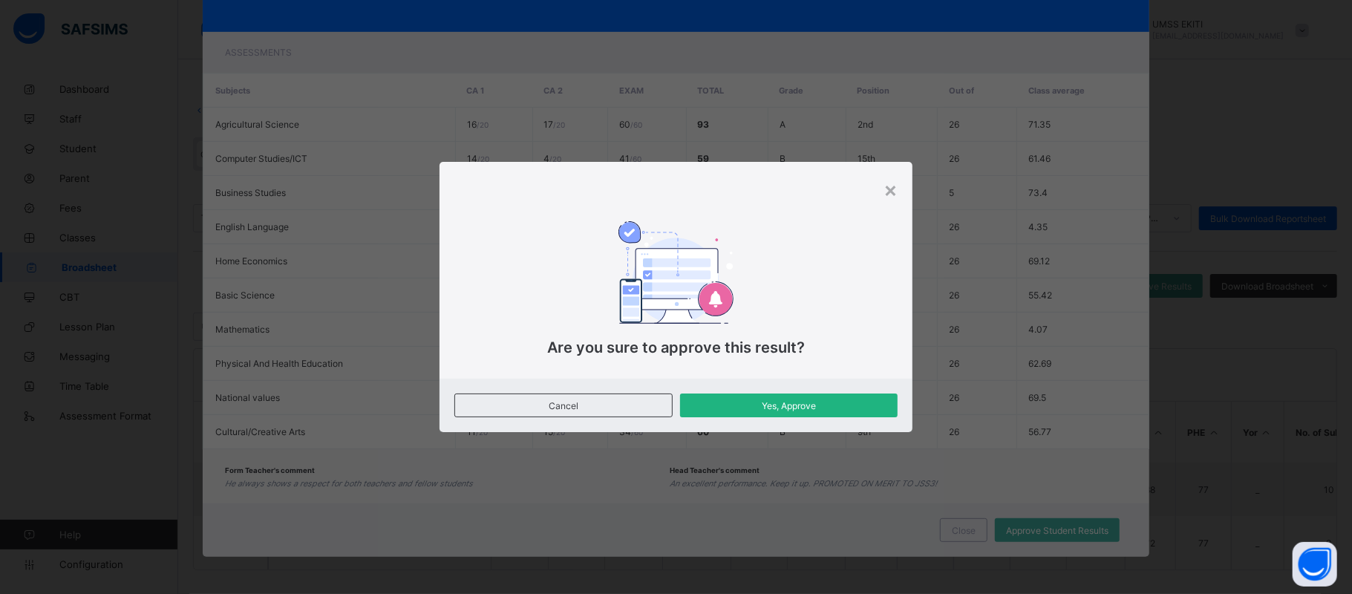
click at [798, 405] on span "Yes, Approve" at bounding box center [789, 405] width 196 height 11
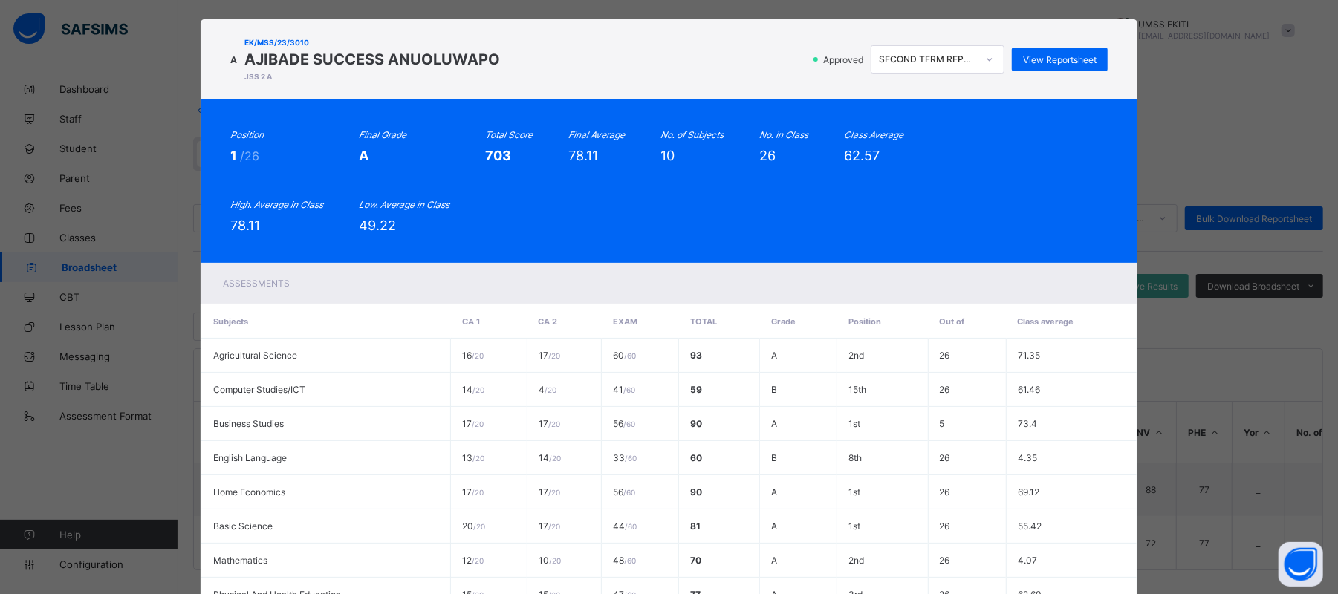
scroll to position [15, 0]
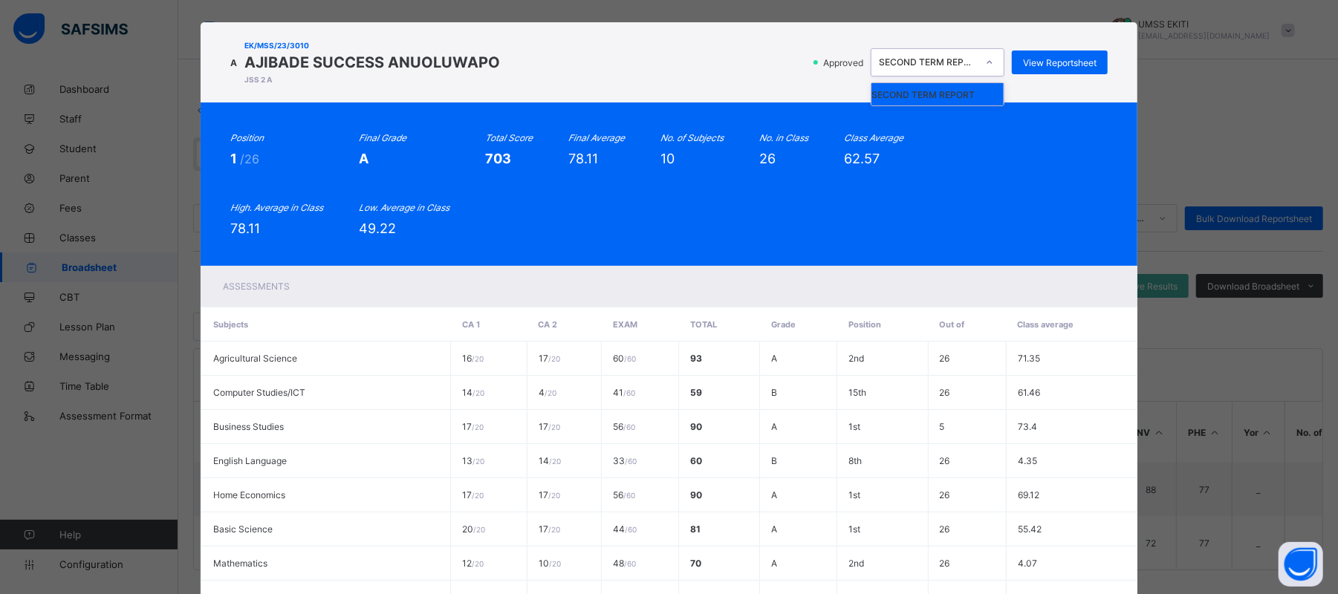
click at [990, 55] on icon at bounding box center [989, 62] width 9 height 15
click at [1260, 111] on div "A EK/MSS/23/3010 AJIBADE SUCCESS ANUOLUWAPO JSS 2 A Approved option SECOND TERM…" at bounding box center [669, 297] width 1338 height 594
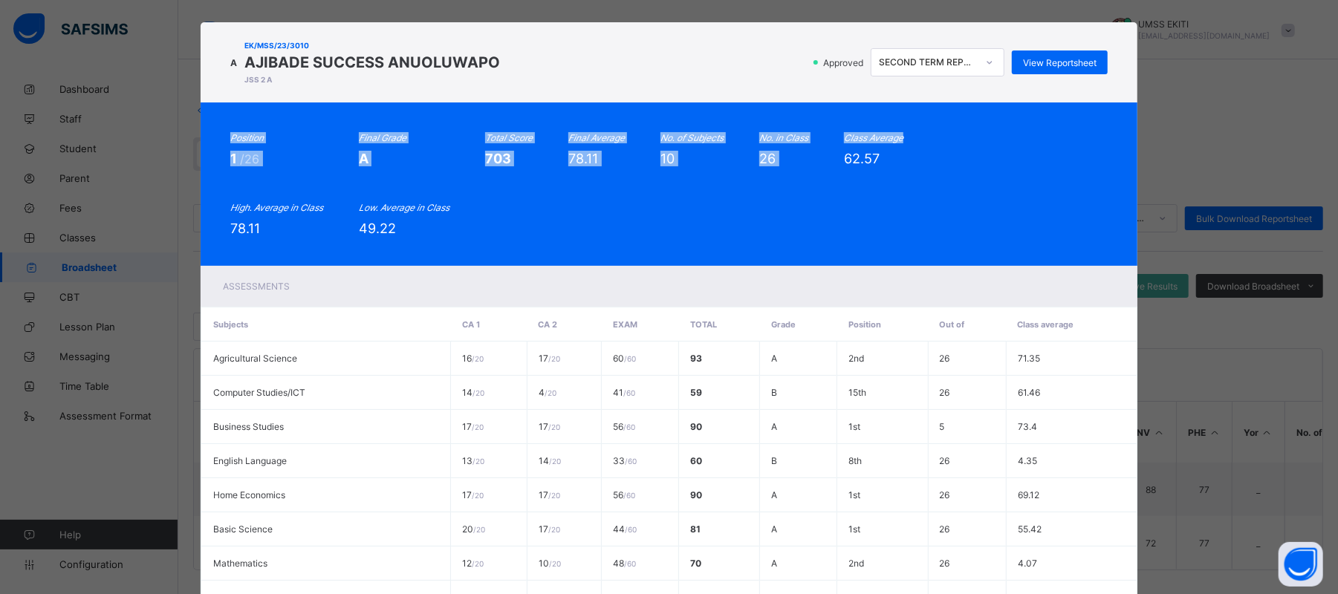
drag, startPoint x: 1329, startPoint y: 111, endPoint x: 1316, endPoint y: 45, distance: 67.4
click at [1316, 45] on div "A EK/MSS/23/3010 AJIBADE SUCCESS ANUOLUWAPO JSS 2 A Approved SECOND TERM REPORT…" at bounding box center [669, 297] width 1338 height 594
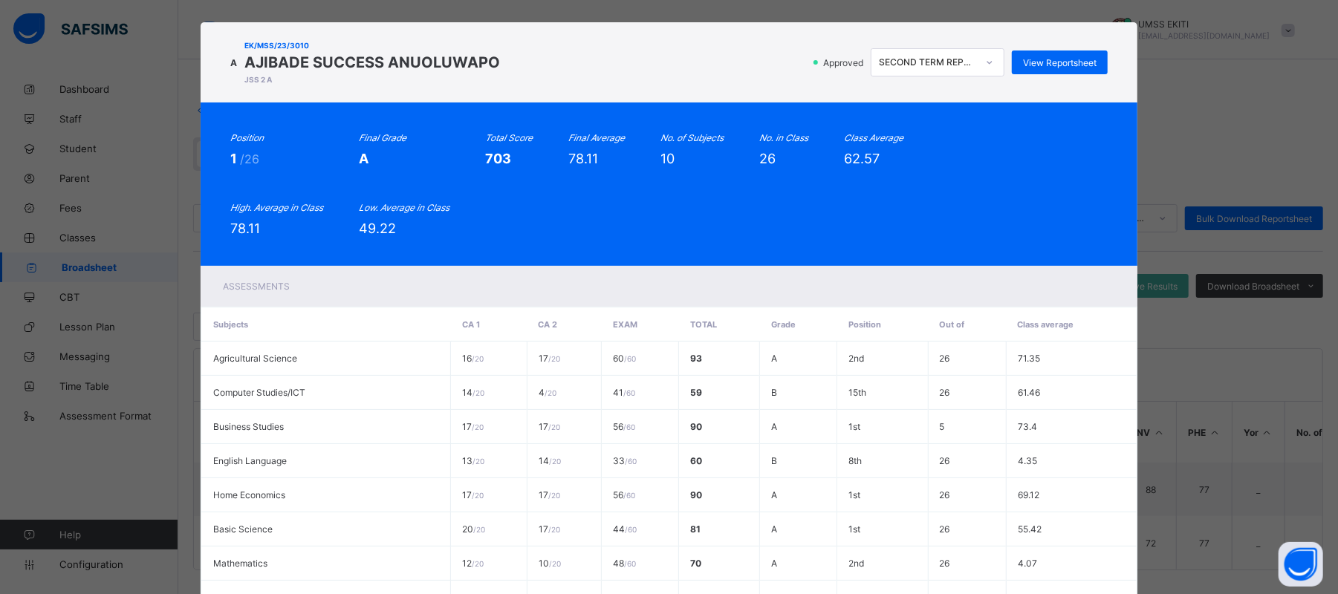
click at [1096, 163] on div "Position 1 /26 Final Grade A Total Score 703 Final Average 78.11 No. of Subject…" at bounding box center [668, 184] width 877 height 104
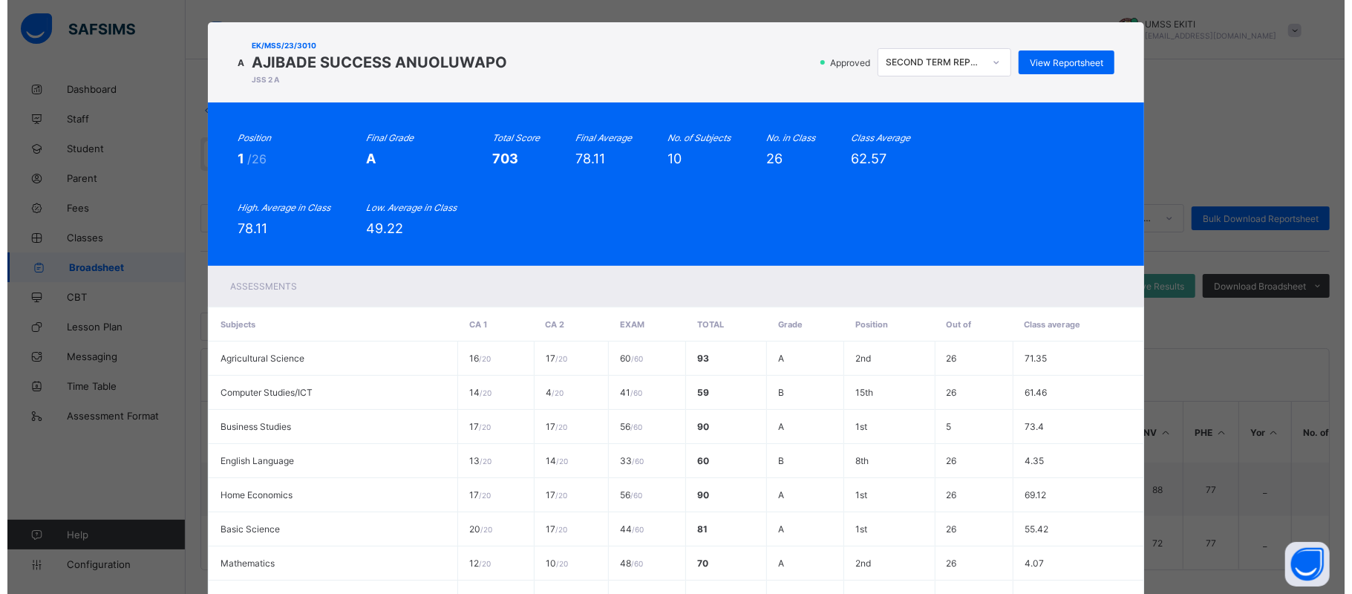
scroll to position [250, 0]
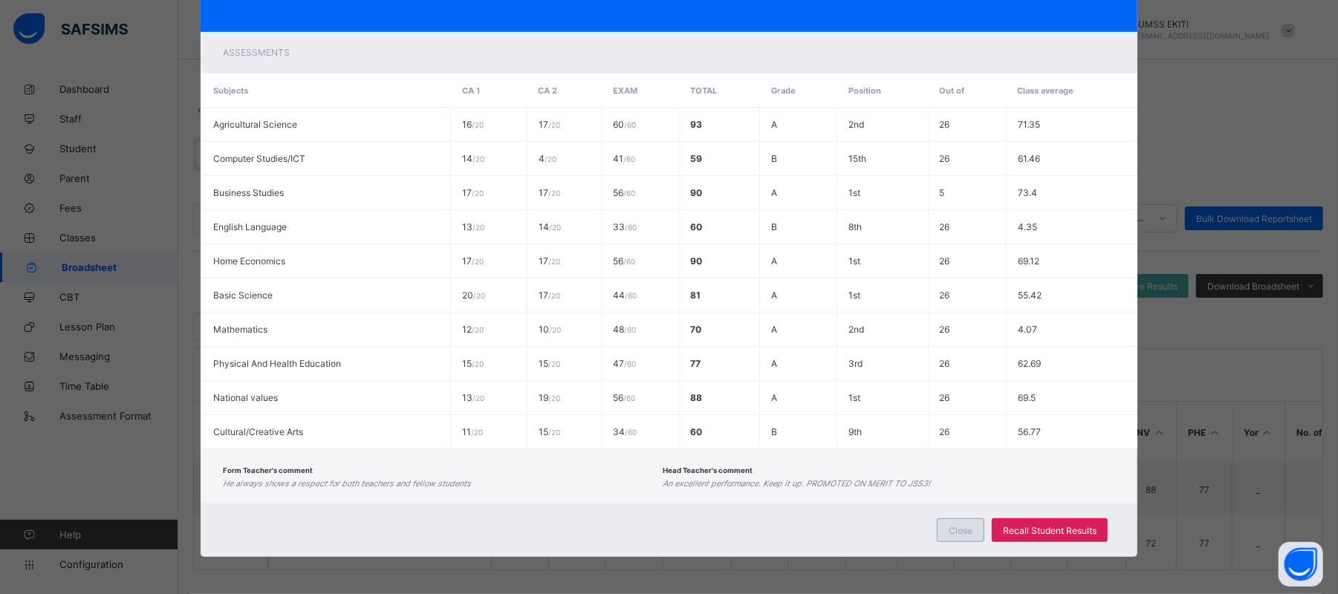
click at [957, 535] on span "Close" at bounding box center [960, 530] width 24 height 11
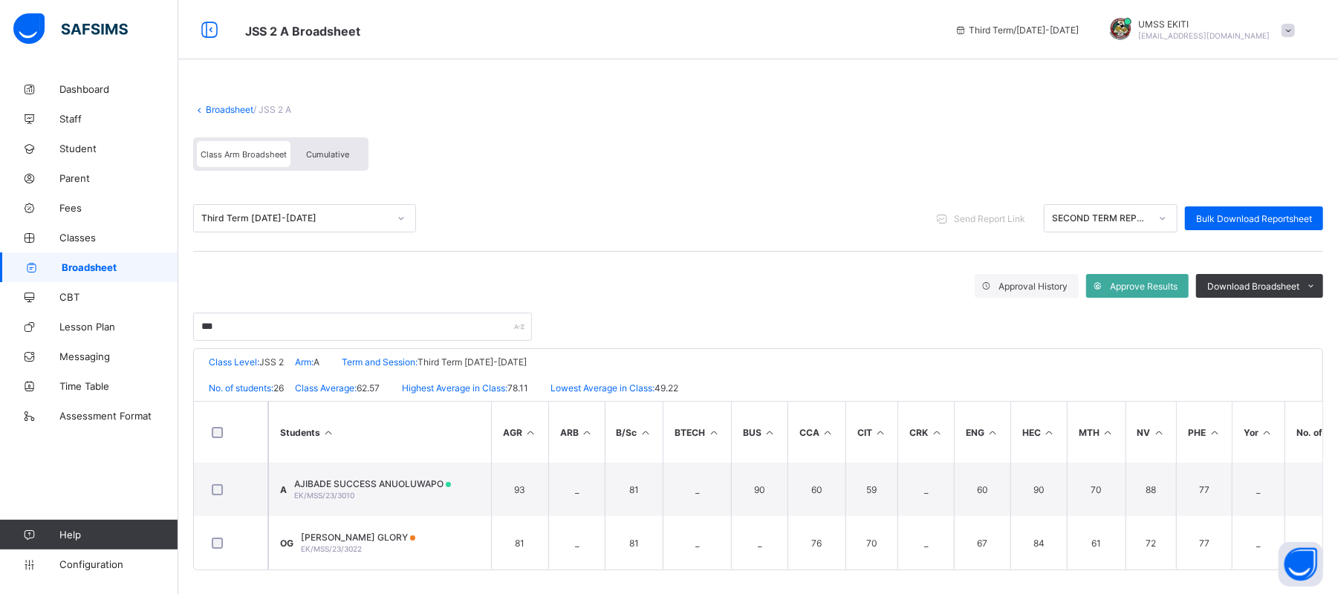
click at [333, 150] on span "Cumulative" at bounding box center [327, 154] width 43 height 10
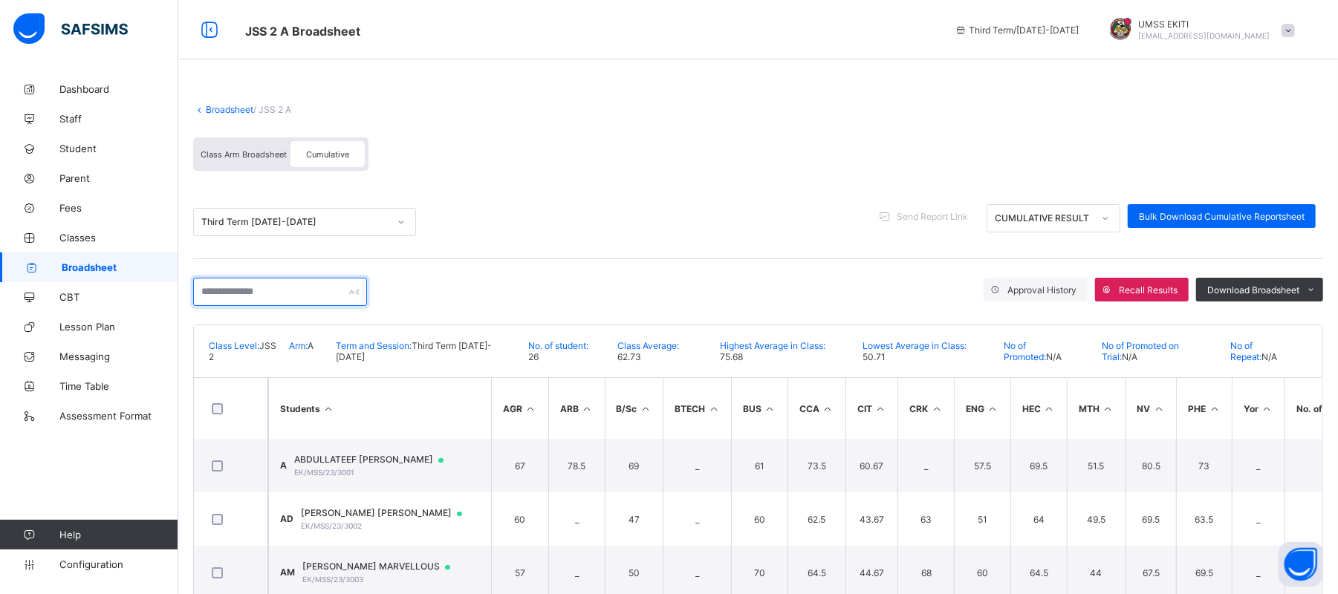
click at [343, 296] on input "text" at bounding box center [280, 292] width 174 height 28
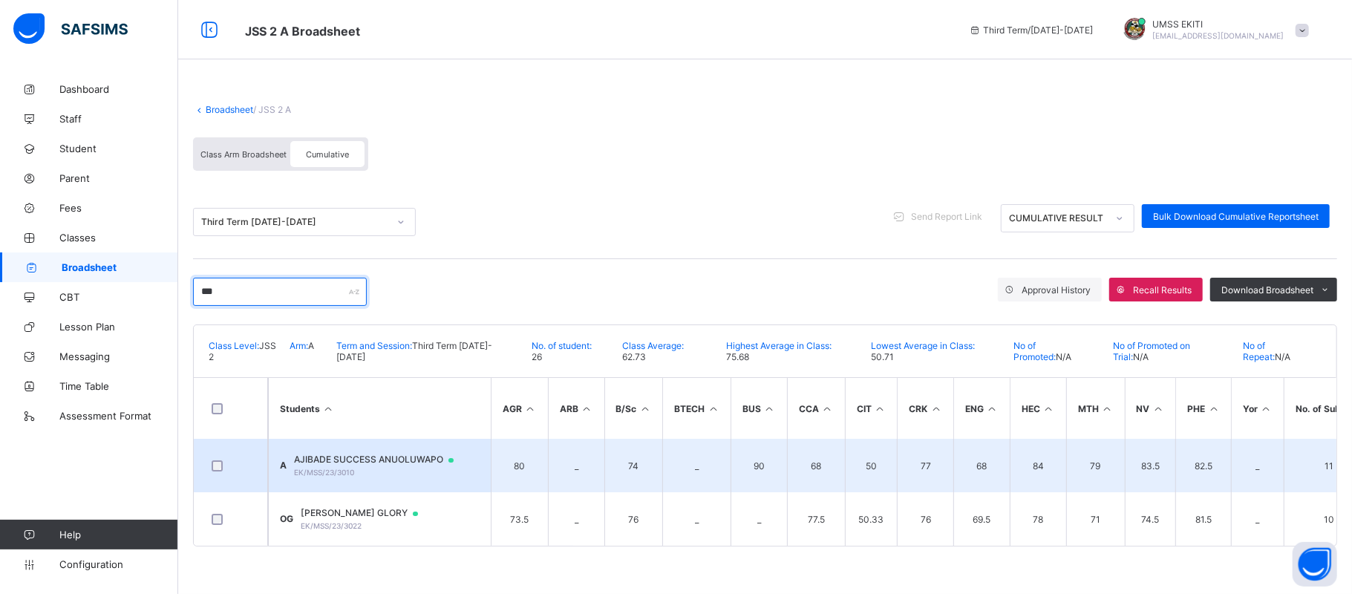
type input "***"
click at [375, 460] on span "AJIBADE SUCCESS ANUOLUWAPO" at bounding box center [381, 460] width 174 height 12
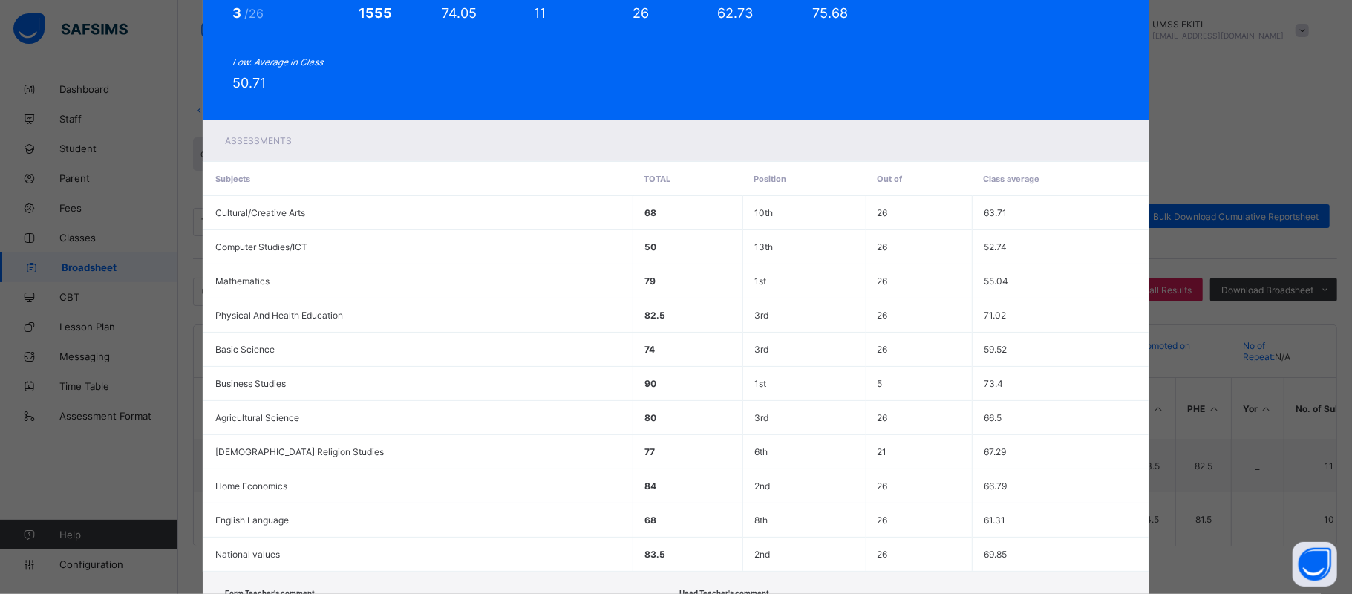
scroll to position [274, 0]
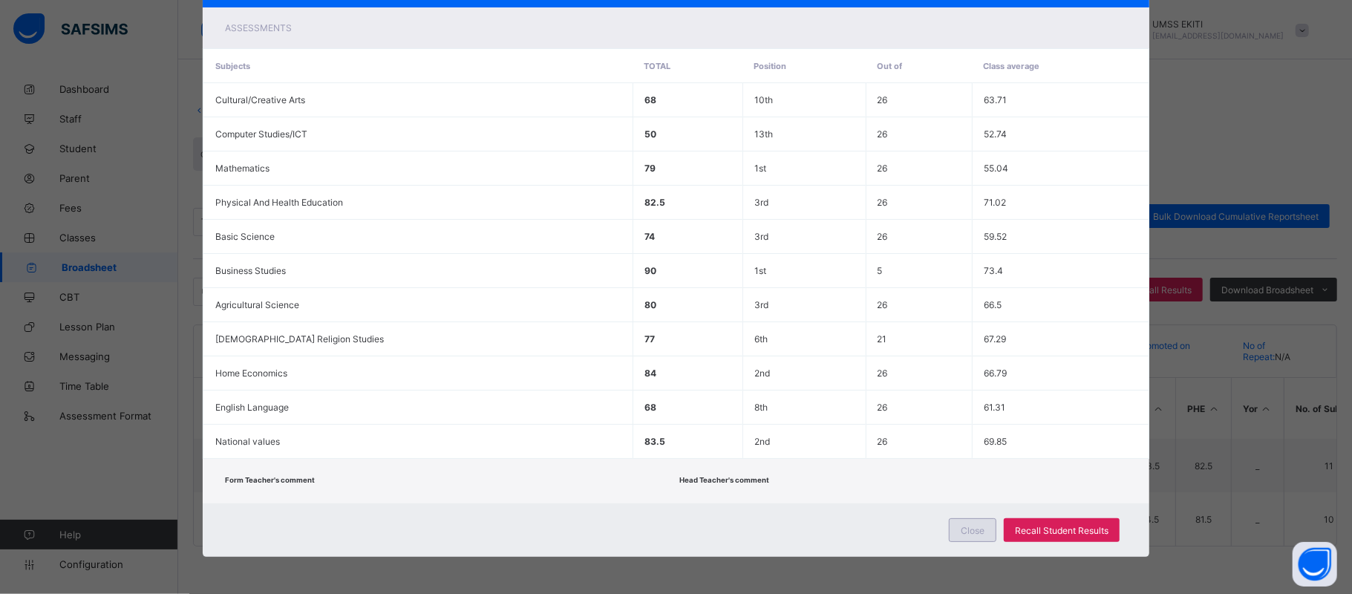
click at [966, 520] on div "Close" at bounding box center [973, 530] width 48 height 24
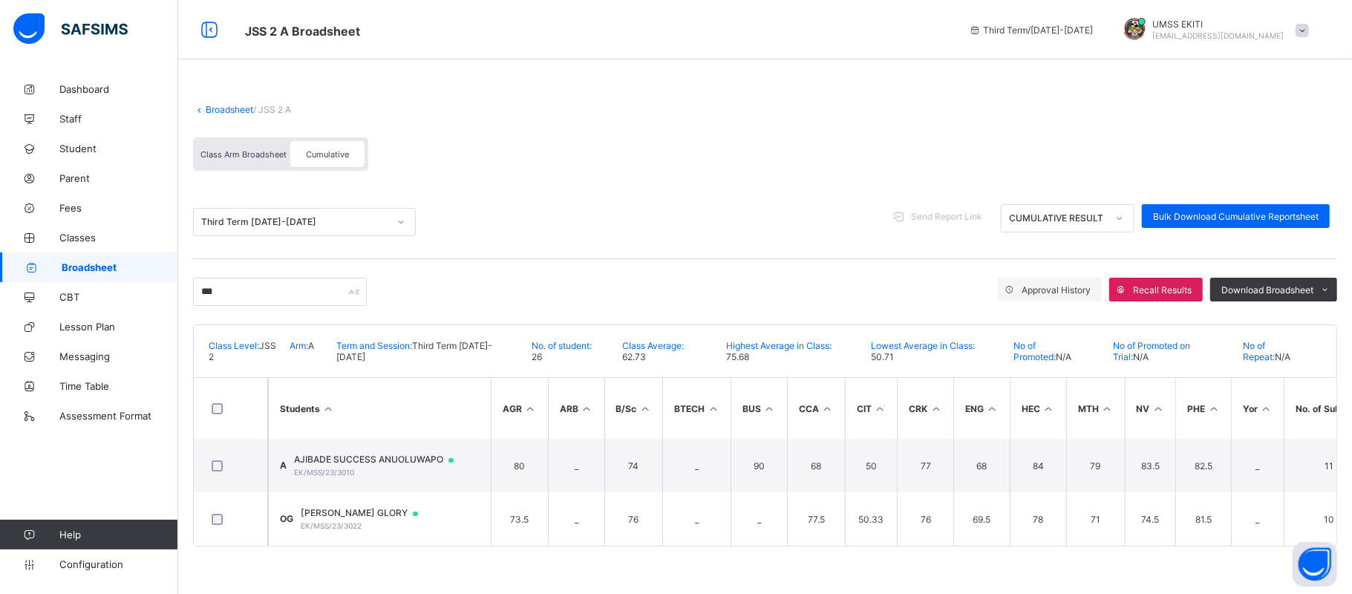
click at [951, 215] on span "Send Report Link" at bounding box center [946, 216] width 71 height 11
click at [900, 211] on icon at bounding box center [900, 216] width 16 height 14
click at [951, 212] on span "Send Report Link" at bounding box center [946, 216] width 71 height 11
click at [905, 230] on div "Send Report Link CUMULATIVE RESULT Bulk Download Cumulative Reportsheet" at bounding box center [1113, 218] width 450 height 28
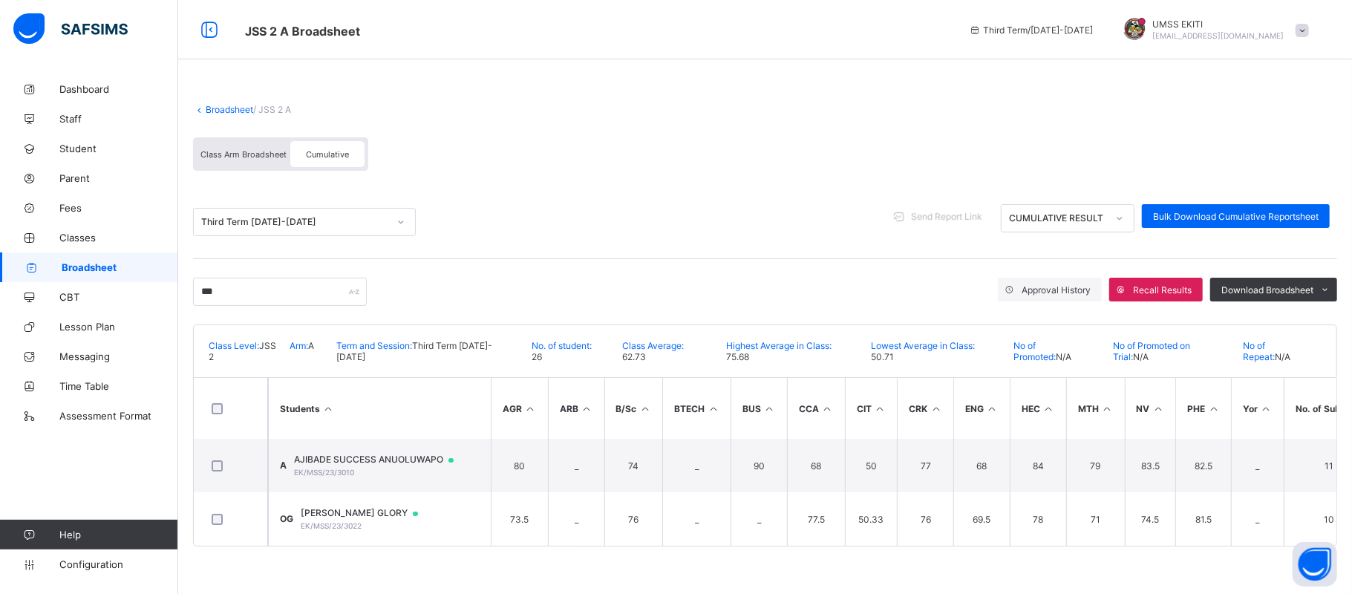
click at [898, 212] on icon at bounding box center [900, 216] width 16 height 14
click at [900, 212] on icon at bounding box center [900, 216] width 16 height 14
click at [957, 208] on div "Send Report Link" at bounding box center [941, 216] width 106 height 24
click at [898, 238] on div "Third Term 2024-2025 Send Report Link CUMULATIVE RESULT Bulk Download Cumulativ…" at bounding box center [765, 222] width 1145 height 36
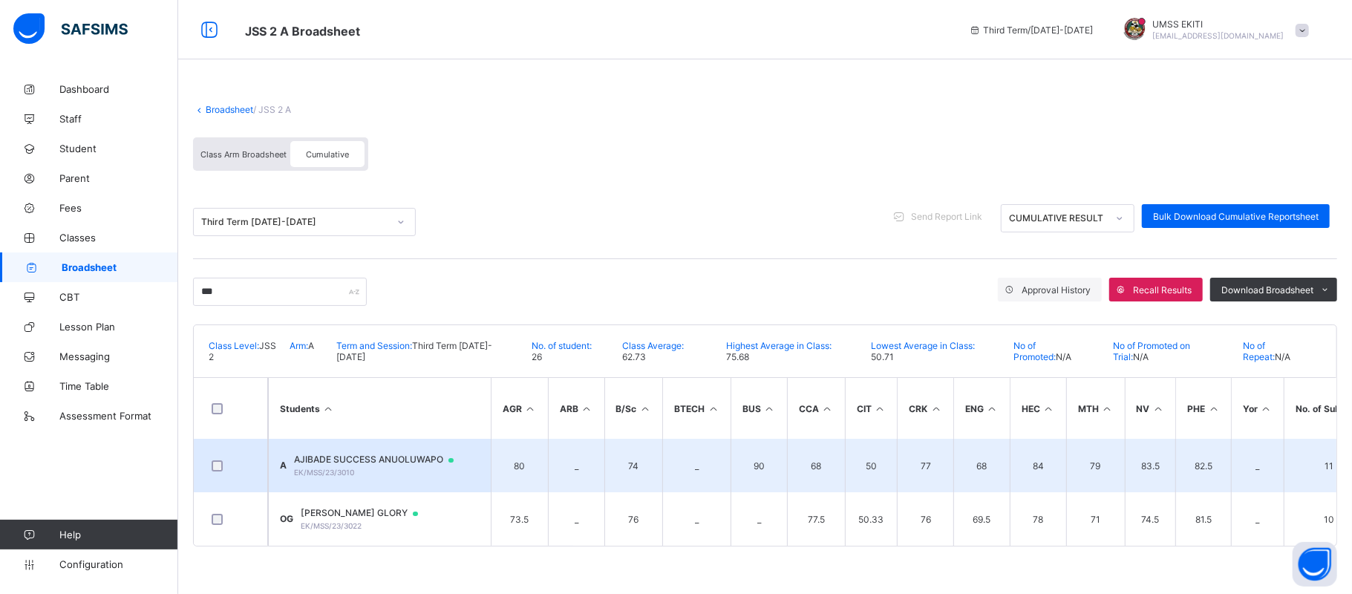
click at [395, 449] on td "A AJIBADE SUCCESS ANUOLUWAPO EK/MSS/23/3010" at bounding box center [379, 465] width 223 height 53
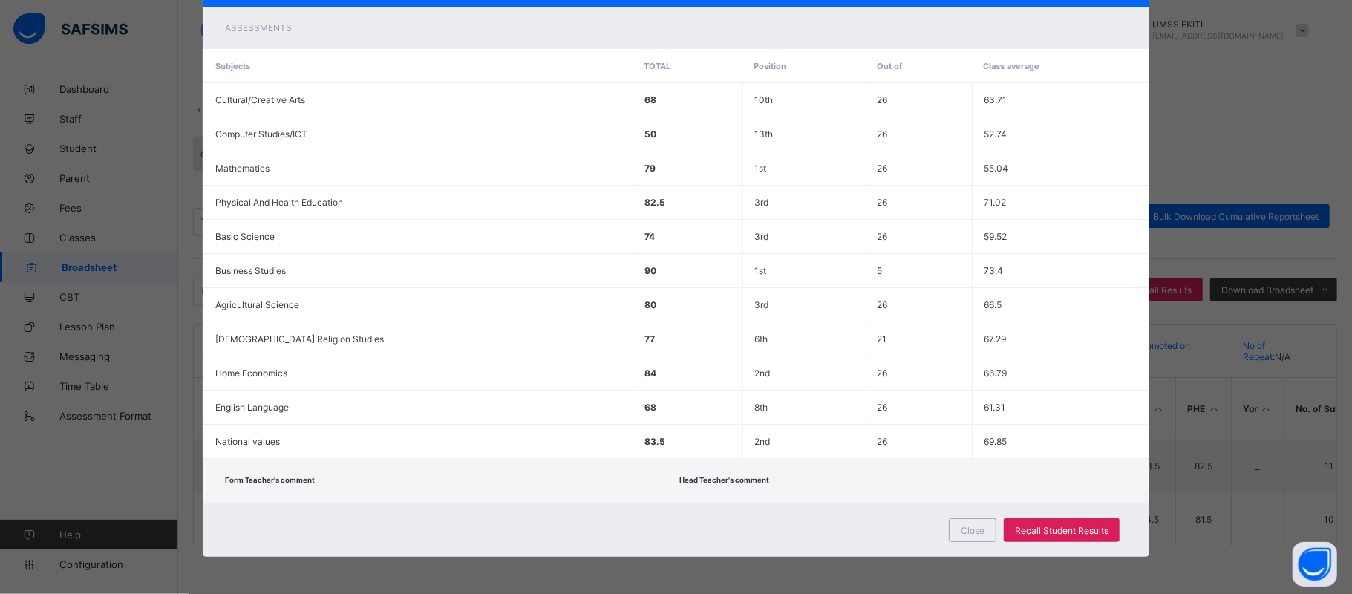
click at [1082, 39] on div "Assessments" at bounding box center [676, 27] width 947 height 41
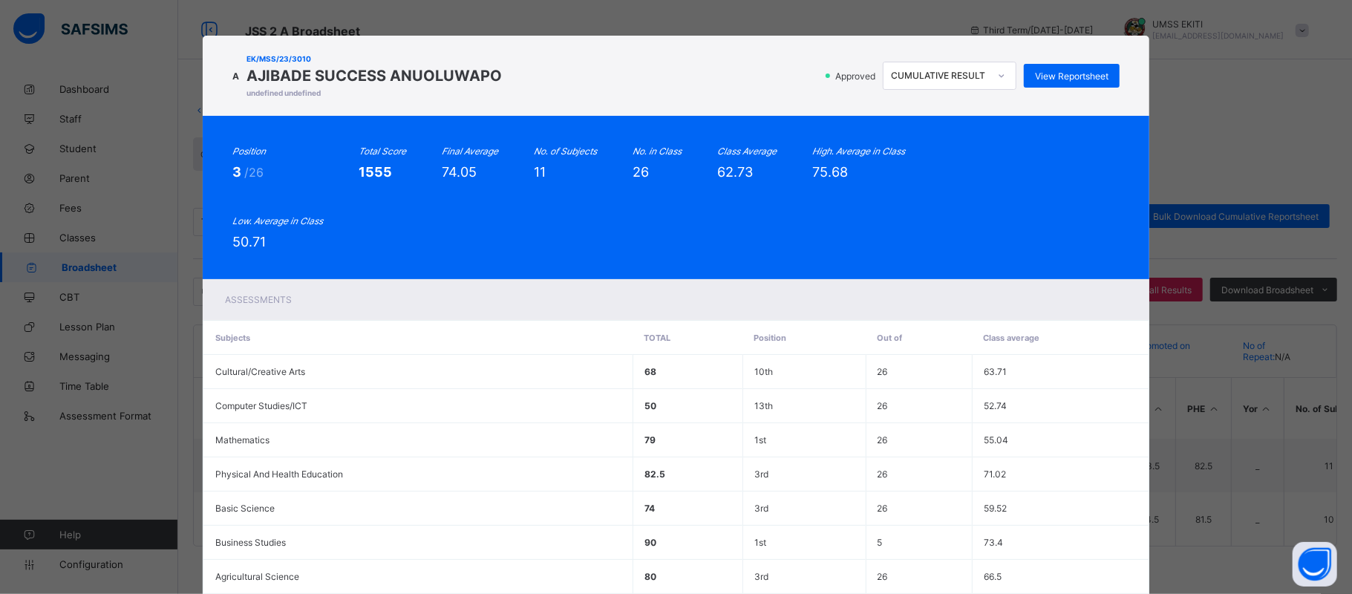
scroll to position [0, 0]
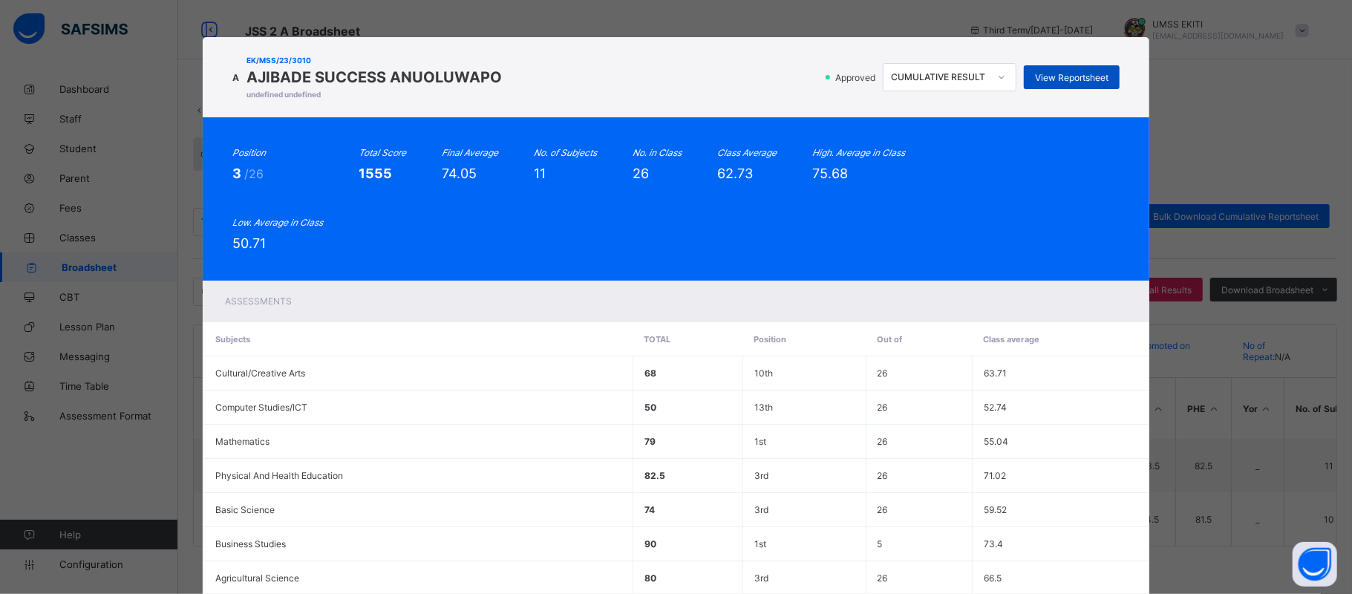
click at [1059, 74] on span "View Reportsheet" at bounding box center [1072, 77] width 74 height 11
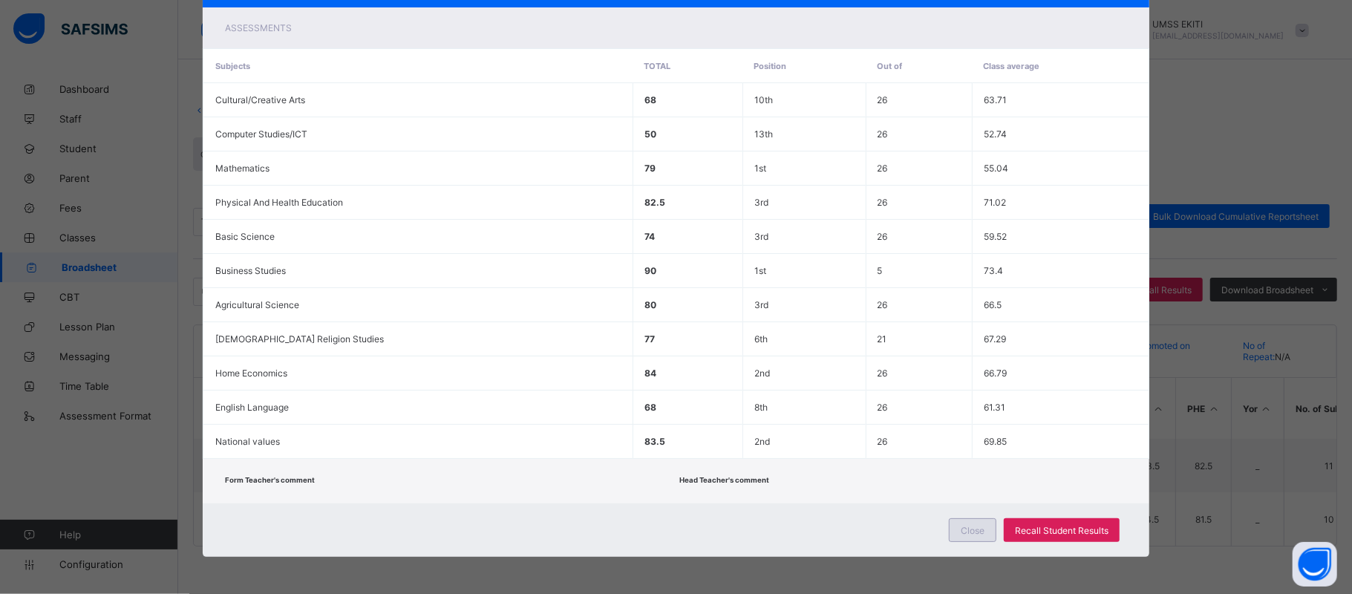
click at [963, 530] on span "Close" at bounding box center [973, 530] width 24 height 11
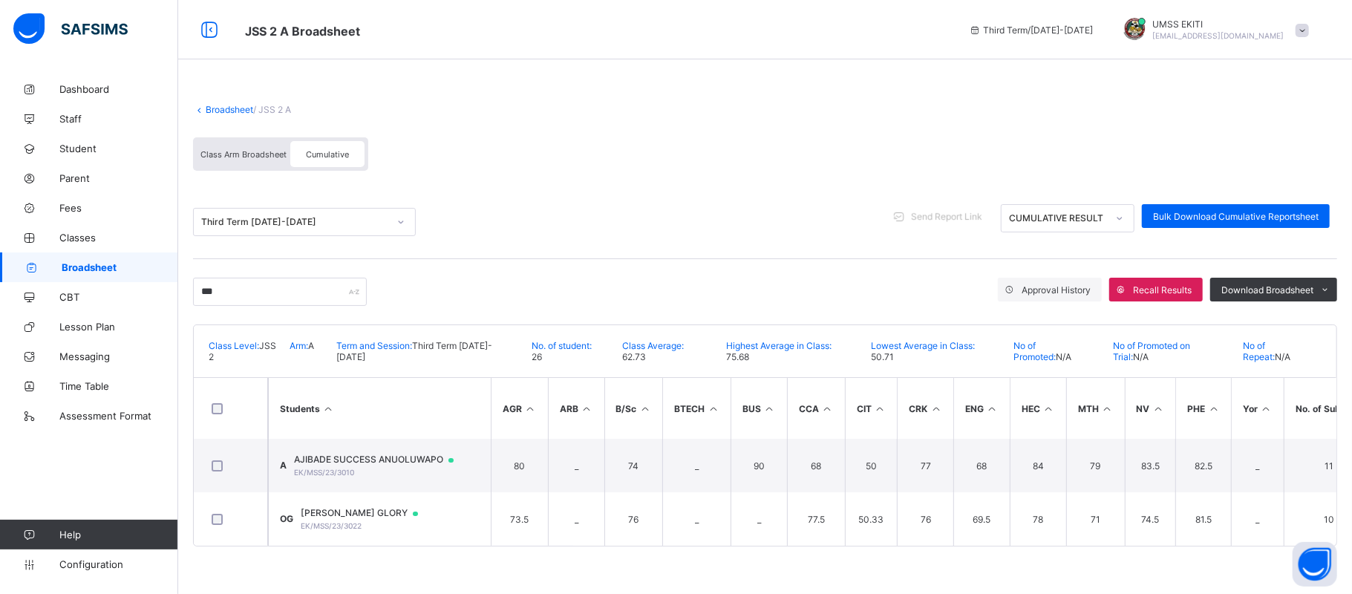
click at [967, 215] on span "Send Report Link" at bounding box center [946, 216] width 71 height 11
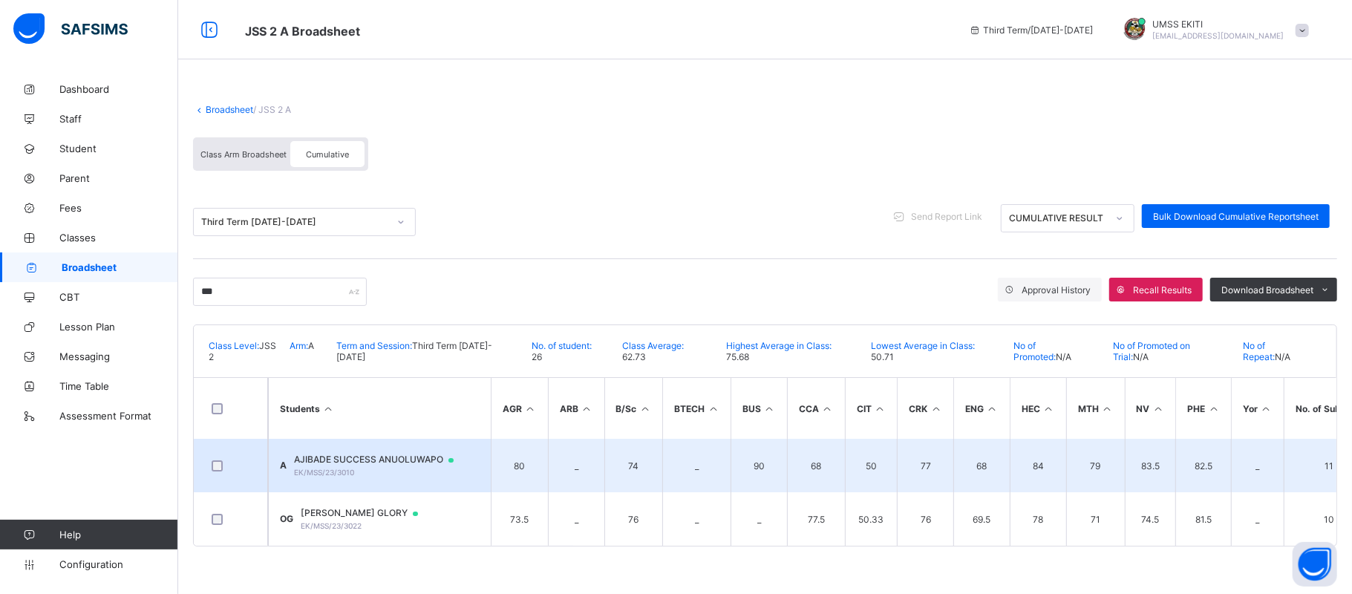
click at [408, 444] on td "A AJIBADE SUCCESS ANUOLUWAPO EK/MSS/23/3010" at bounding box center [379, 465] width 223 height 53
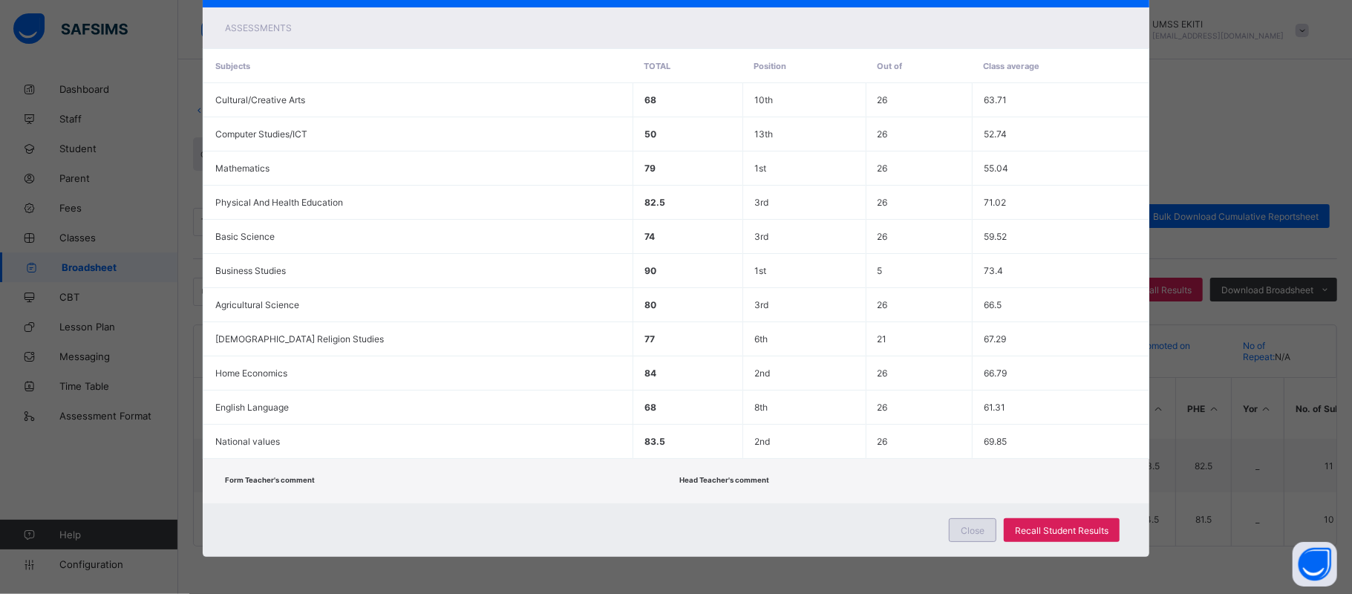
click at [971, 523] on div "Close" at bounding box center [973, 530] width 48 height 24
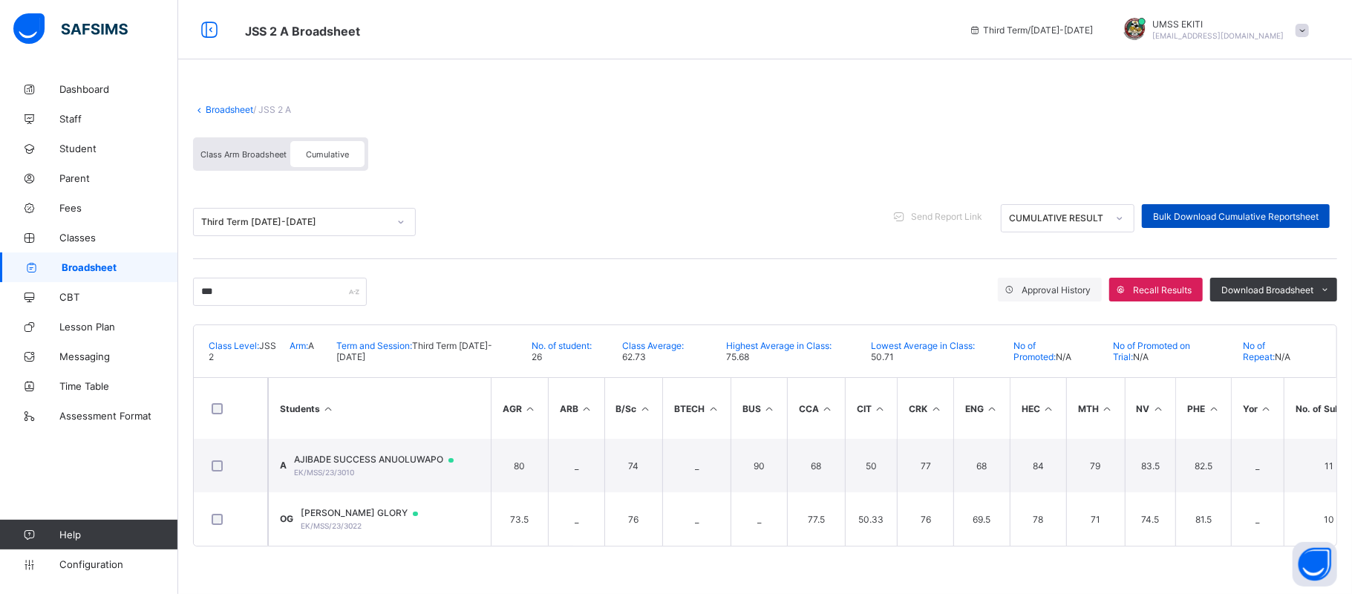
click at [1180, 208] on div "Bulk Download Cumulative Reportsheet" at bounding box center [1236, 216] width 188 height 24
click at [1119, 218] on icon at bounding box center [1120, 218] width 9 height 15
click at [957, 214] on span "Send Report Link" at bounding box center [946, 216] width 71 height 11
click at [900, 215] on icon at bounding box center [900, 216] width 16 height 14
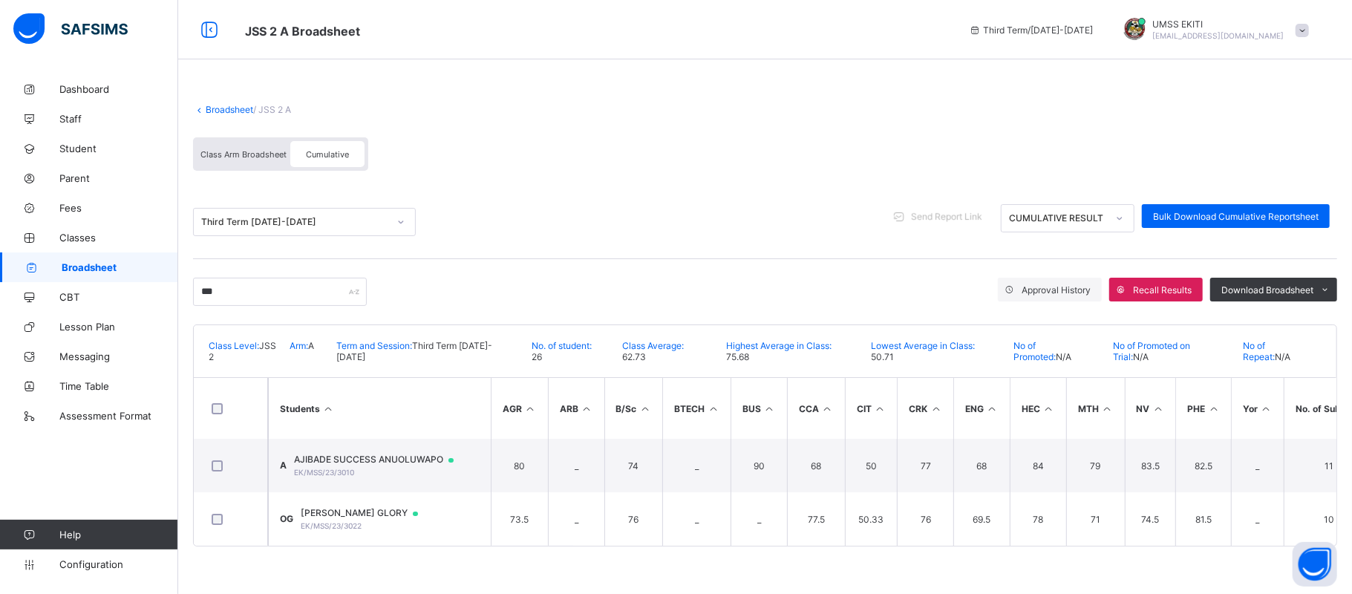
click at [900, 215] on icon at bounding box center [900, 216] width 16 height 14
drag, startPoint x: 90, startPoint y: 0, endPoint x: 327, endPoint y: 10, distance: 237.2
click at [327, 10] on div "JSS 2 A Broadsheet Third Term / 2024-2025 UMSS EKITI ubecmss.ekiti@gmail.com" at bounding box center [676, 29] width 1352 height 59
click at [69, 170] on link "Parent" at bounding box center [89, 178] width 178 height 30
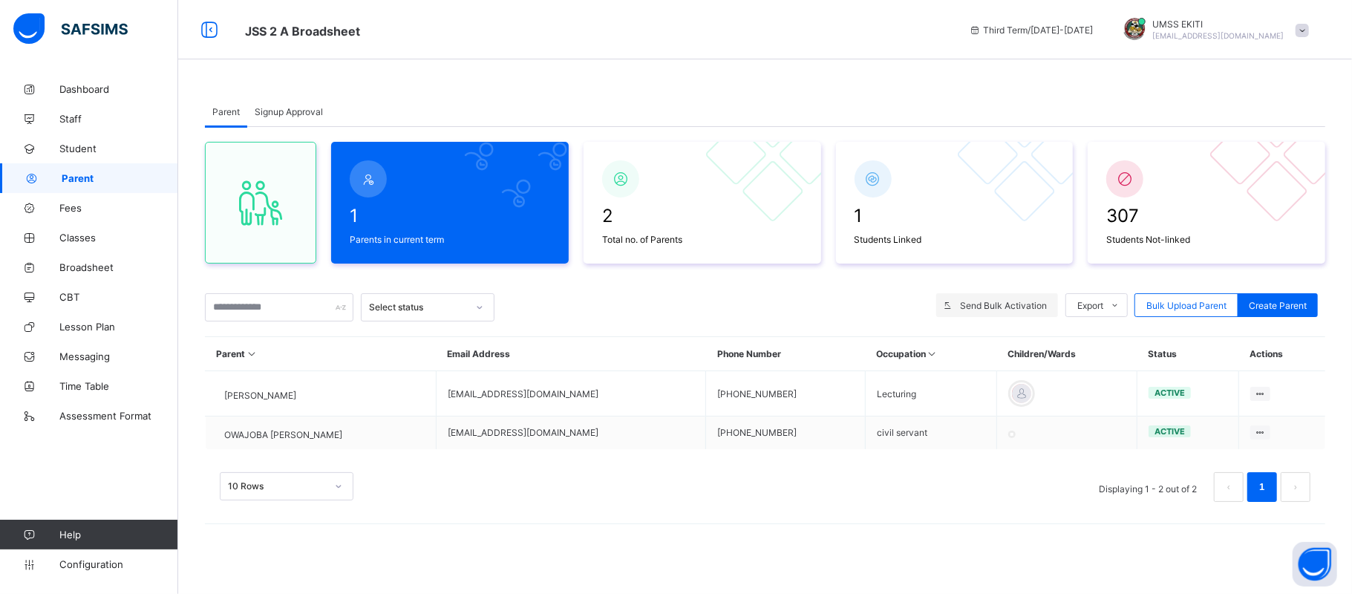
click at [999, 304] on span "Send Bulk Activation" at bounding box center [1003, 305] width 87 height 11
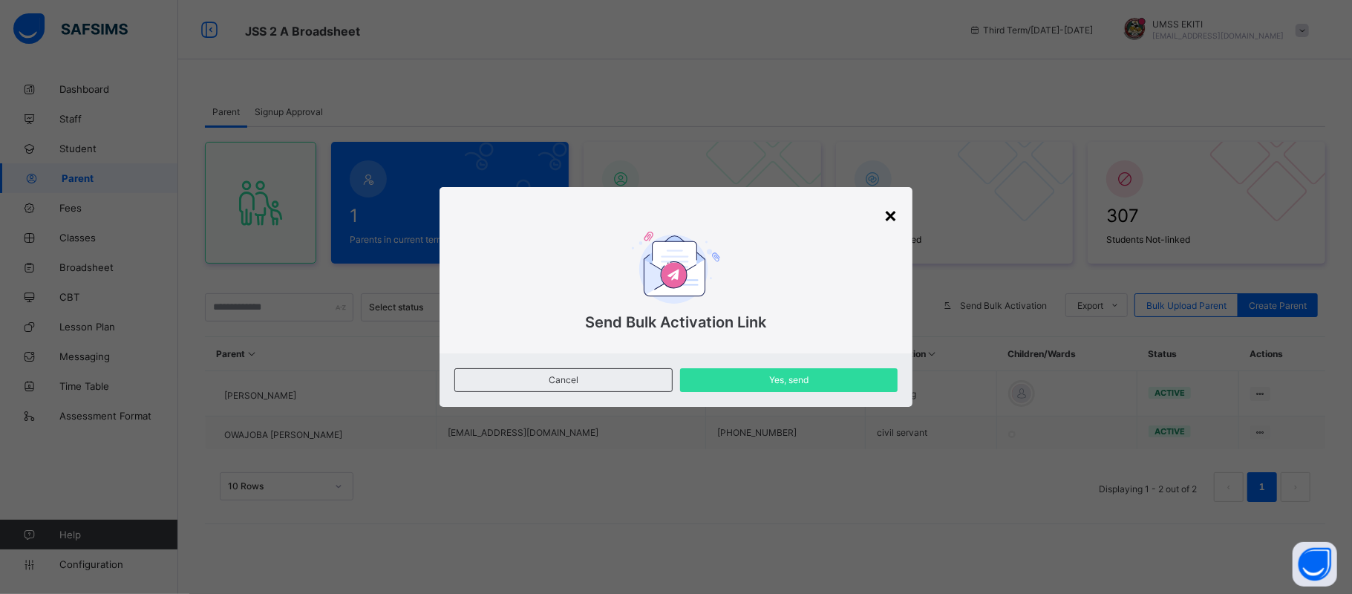
click at [890, 212] on div "×" at bounding box center [891, 214] width 14 height 25
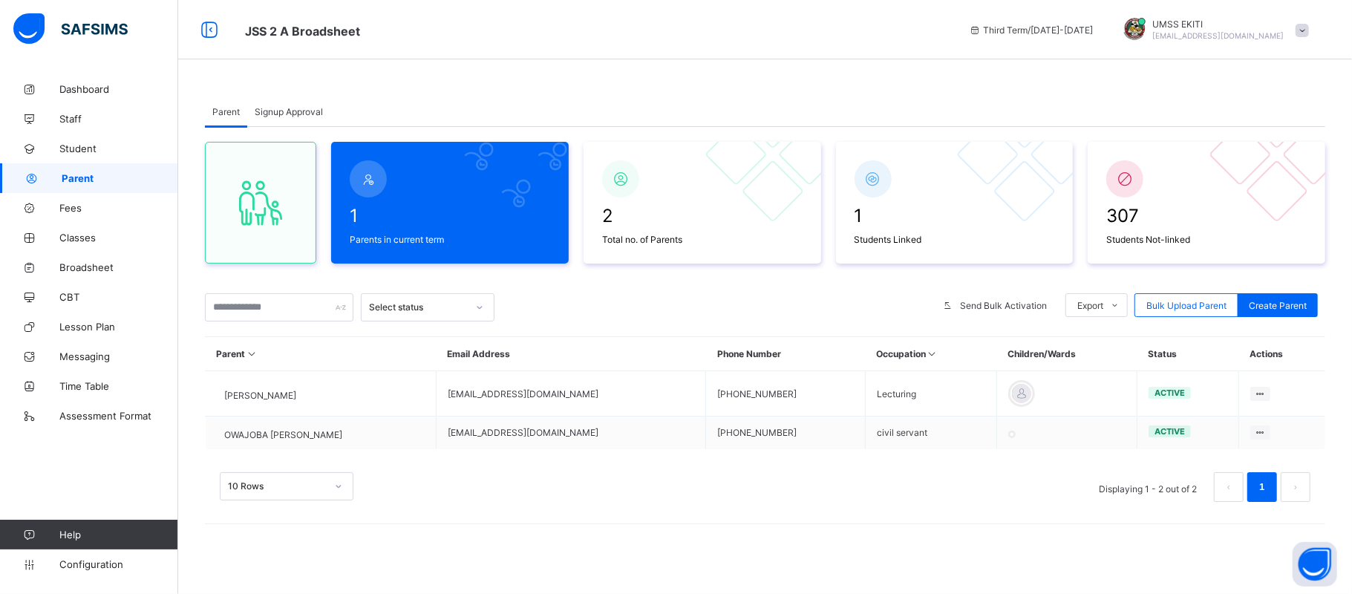
click at [1344, 355] on div "Parent Signup Approval Parent Signup Approval 1 Parents in current term 2 Total…" at bounding box center [765, 314] width 1174 height 480
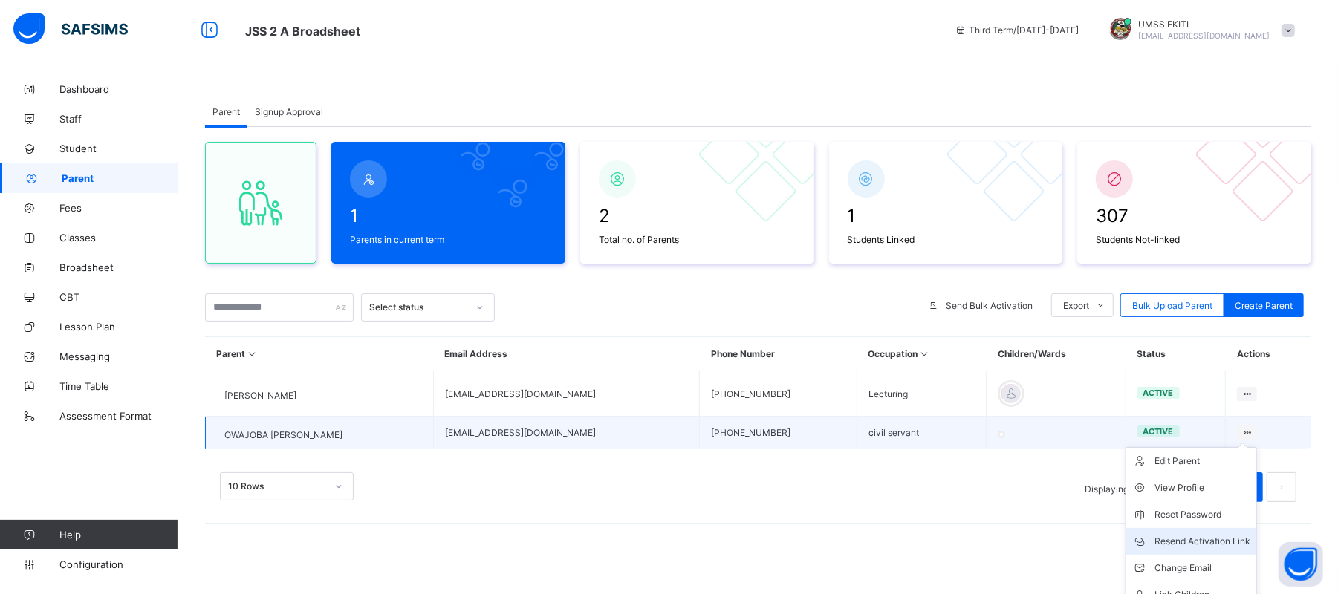
click at [1231, 544] on div "Resend Activation Link" at bounding box center [1202, 541] width 96 height 15
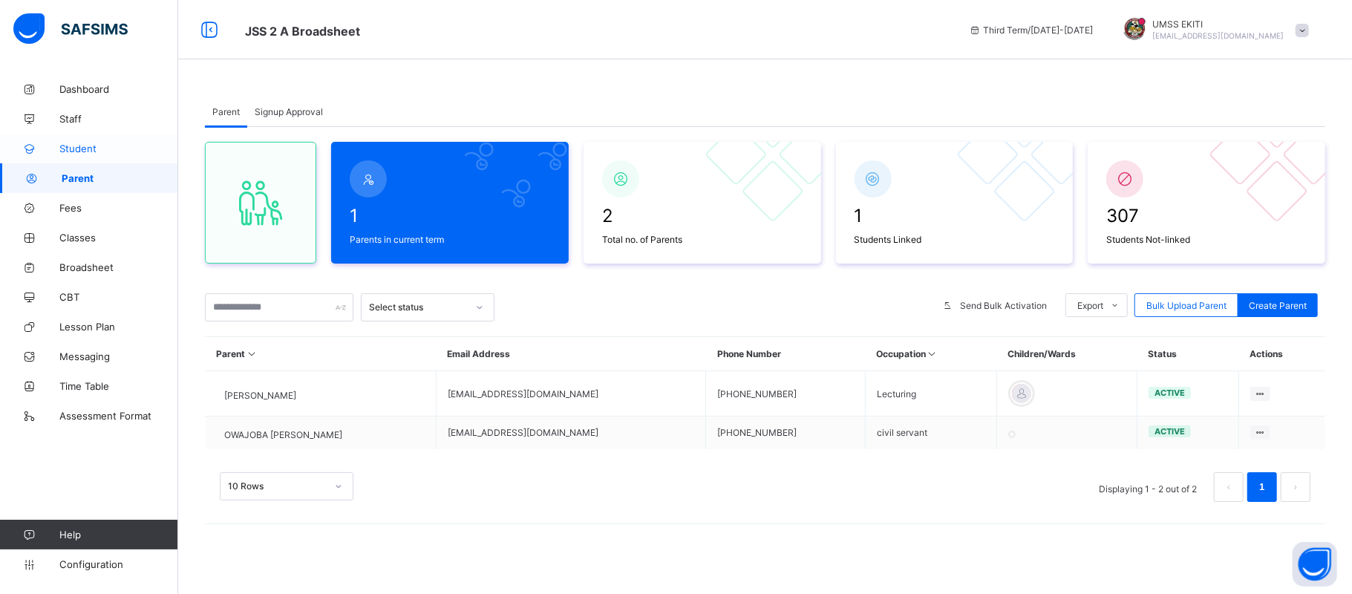
click at [69, 146] on span "Student" at bounding box center [118, 149] width 119 height 12
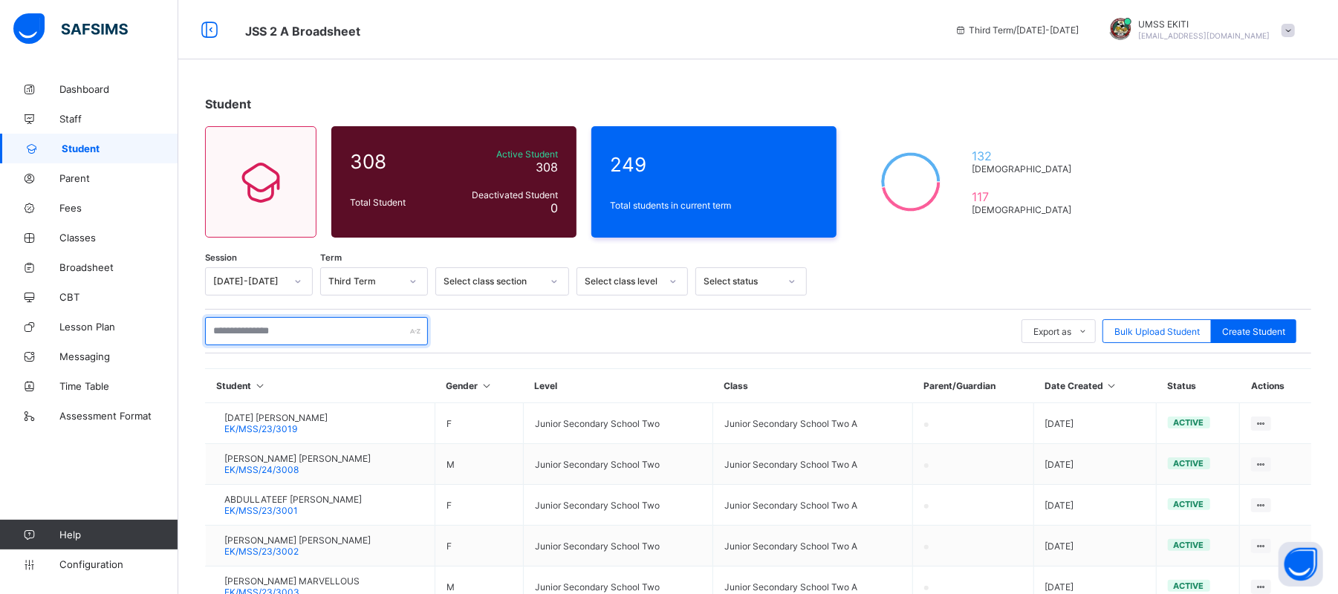
click at [334, 330] on input "text" at bounding box center [316, 331] width 223 height 28
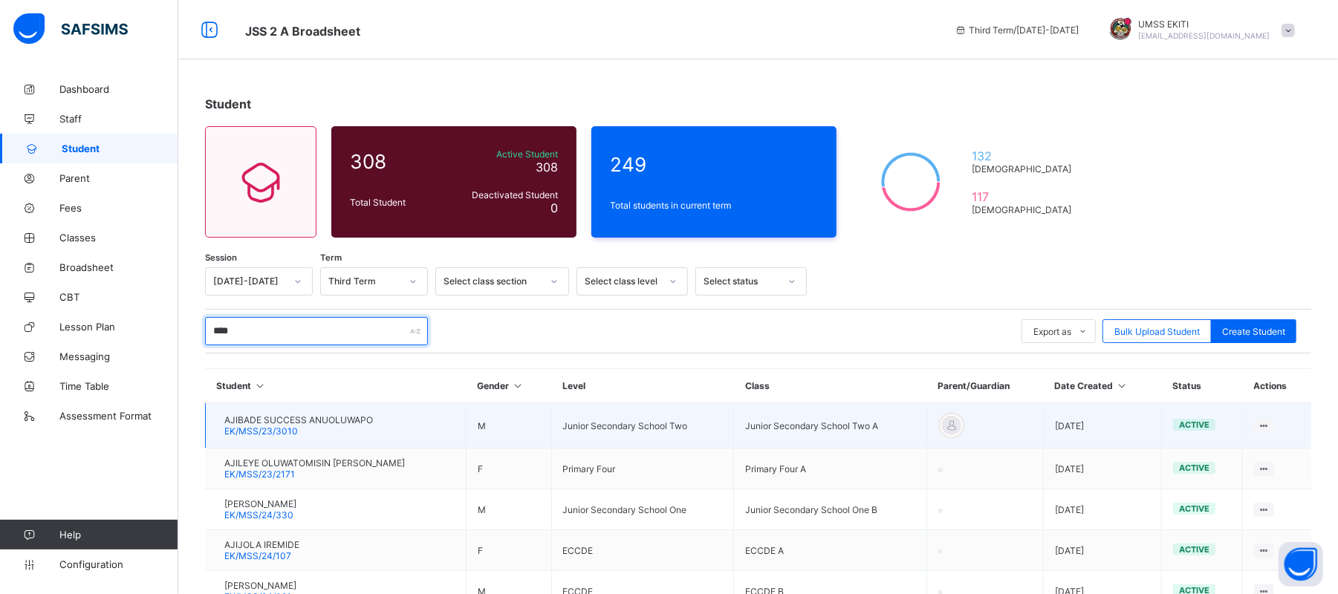
type input "****"
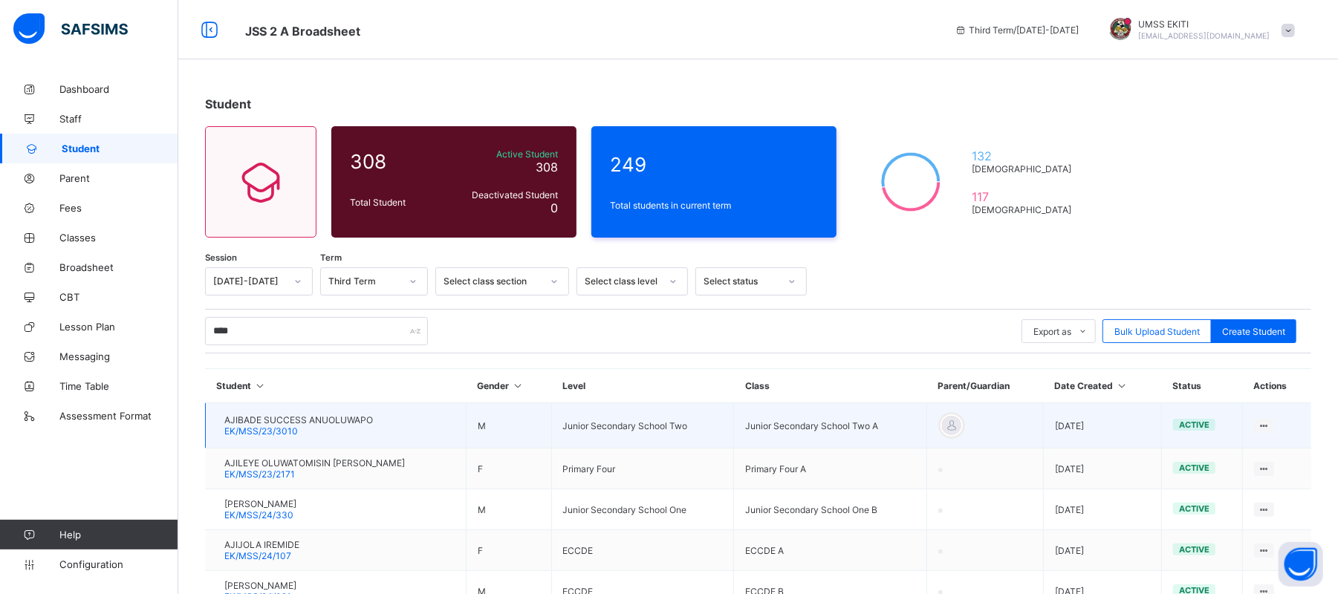
click at [318, 425] on span "AJIBADE SUCCESS ANUOLUWAPO" at bounding box center [298, 419] width 149 height 11
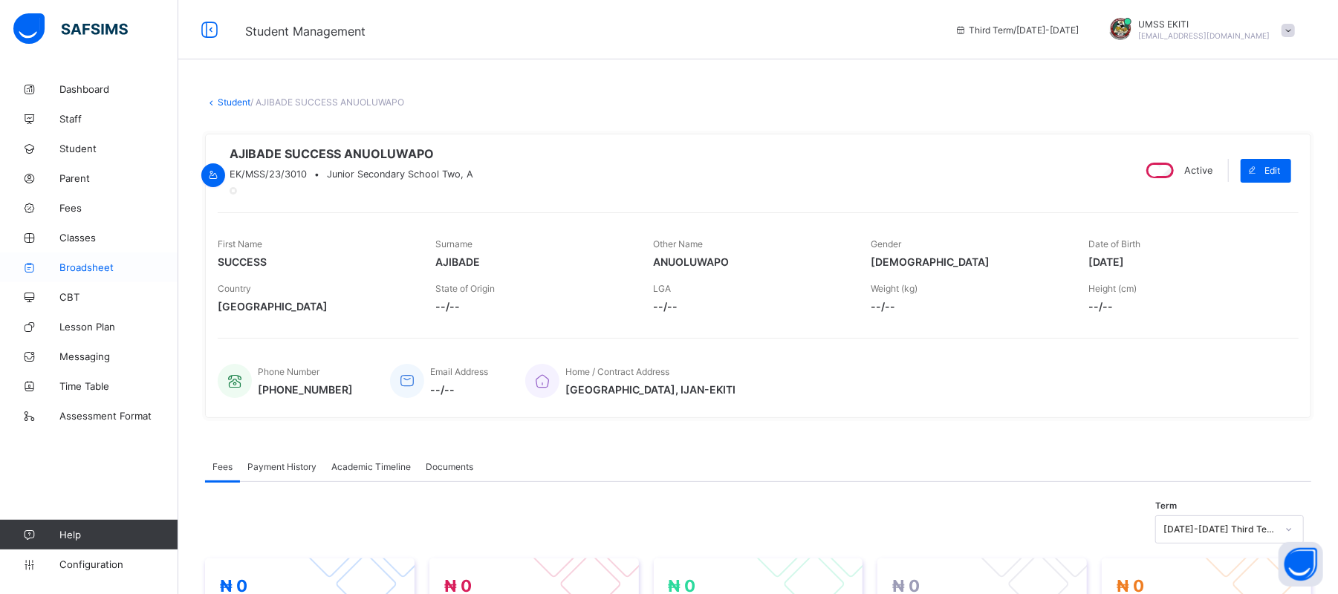
click at [108, 264] on span "Broadsheet" at bounding box center [118, 267] width 119 height 12
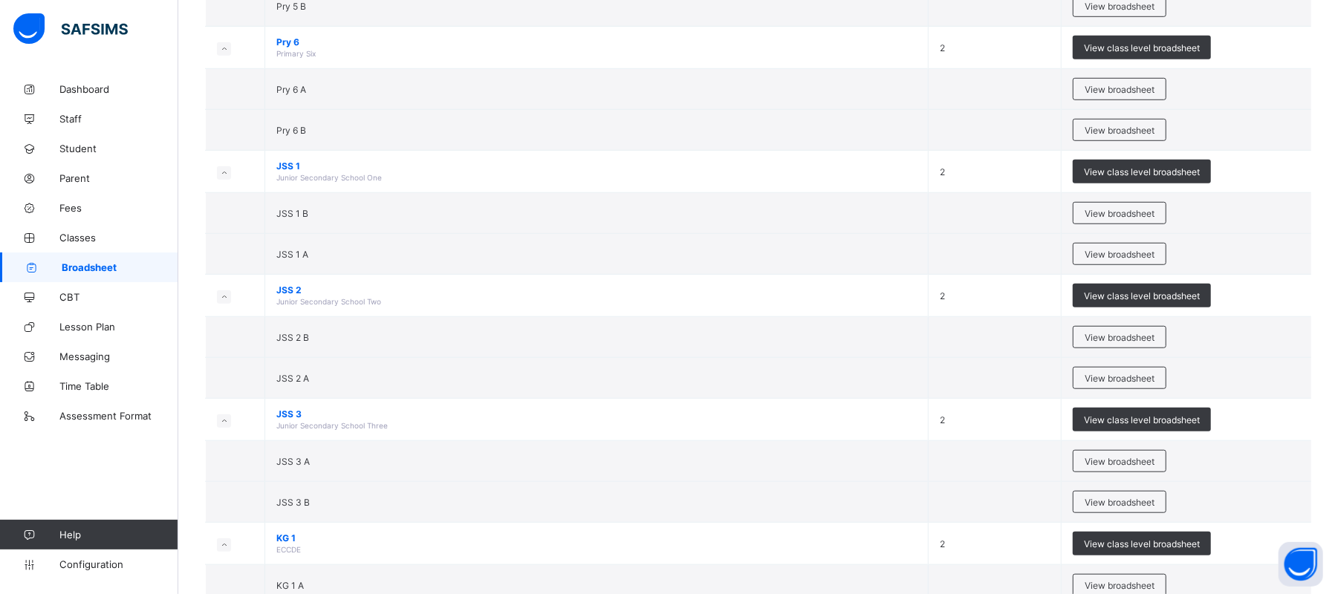
scroll to position [803, 0]
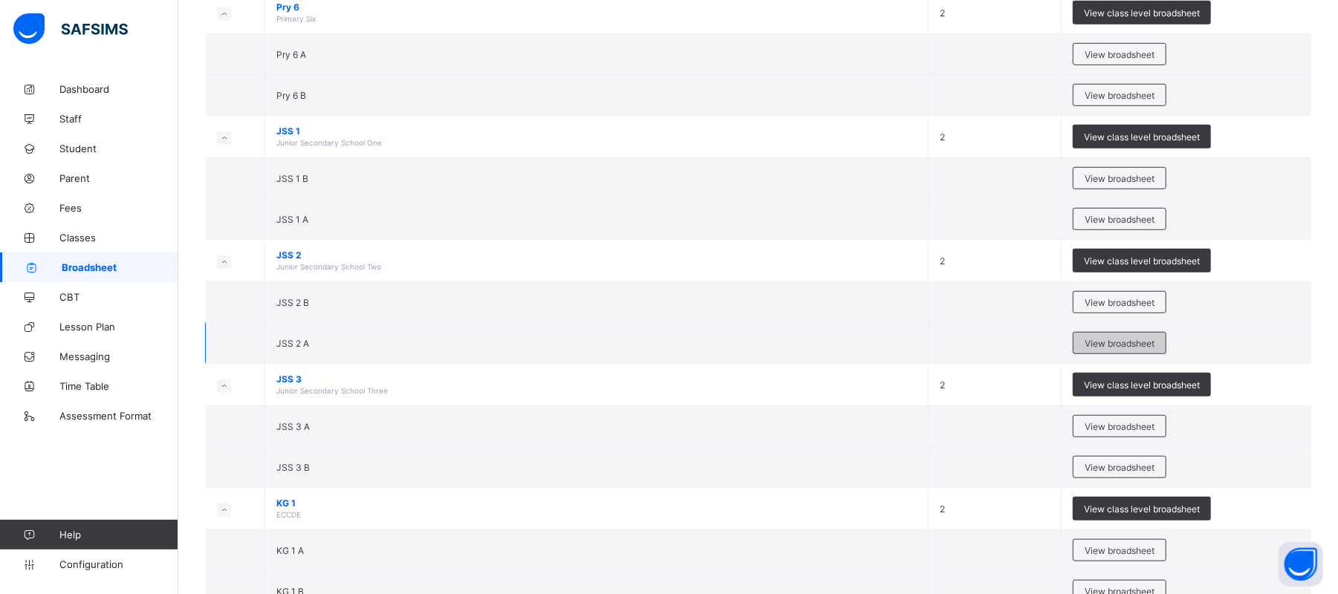
click at [1113, 345] on span "View broadsheet" at bounding box center [1119, 343] width 70 height 11
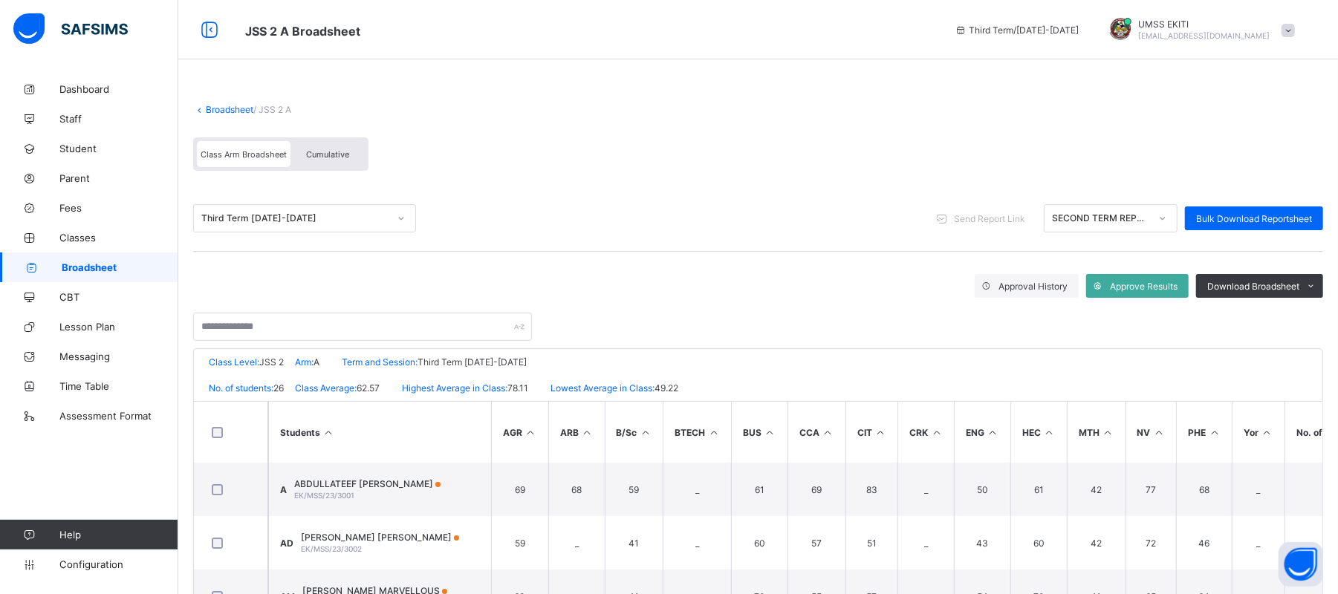
click at [330, 152] on span "Cumulative" at bounding box center [327, 154] width 43 height 10
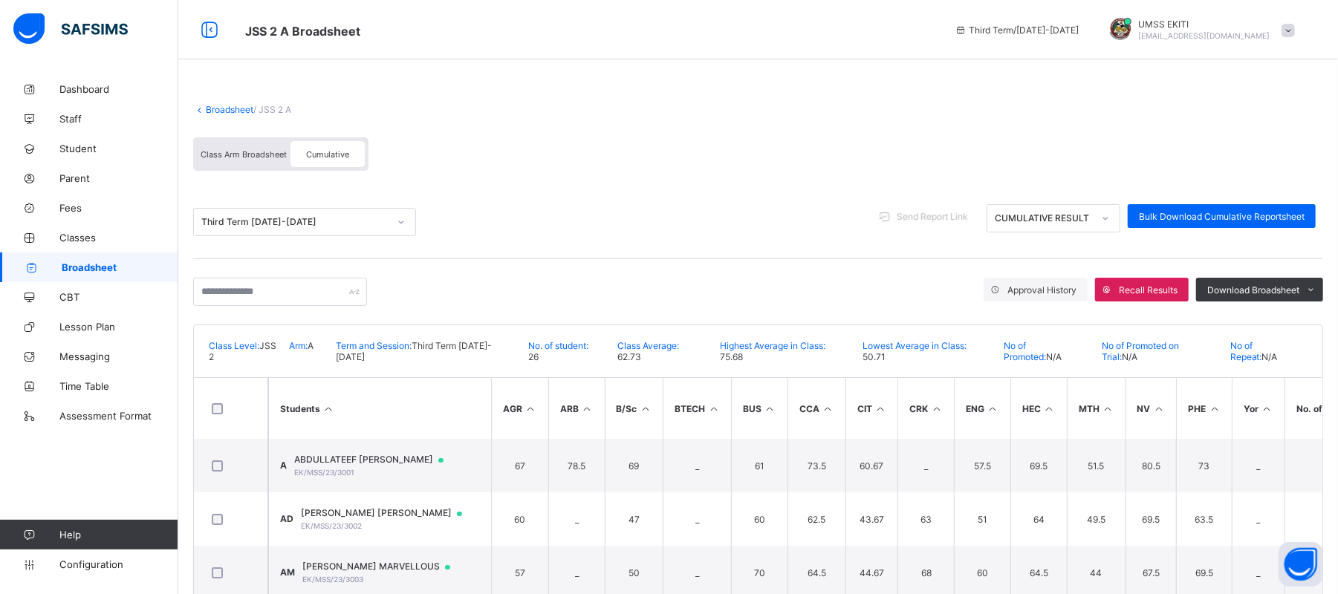
click at [930, 212] on span "Send Report Link" at bounding box center [931, 216] width 71 height 11
click at [893, 212] on icon at bounding box center [885, 216] width 16 height 14
click at [968, 212] on span "Send Report Link" at bounding box center [931, 216] width 71 height 11
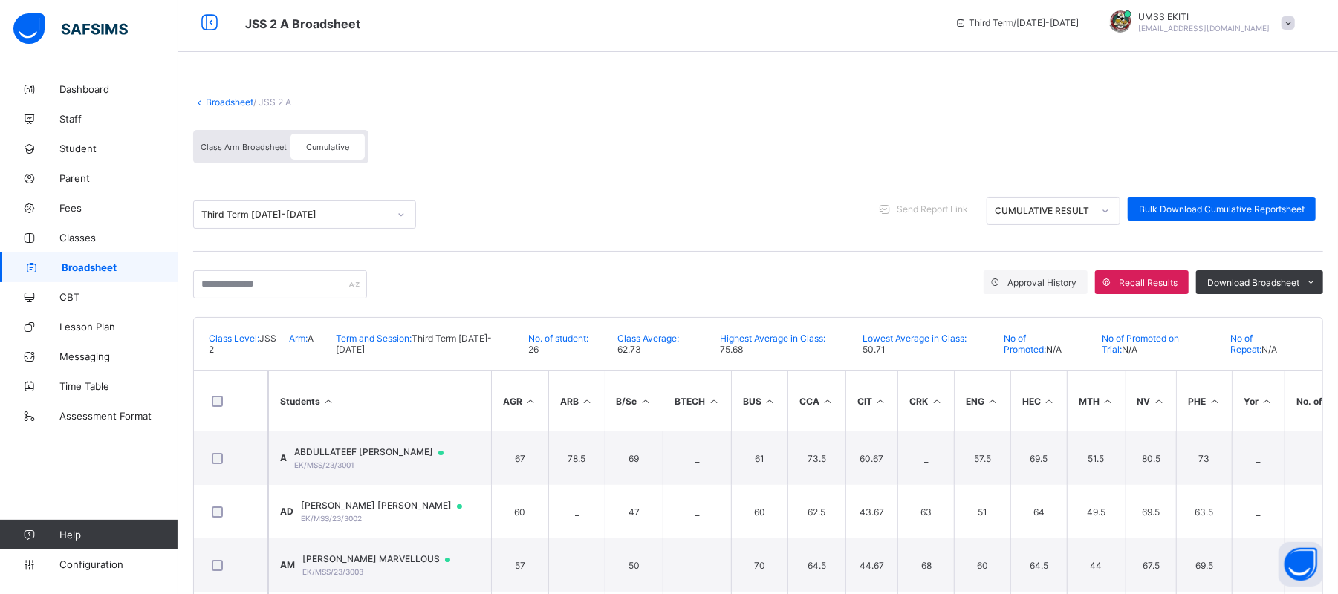
scroll to position [3, 0]
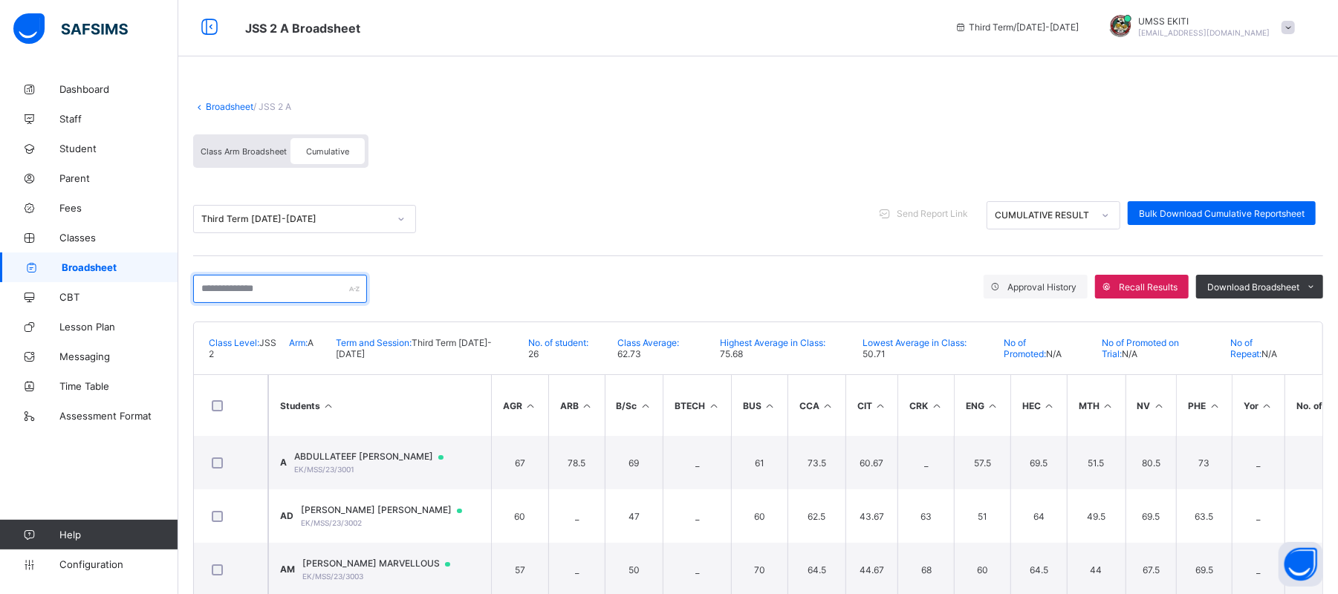
click at [322, 282] on input "text" at bounding box center [280, 289] width 174 height 28
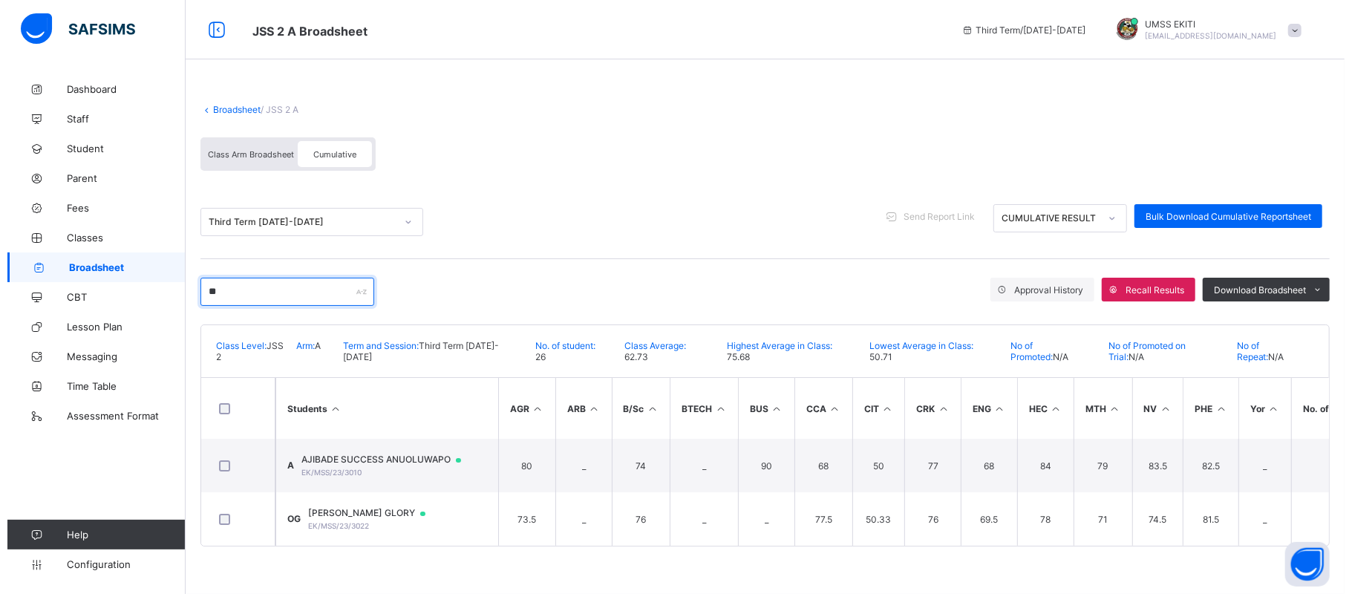
scroll to position [0, 0]
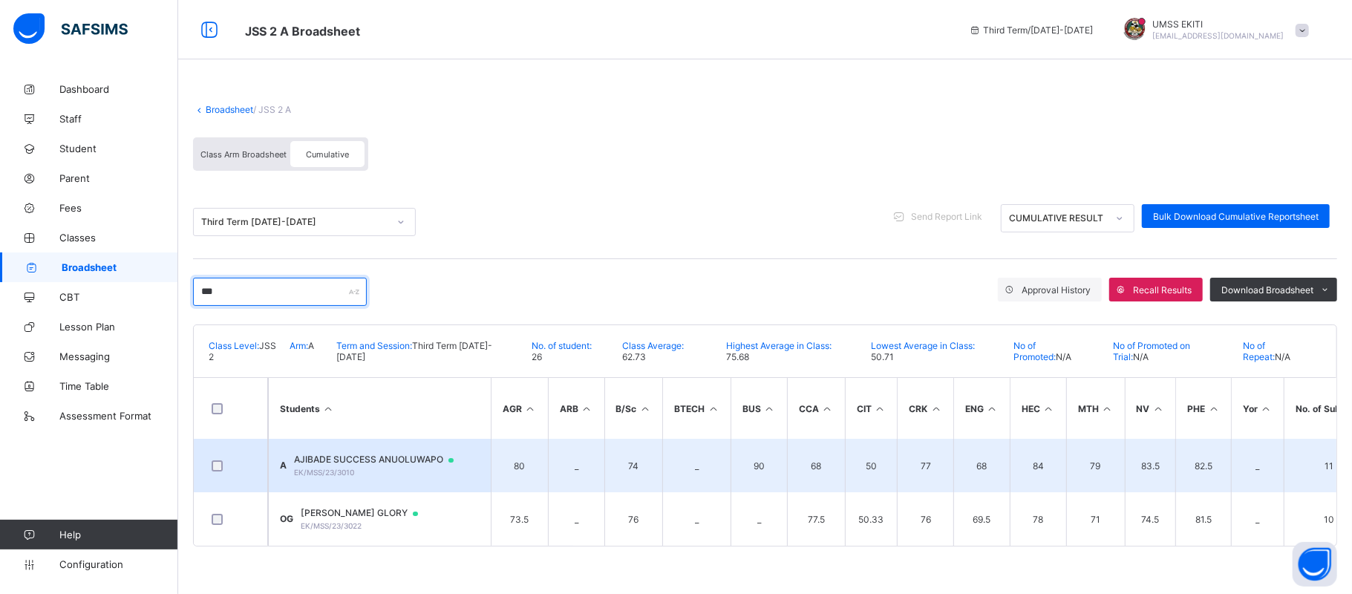
type input "***"
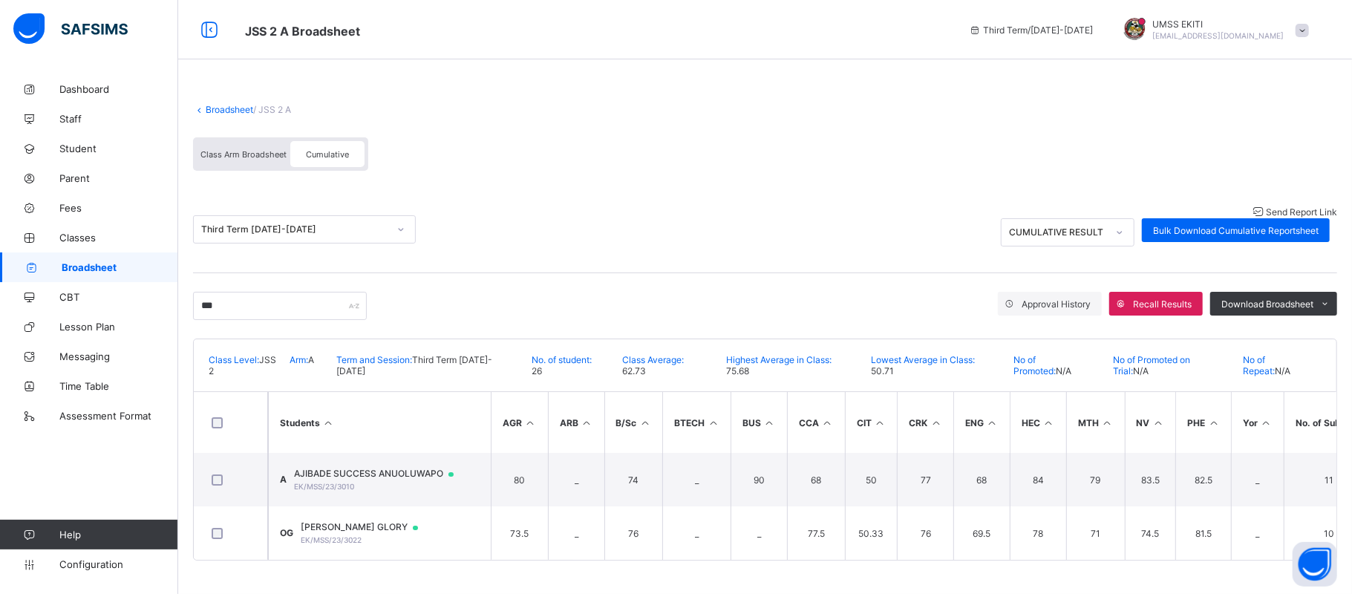
click at [994, 209] on div "Send Report Link" at bounding box center [1166, 211] width 344 height 14
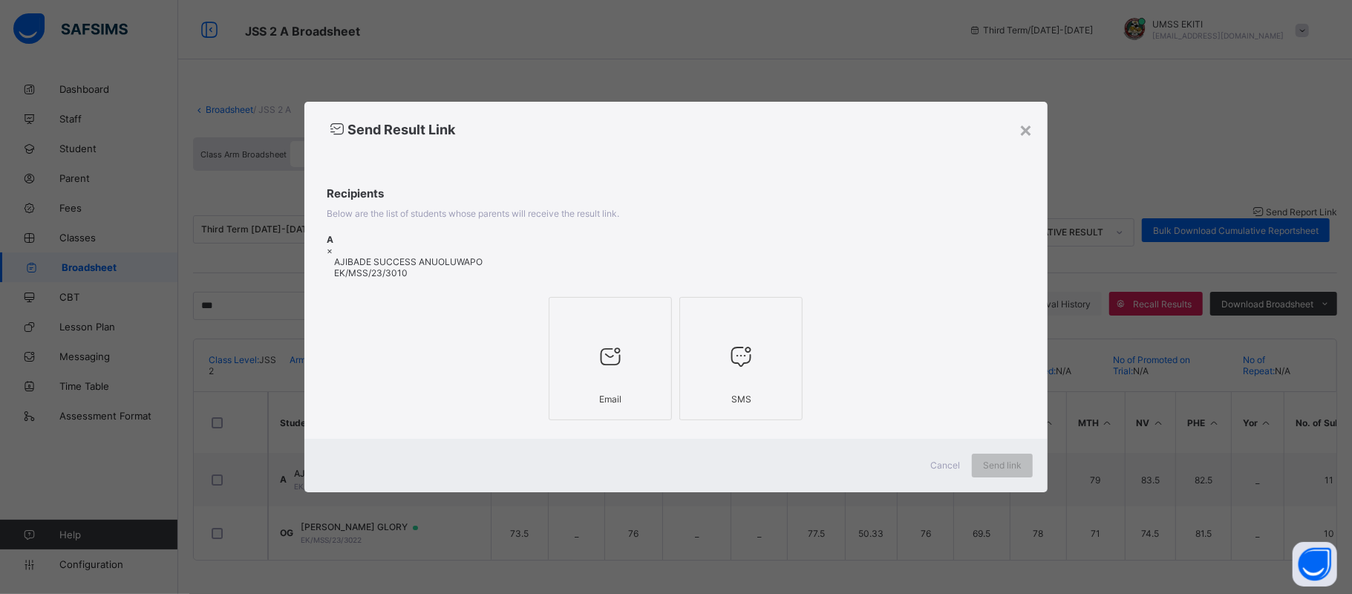
click at [750, 358] on icon at bounding box center [741, 356] width 31 height 27
click at [616, 381] on div at bounding box center [610, 357] width 107 height 59
click at [999, 465] on span "Send link" at bounding box center [1002, 465] width 39 height 11
click at [771, 342] on div at bounding box center [741, 357] width 107 height 59
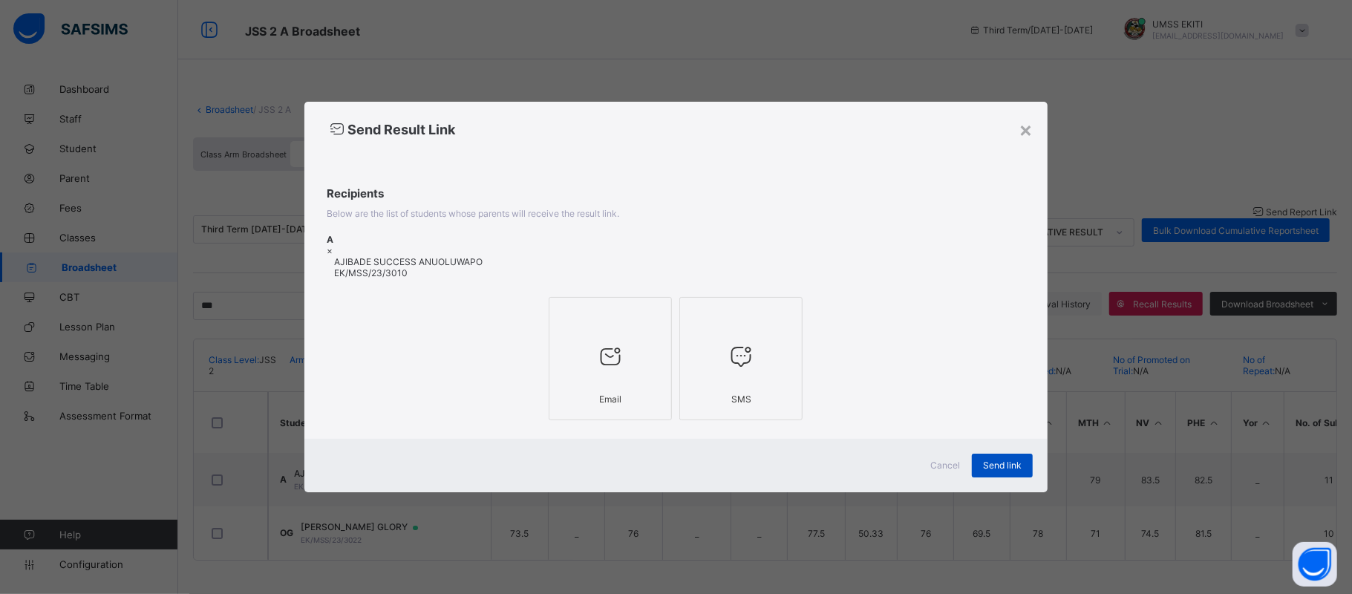
click at [992, 463] on span "Send link" at bounding box center [1002, 465] width 39 height 11
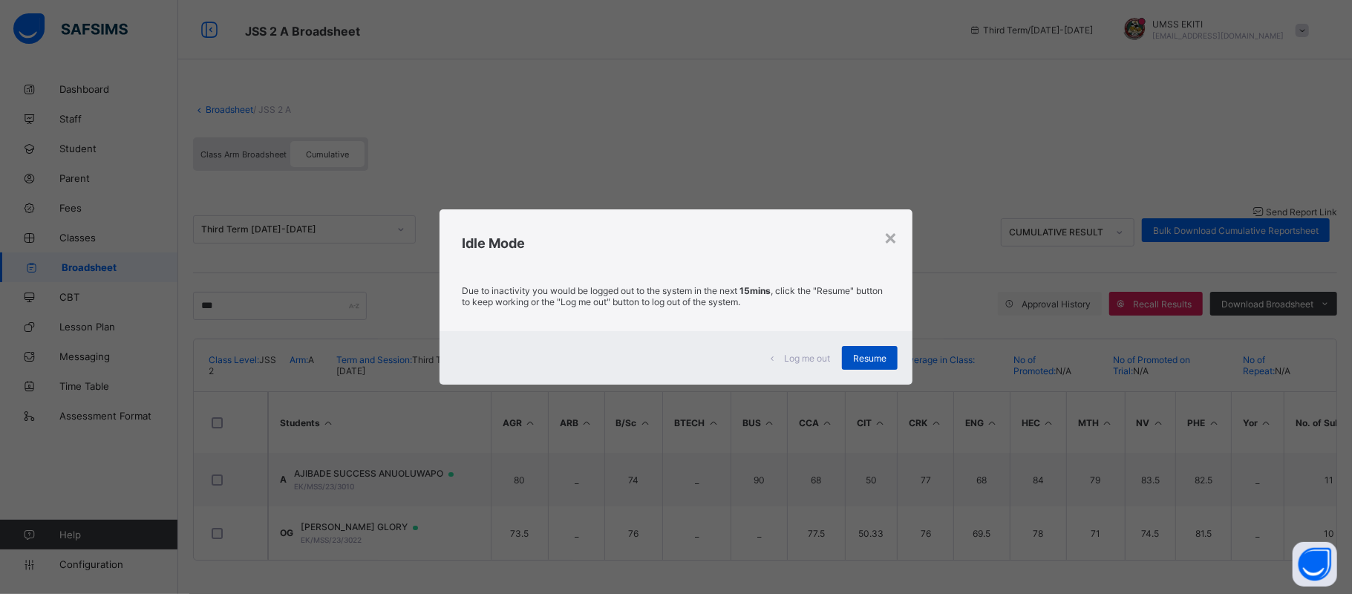
click at [860, 360] on span "Resume" at bounding box center [869, 358] width 33 height 11
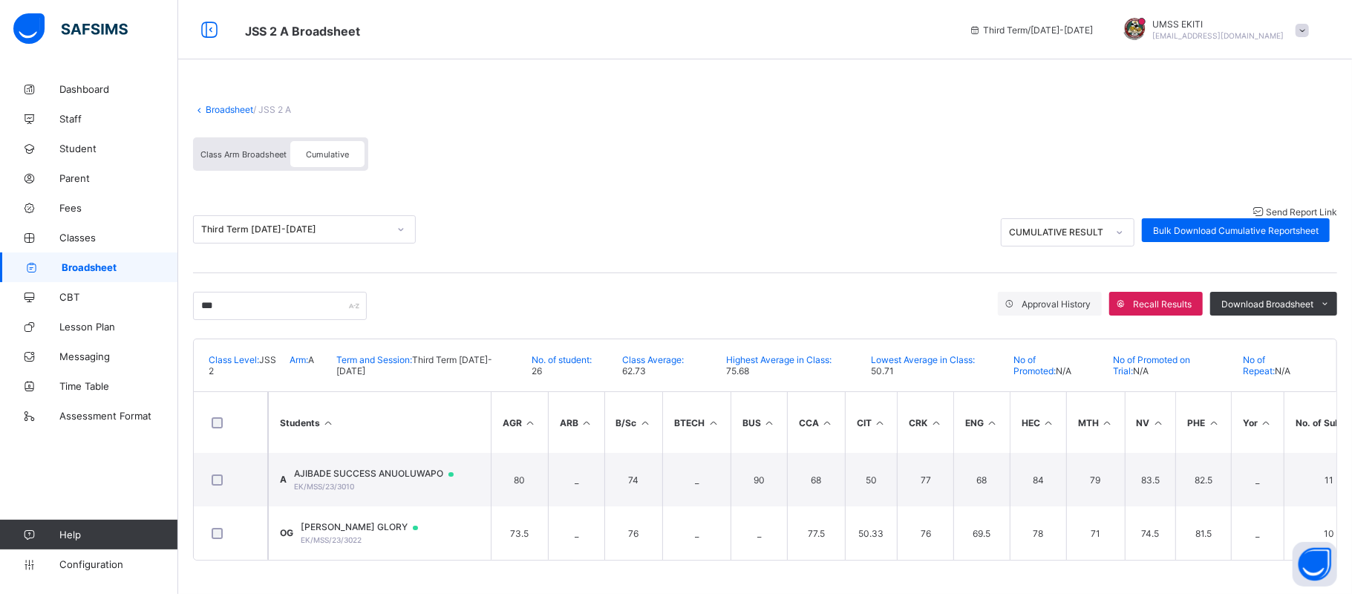
click at [1254, 130] on div "Class Arm Broadsheet Cumulative" at bounding box center [765, 158] width 1145 height 56
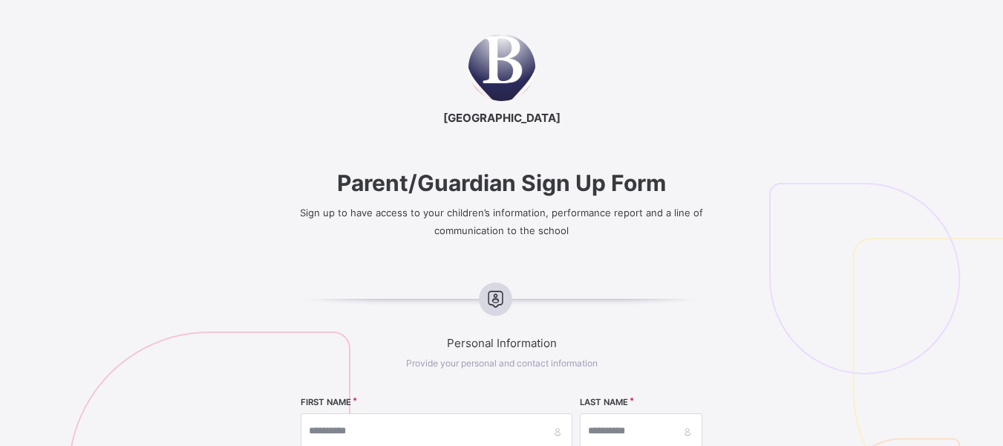
select select "**"
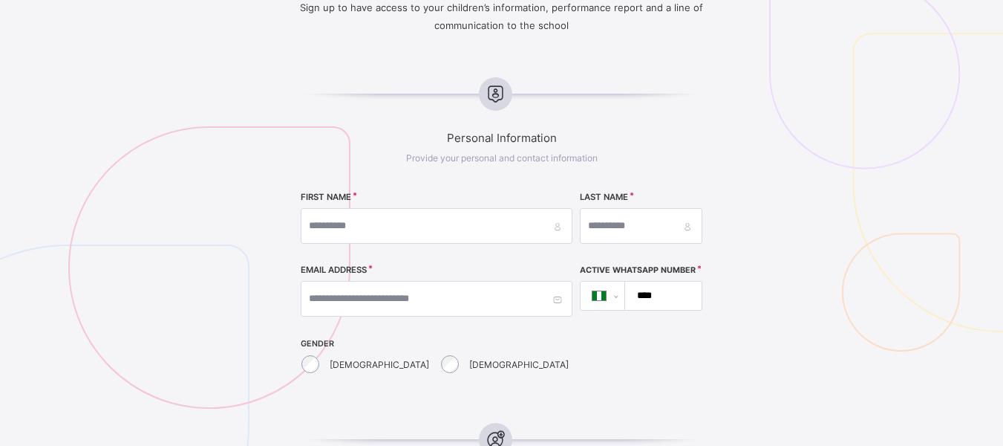
scroll to position [212, 0]
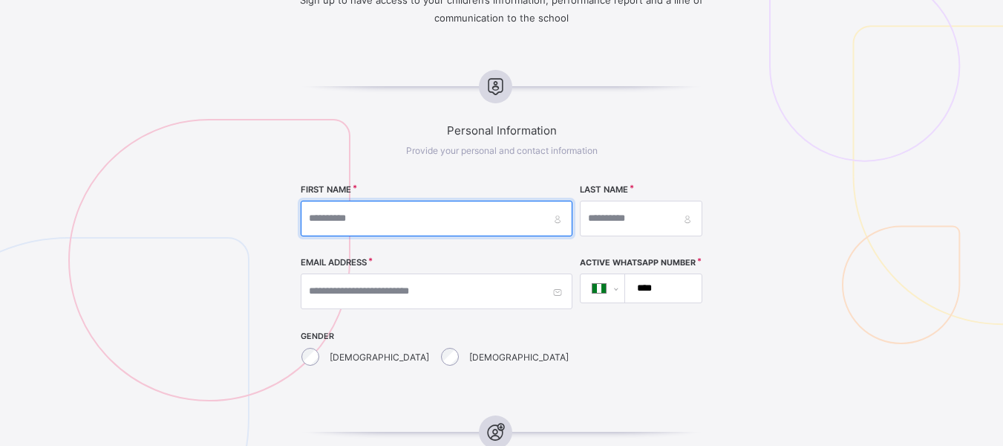
click at [397, 216] on input "text" at bounding box center [437, 219] width 272 height 36
type input "*"
type input "*******"
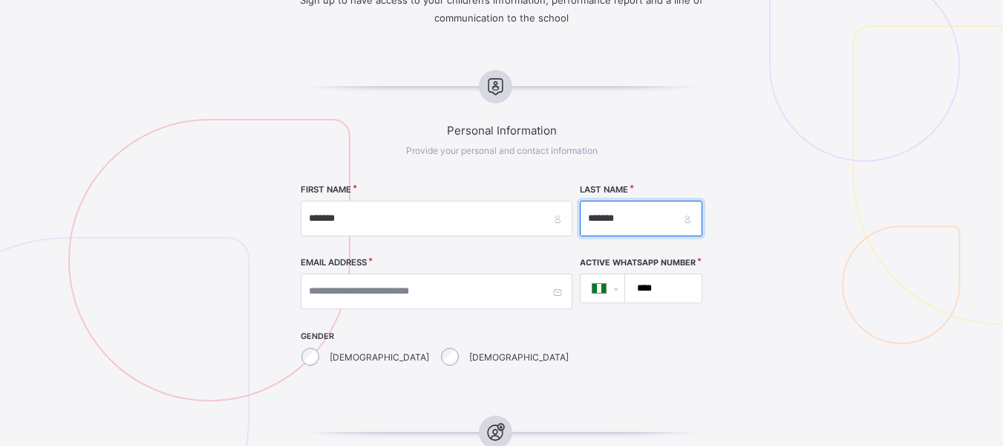
type input "*******"
click at [628, 284] on input "****" at bounding box center [660, 288] width 65 height 28
type input "**********"
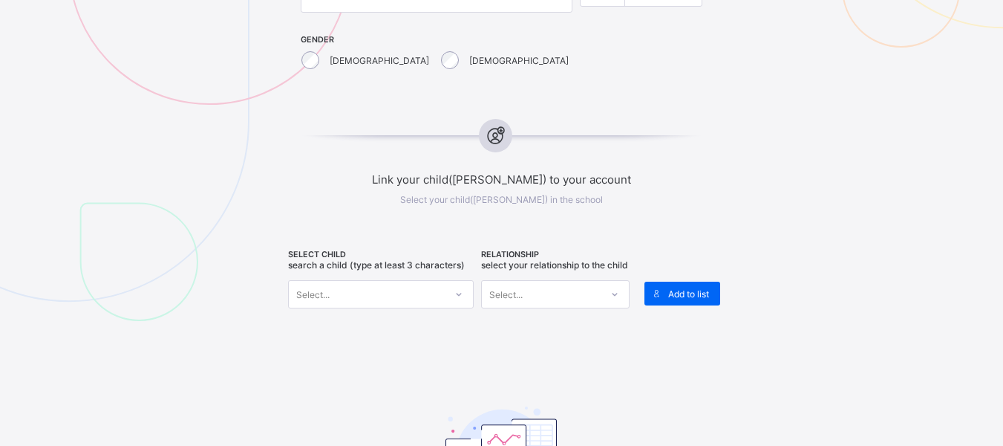
scroll to position [530, 0]
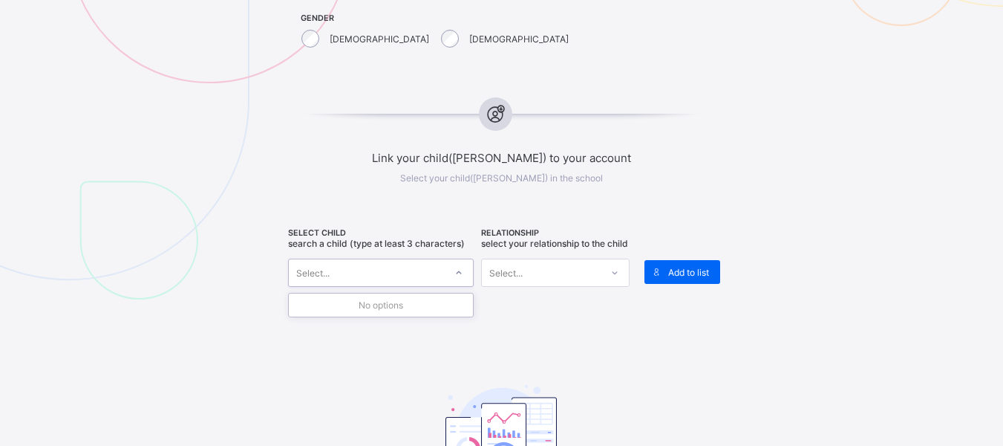
click at [457, 270] on div at bounding box center [458, 273] width 25 height 24
click at [668, 270] on span at bounding box center [657, 272] width 24 height 24
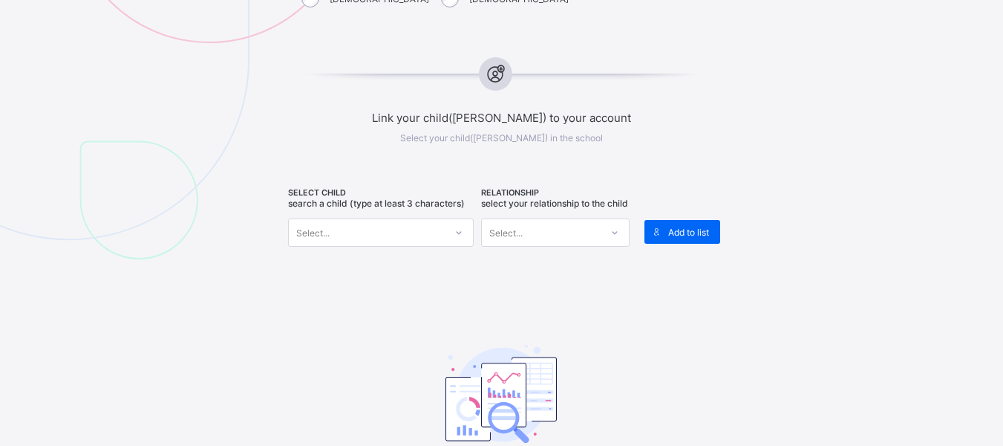
scroll to position [559, 0]
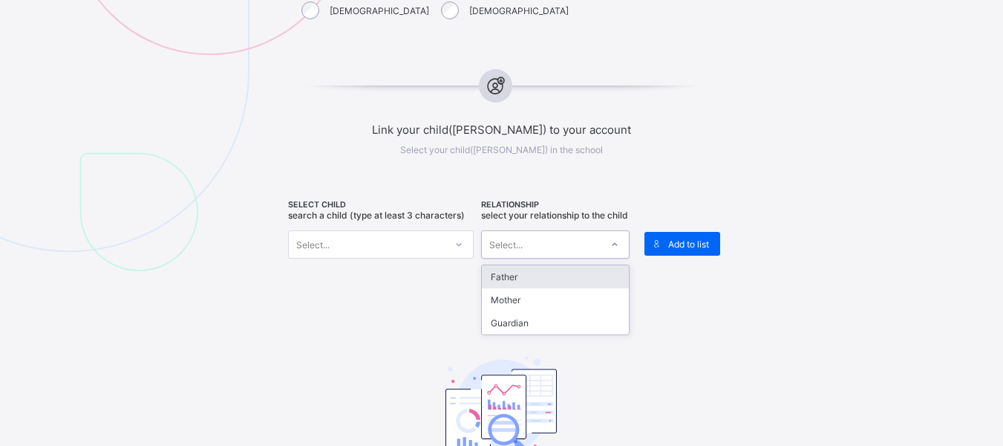
click at [619, 250] on icon at bounding box center [615, 244] width 9 height 15
click at [527, 287] on div "Father" at bounding box center [555, 276] width 147 height 23
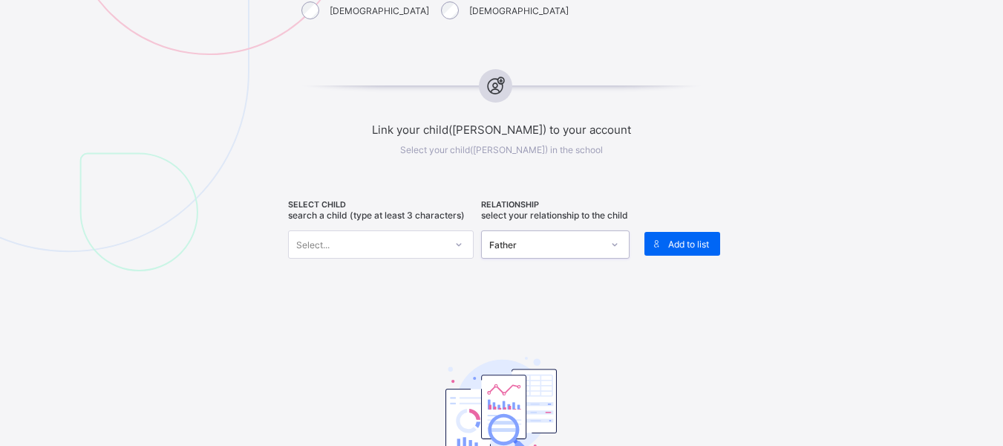
click at [461, 244] on icon at bounding box center [459, 244] width 5 height 3
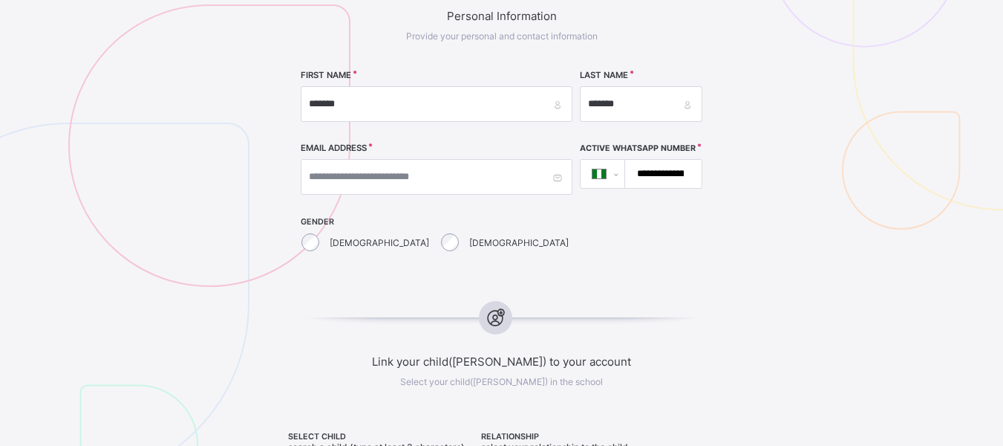
scroll to position [317, 0]
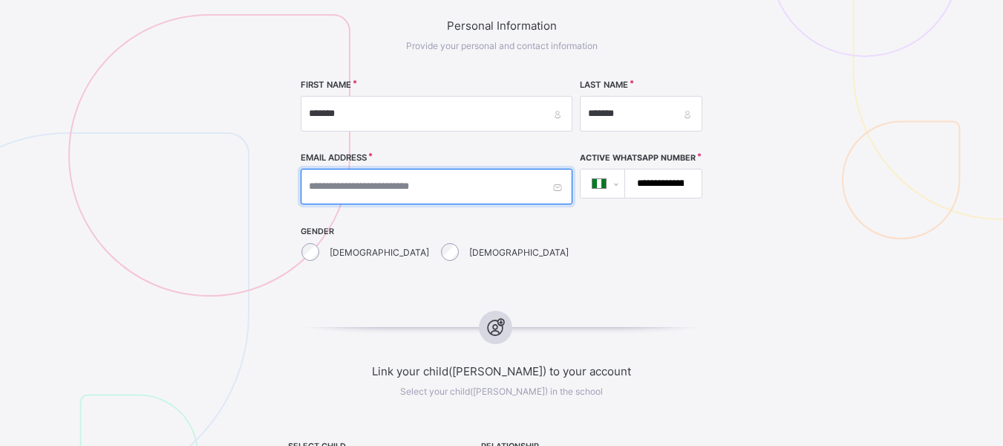
click at [411, 185] on input "text" at bounding box center [437, 187] width 272 height 36
type input "**********"
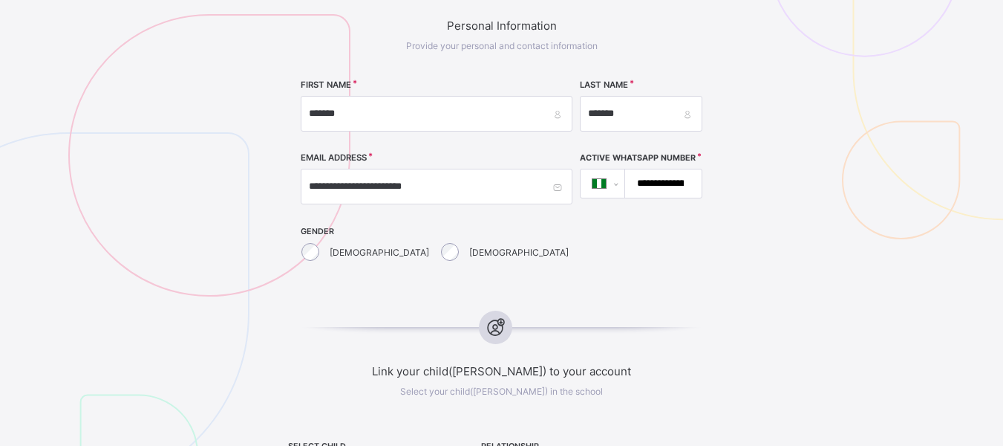
click at [504, 328] on icon at bounding box center [496, 327] width 26 height 22
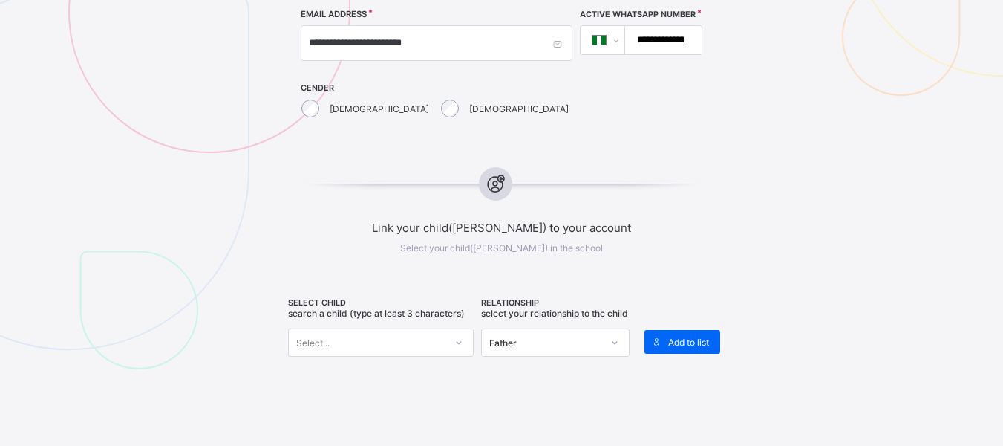
scroll to position [466, 0]
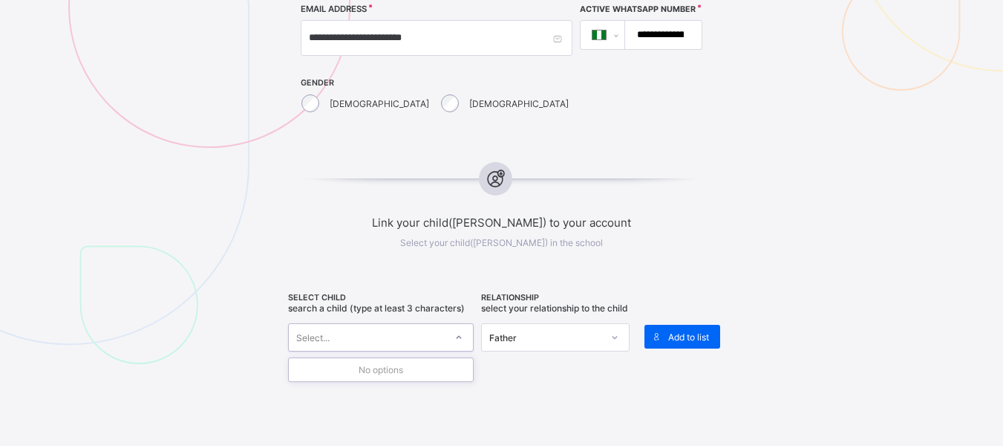
click at [391, 336] on div "Select..." at bounding box center [367, 337] width 156 height 21
type input "**********"
click at [680, 334] on span "Add to list" at bounding box center [688, 336] width 41 height 11
click at [683, 339] on span "Add to list" at bounding box center [688, 336] width 41 height 11
click at [686, 336] on span "Add to list" at bounding box center [688, 336] width 41 height 11
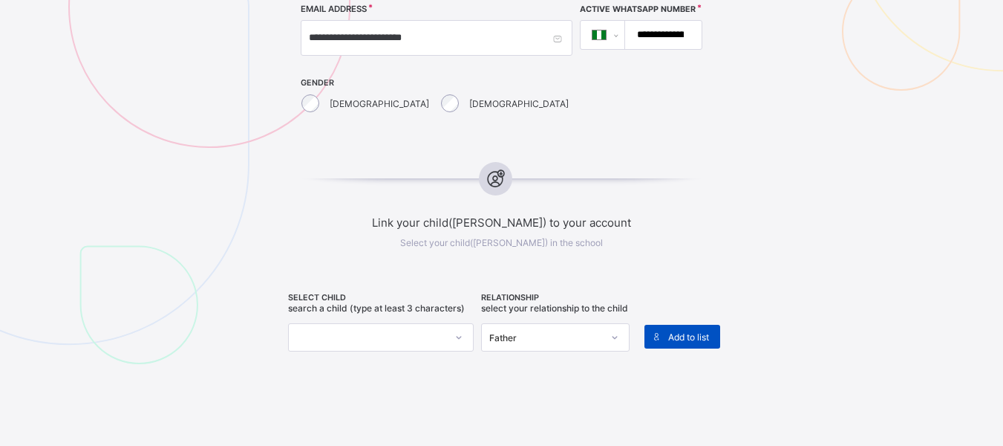
click at [686, 336] on span "Add to list" at bounding box center [688, 336] width 41 height 11
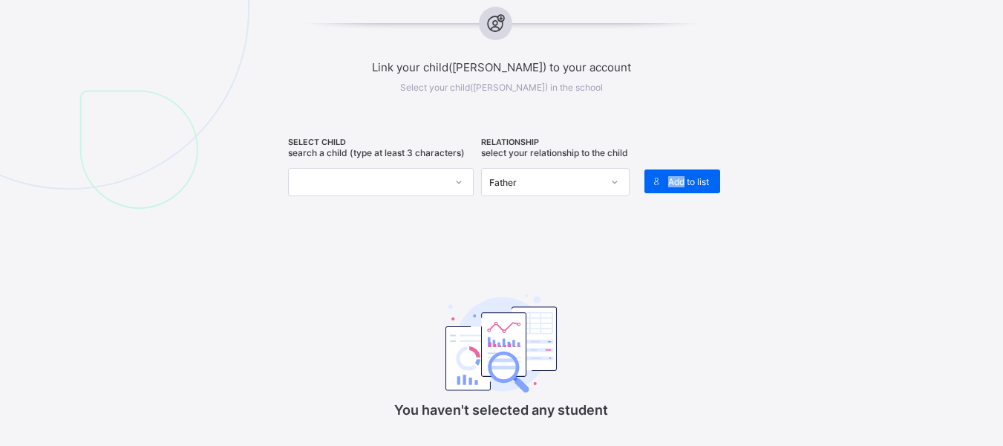
scroll to position [590, 0]
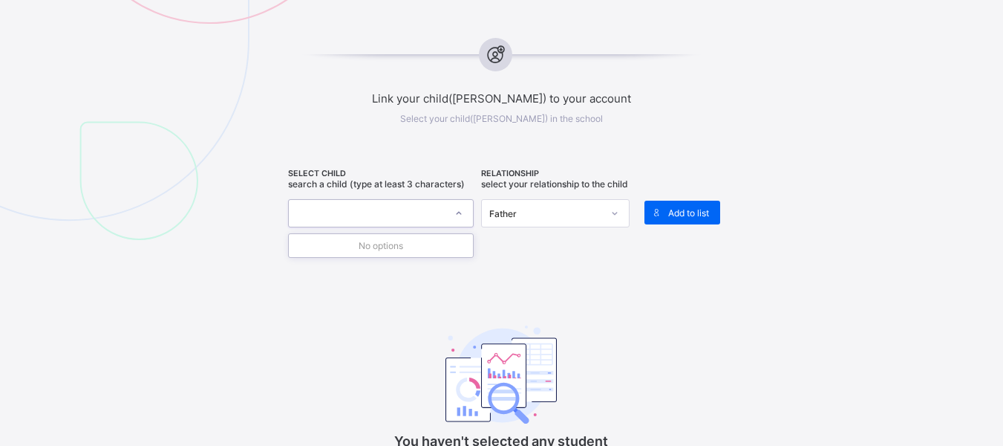
click at [457, 208] on div at bounding box center [458, 213] width 25 height 24
click at [459, 246] on div "No options" at bounding box center [381, 245] width 184 height 23
click at [394, 245] on div "No options" at bounding box center [381, 245] width 184 height 23
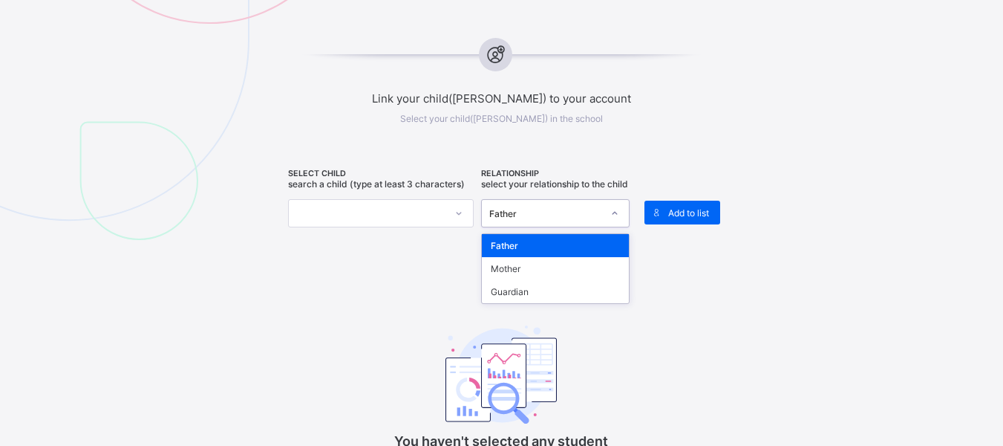
click at [615, 221] on icon at bounding box center [615, 213] width 9 height 15
click at [527, 302] on div "Guardian" at bounding box center [555, 291] width 147 height 23
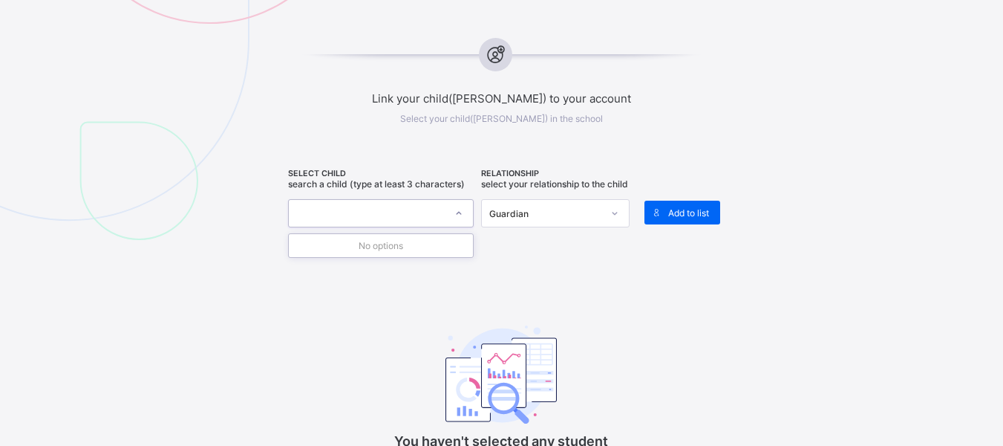
click at [342, 208] on div at bounding box center [367, 213] width 156 height 21
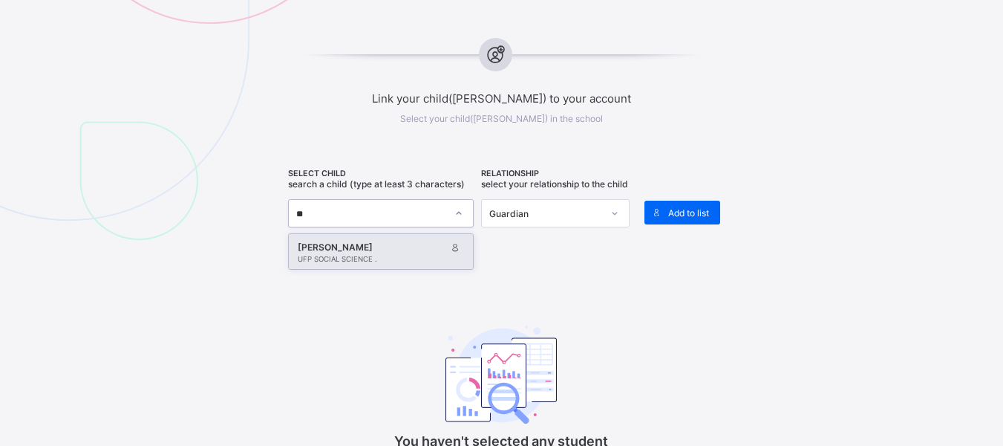
type input "*"
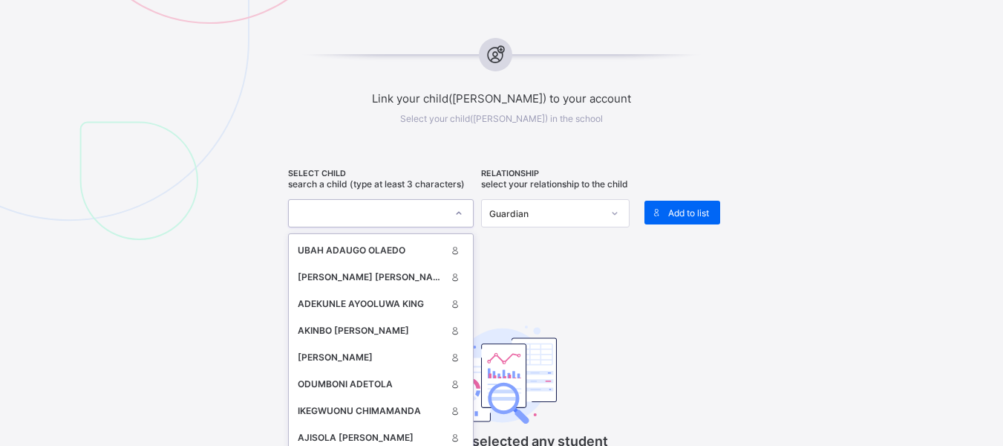
scroll to position [1130, 0]
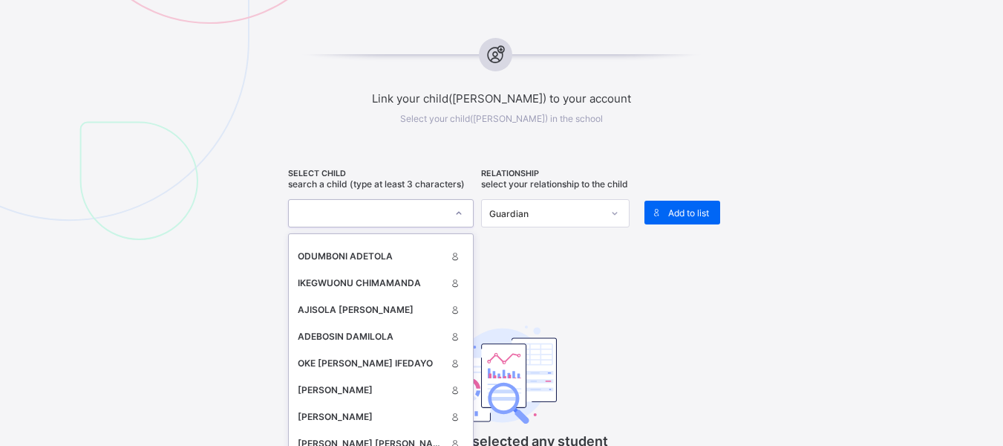
type input "*"
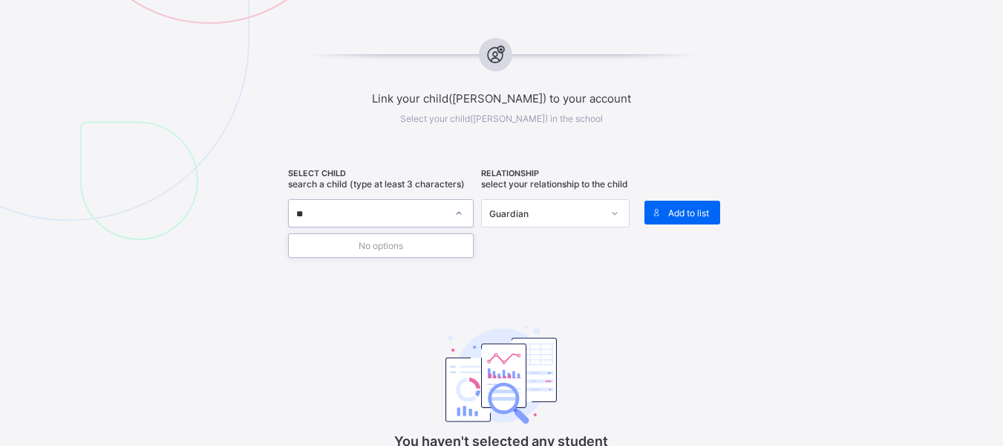
type input "*"
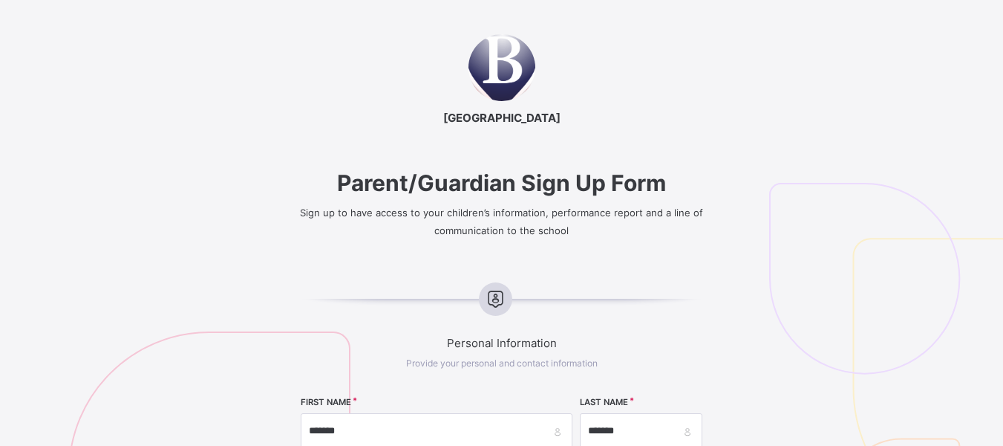
type input "***"
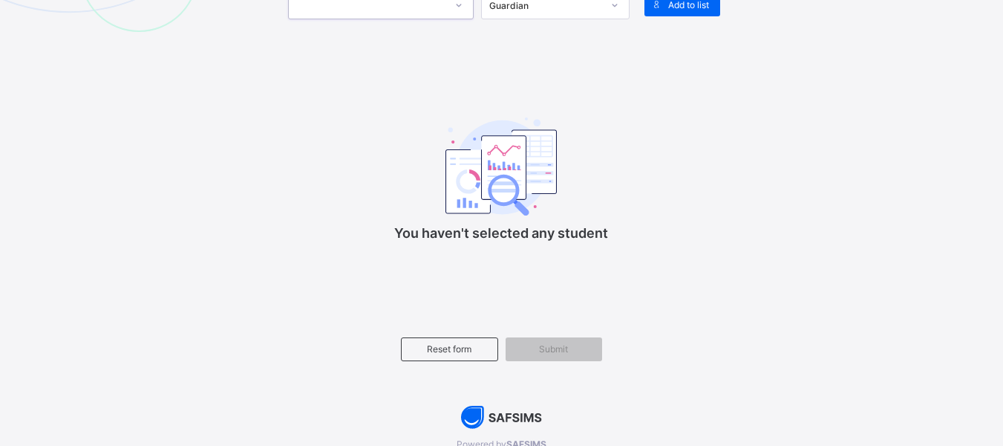
scroll to position [881, 0]
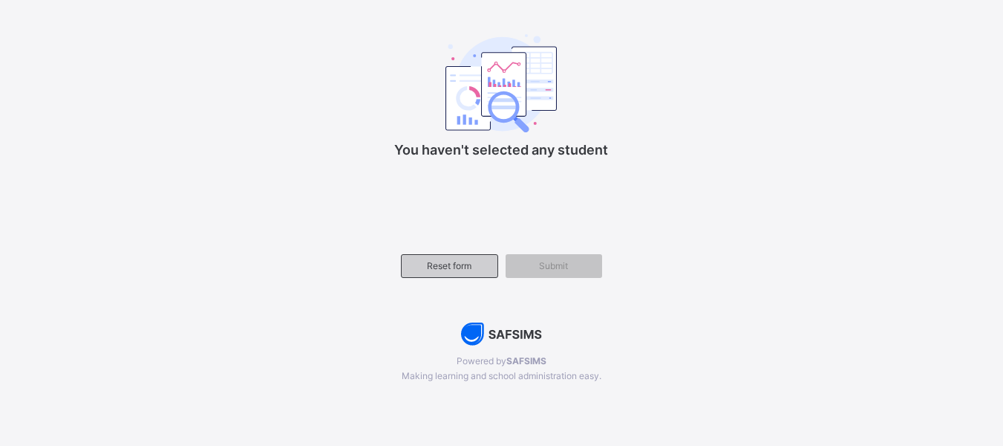
click at [472, 271] on span "Reset form" at bounding box center [449, 265] width 73 height 11
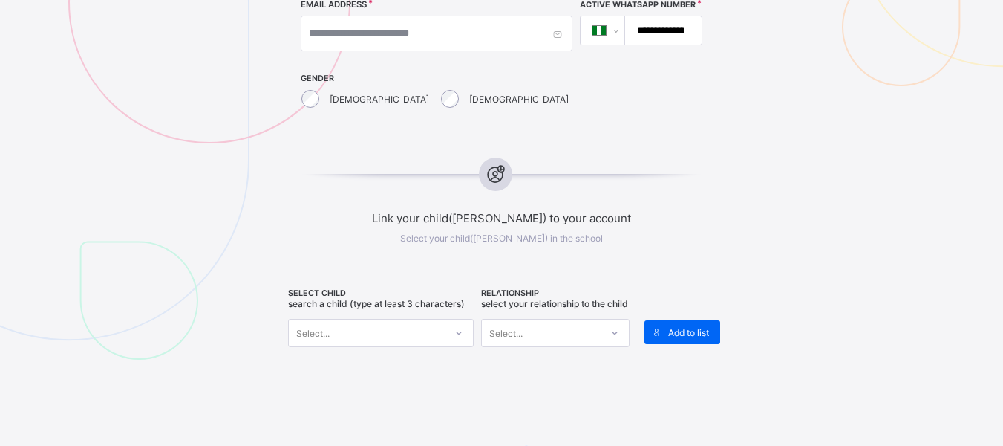
scroll to position [475, 0]
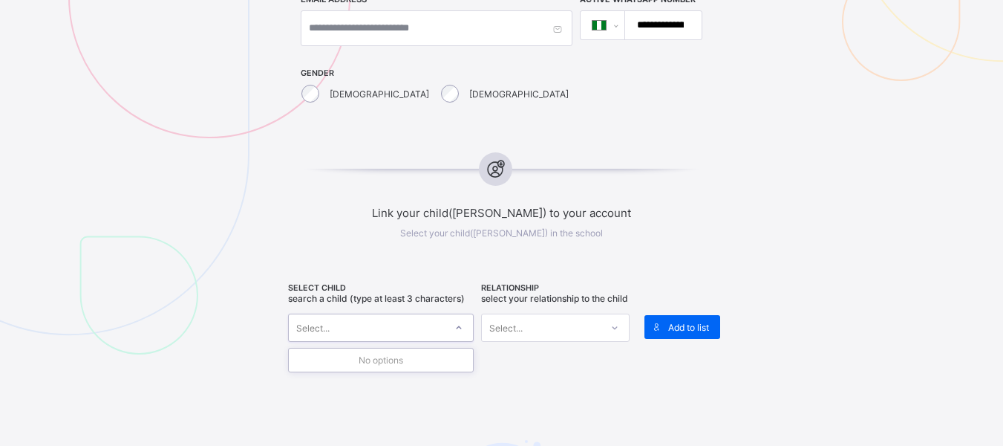
click at [461, 327] on icon at bounding box center [459, 327] width 9 height 15
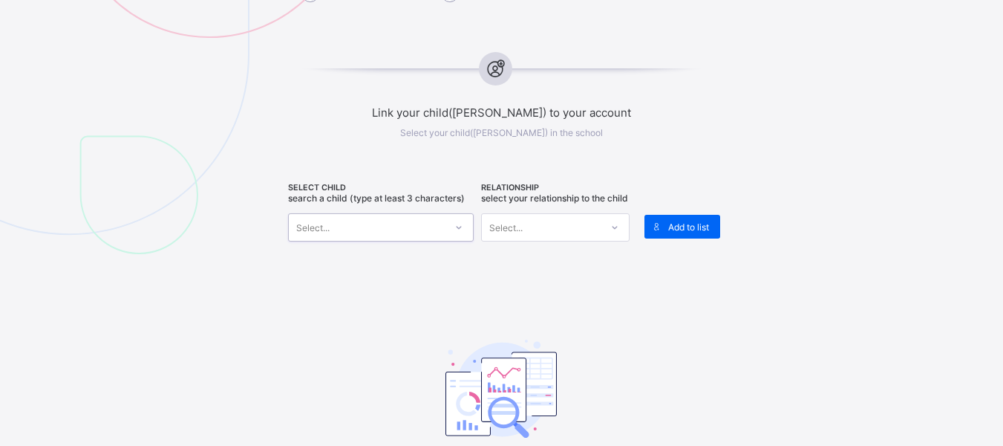
scroll to position [580, 0]
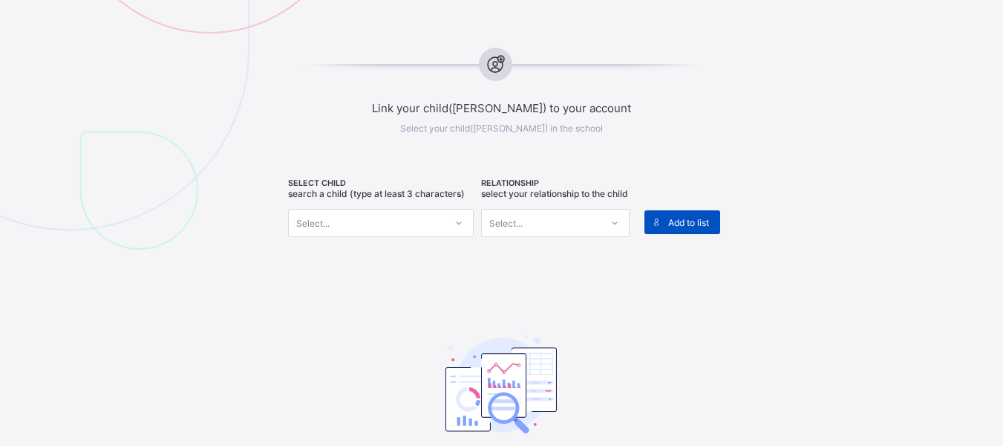
click at [703, 221] on span "Add to list" at bounding box center [688, 222] width 41 height 11
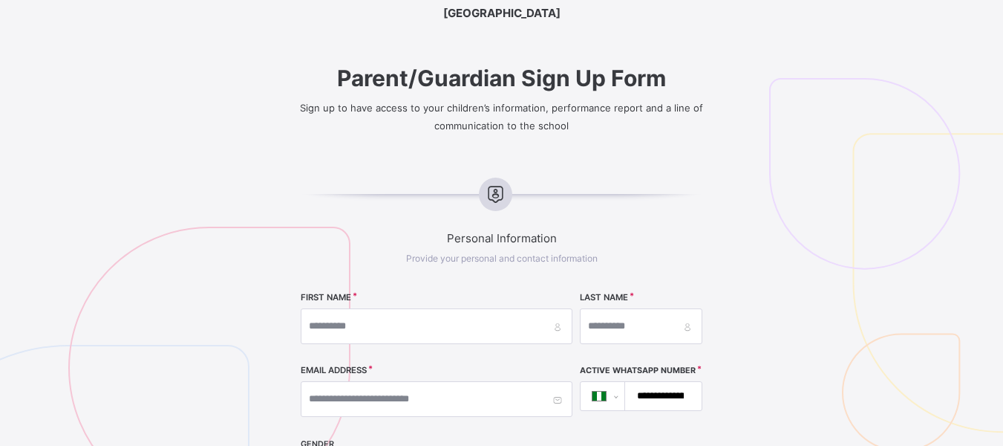
scroll to position [0, 0]
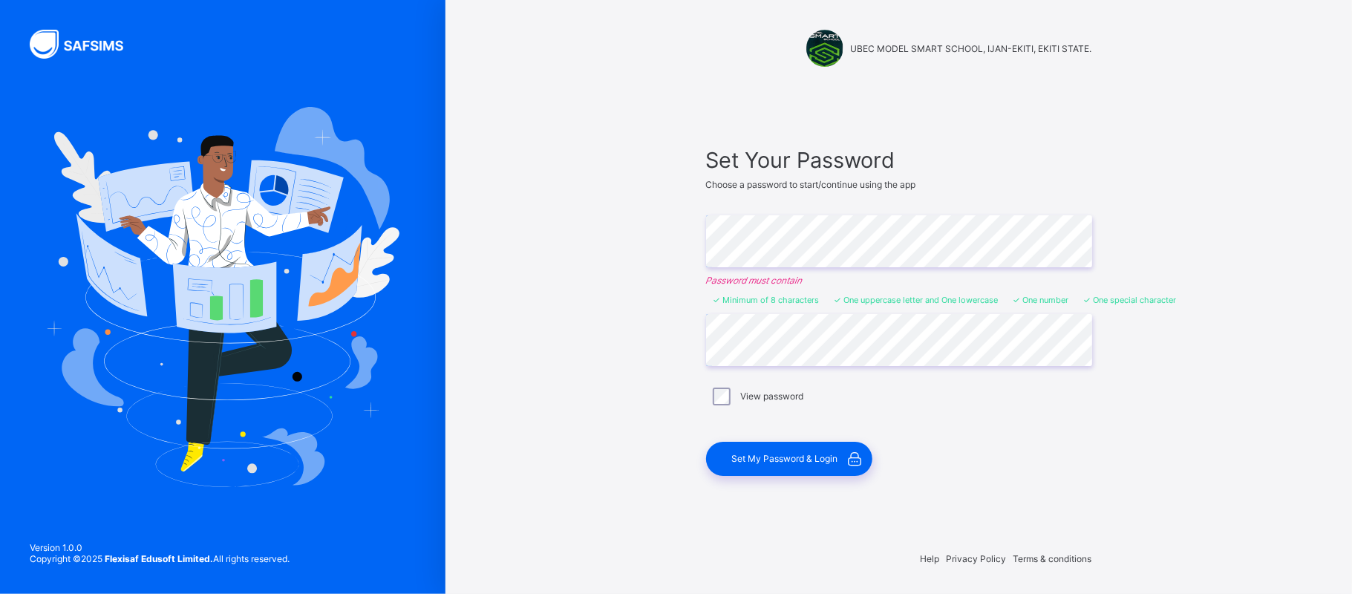
click at [1141, 440] on div "UBEC MODEL SMART SCHOOL, IJAN-EKITI, EKITI STATE. Set Your Password Choose a pa…" at bounding box center [899, 297] width 907 height 594
click at [803, 453] on span "Set My Password & Login" at bounding box center [785, 458] width 106 height 11
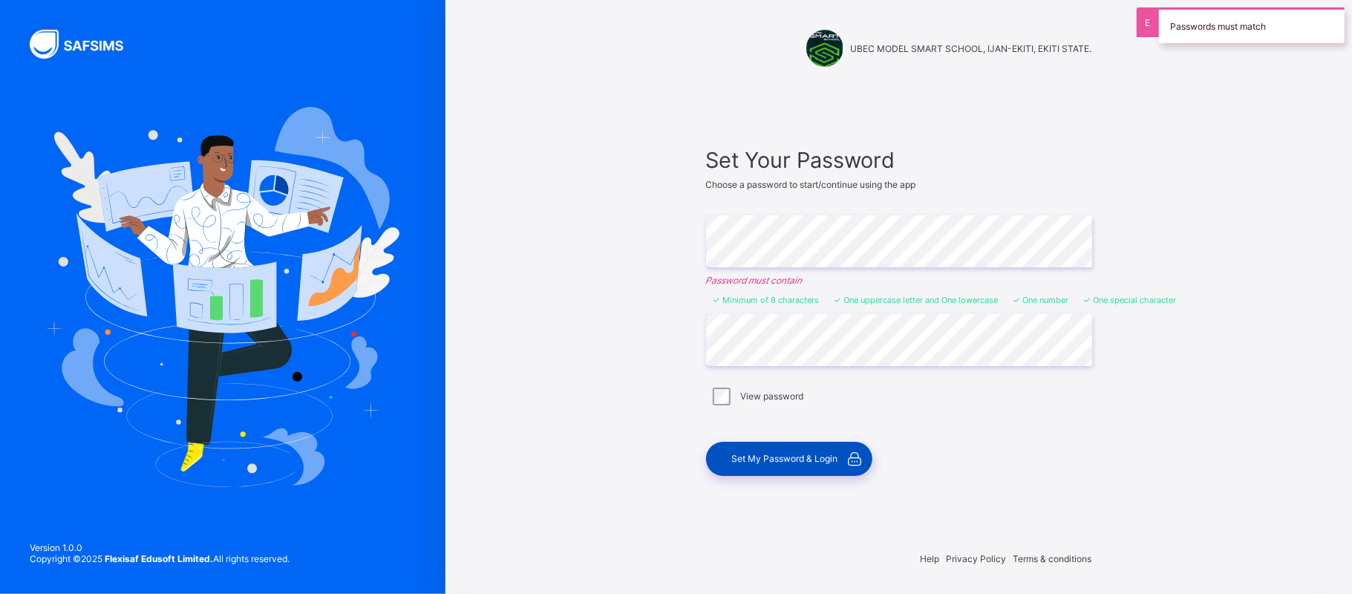
click at [803, 453] on span "Set My Password & Login" at bounding box center [785, 458] width 106 height 11
click at [769, 449] on div "Set My Password & Login" at bounding box center [789, 459] width 166 height 34
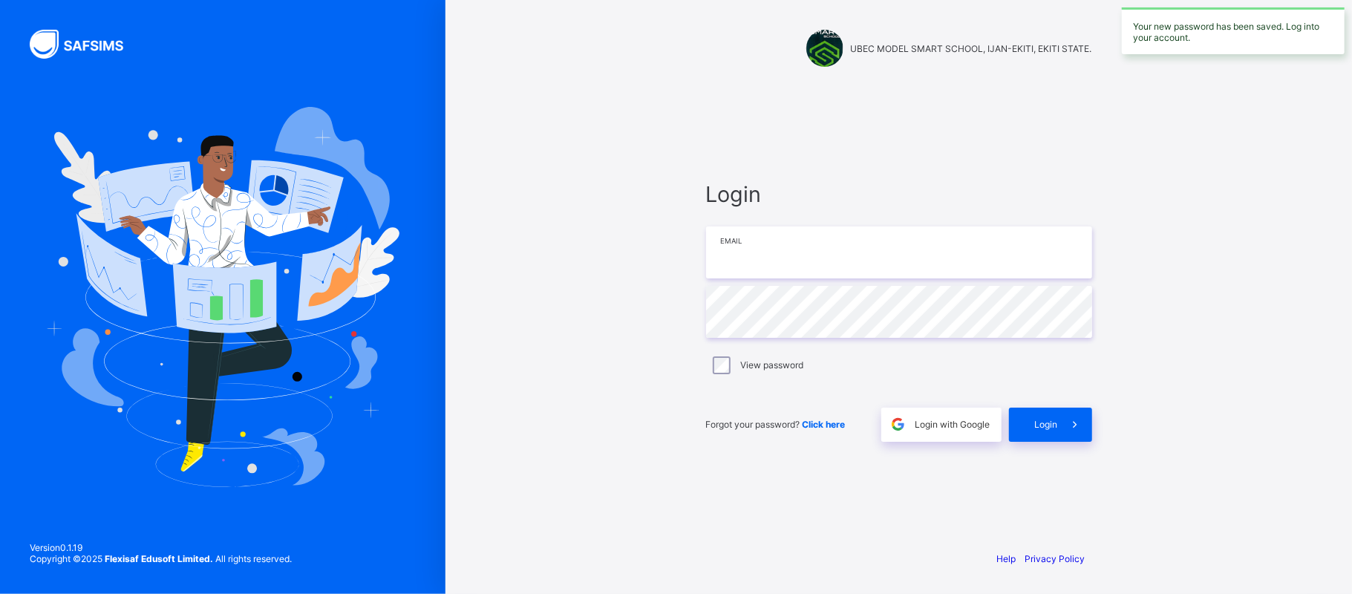
click at [845, 253] on input "email" at bounding box center [899, 253] width 386 height 52
type input "**********"
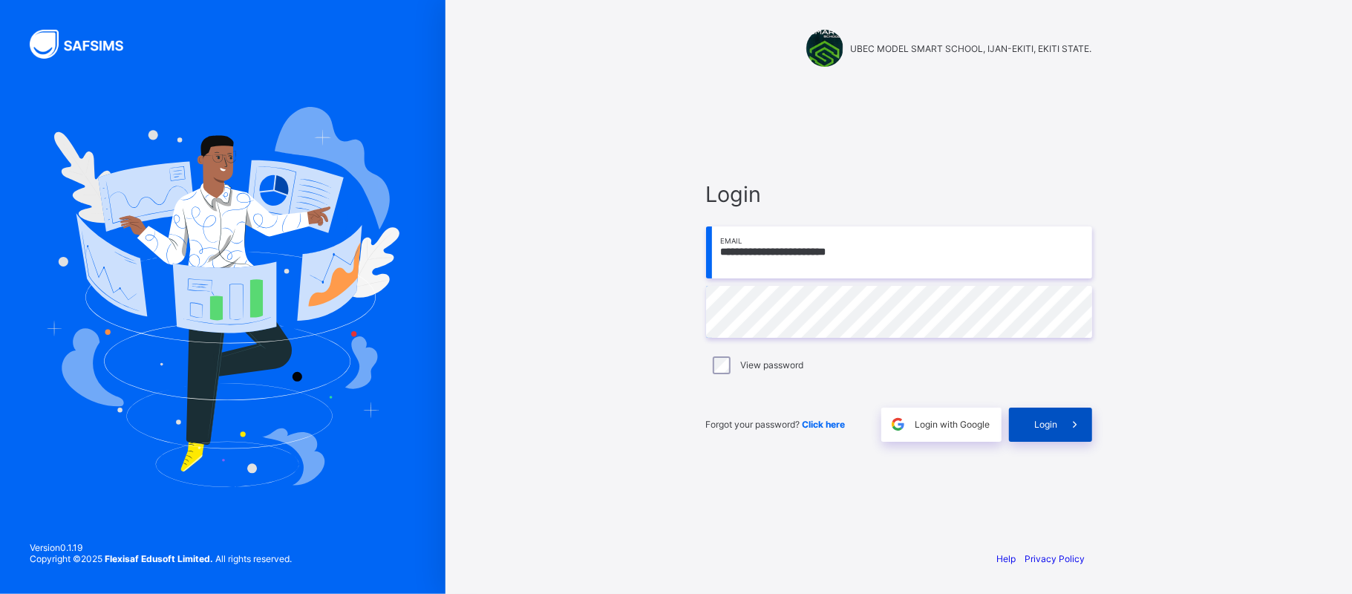
click at [1059, 422] on span at bounding box center [1075, 425] width 34 height 34
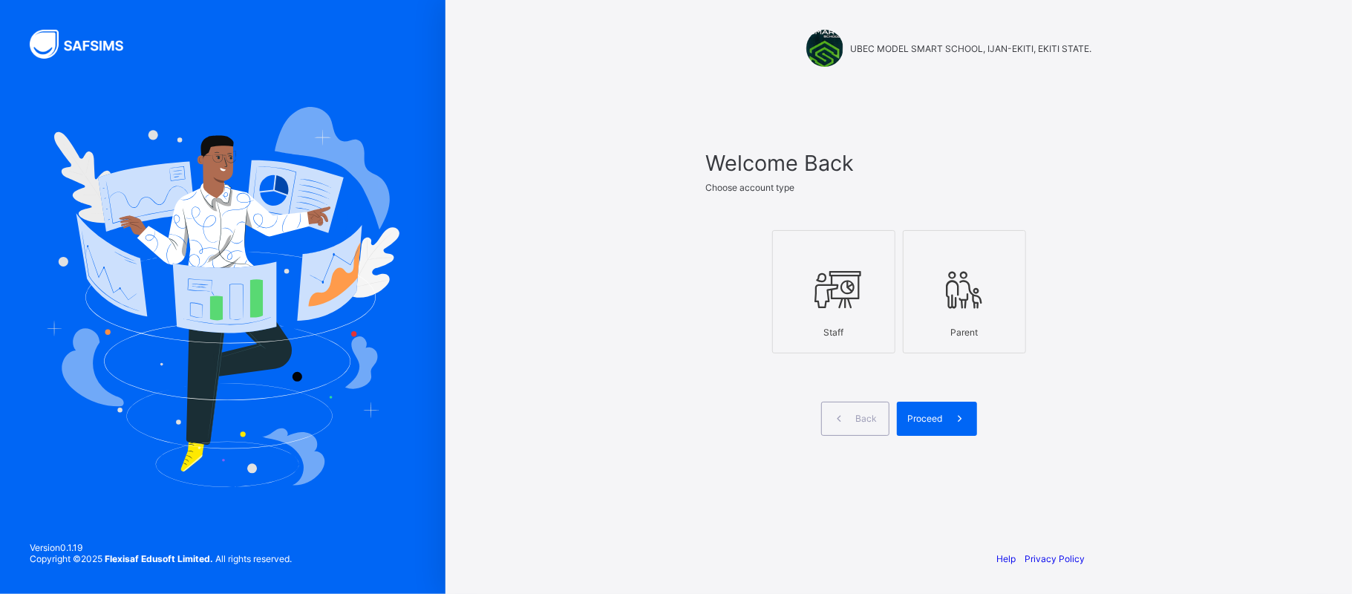
click at [971, 279] on icon at bounding box center [965, 289] width 52 height 45
click at [922, 414] on span "Proceed" at bounding box center [925, 418] width 35 height 11
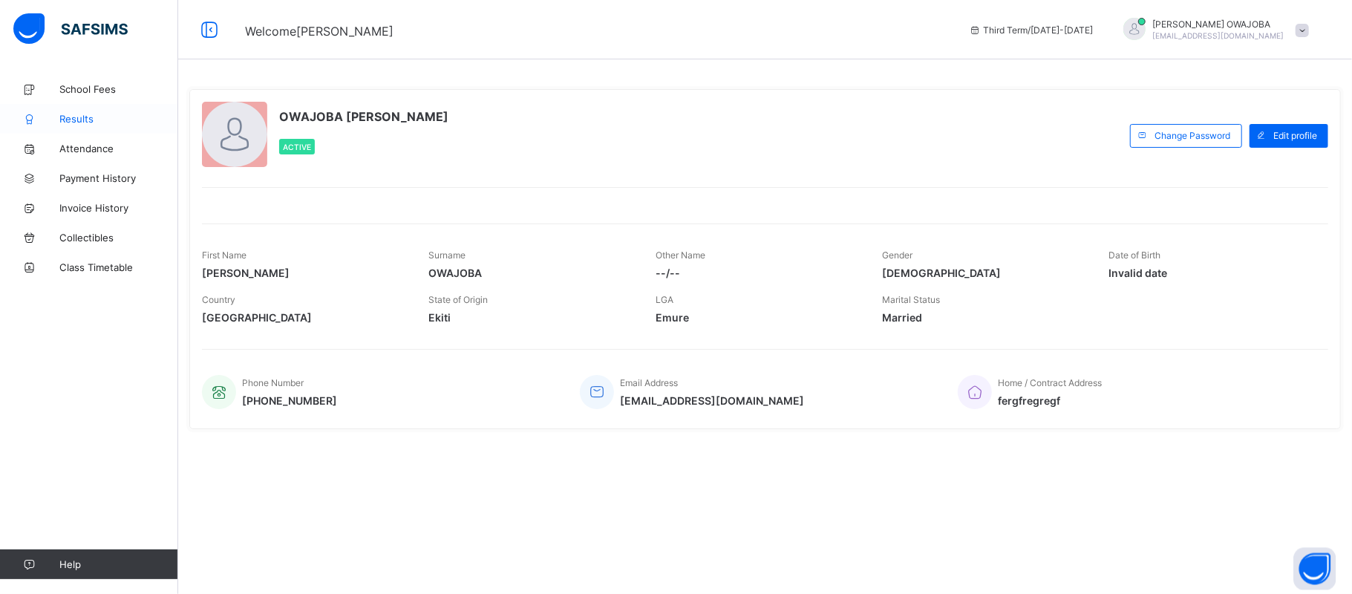
click at [92, 117] on span "Results" at bounding box center [118, 119] width 119 height 12
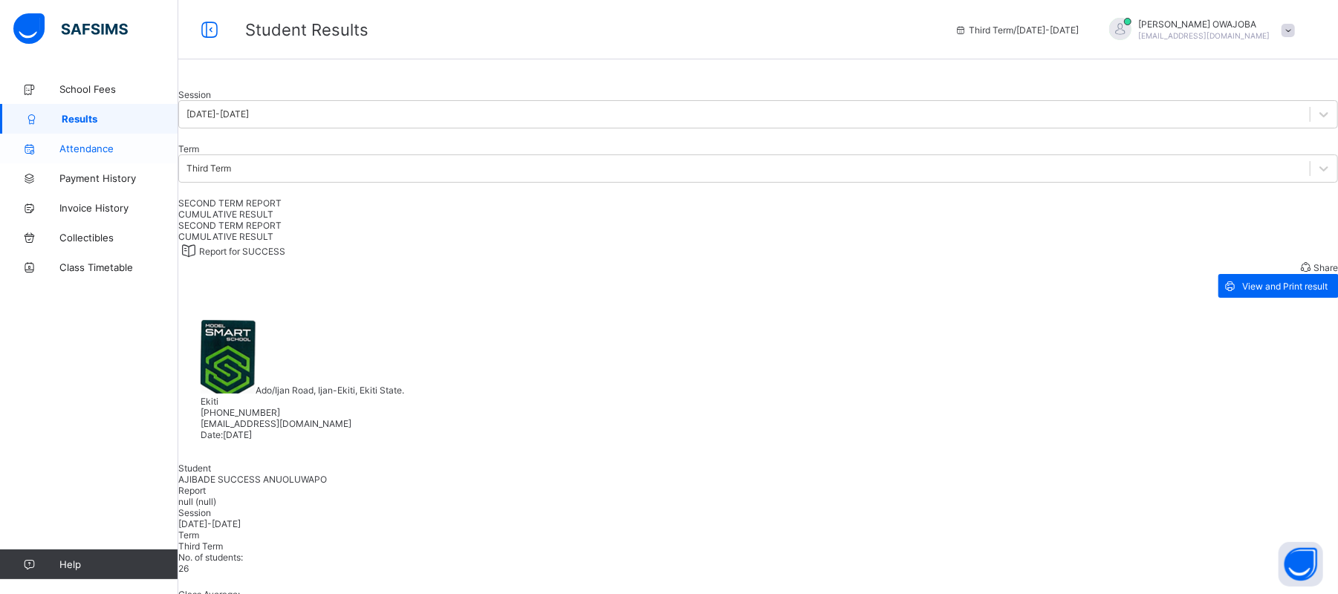
click at [90, 152] on span "Attendance" at bounding box center [118, 149] width 119 height 12
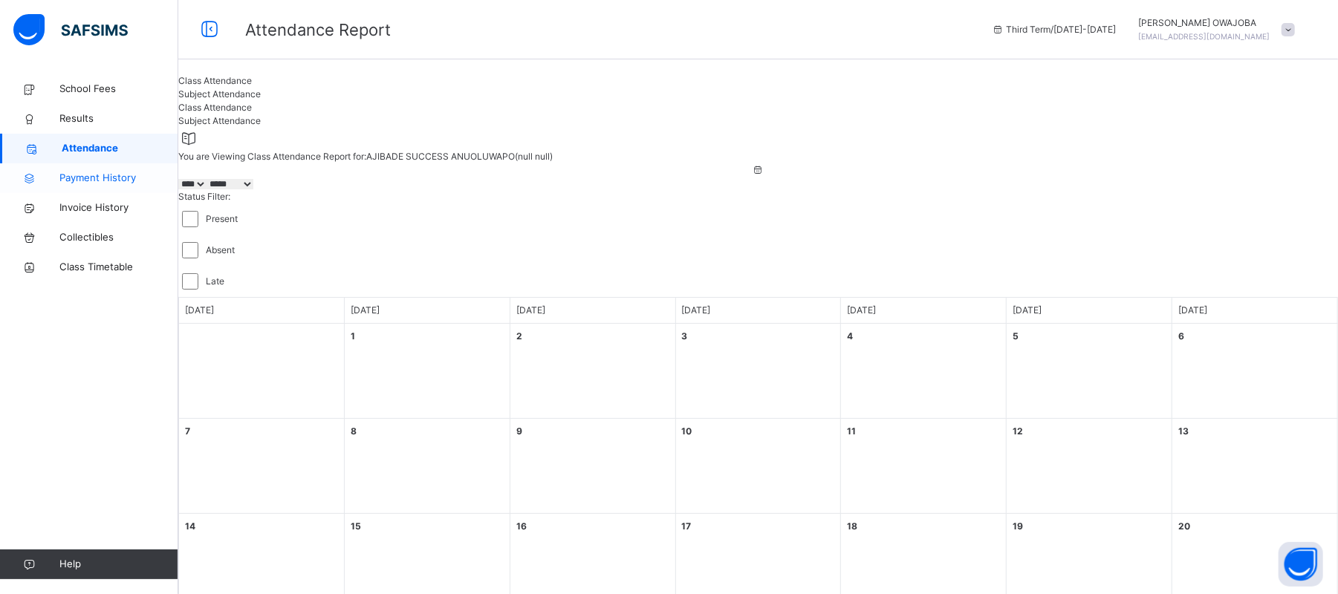
click at [134, 169] on link "Payment History" at bounding box center [89, 178] width 178 height 30
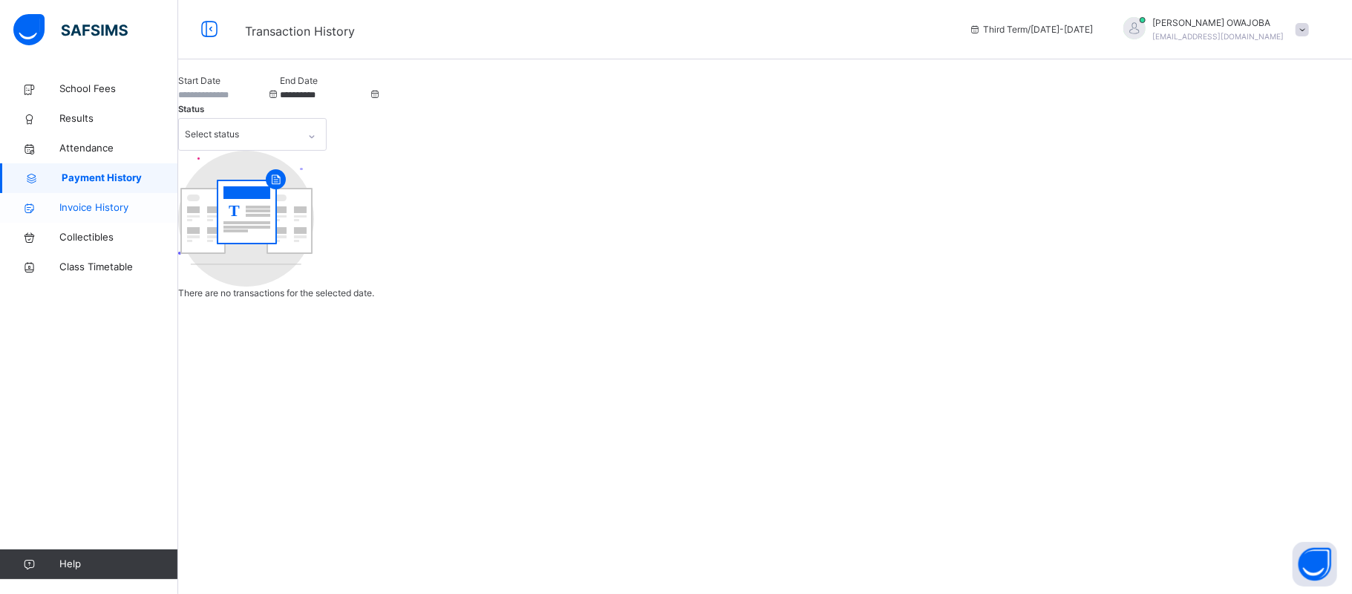
click at [123, 201] on span "Invoice History" at bounding box center [118, 208] width 119 height 15
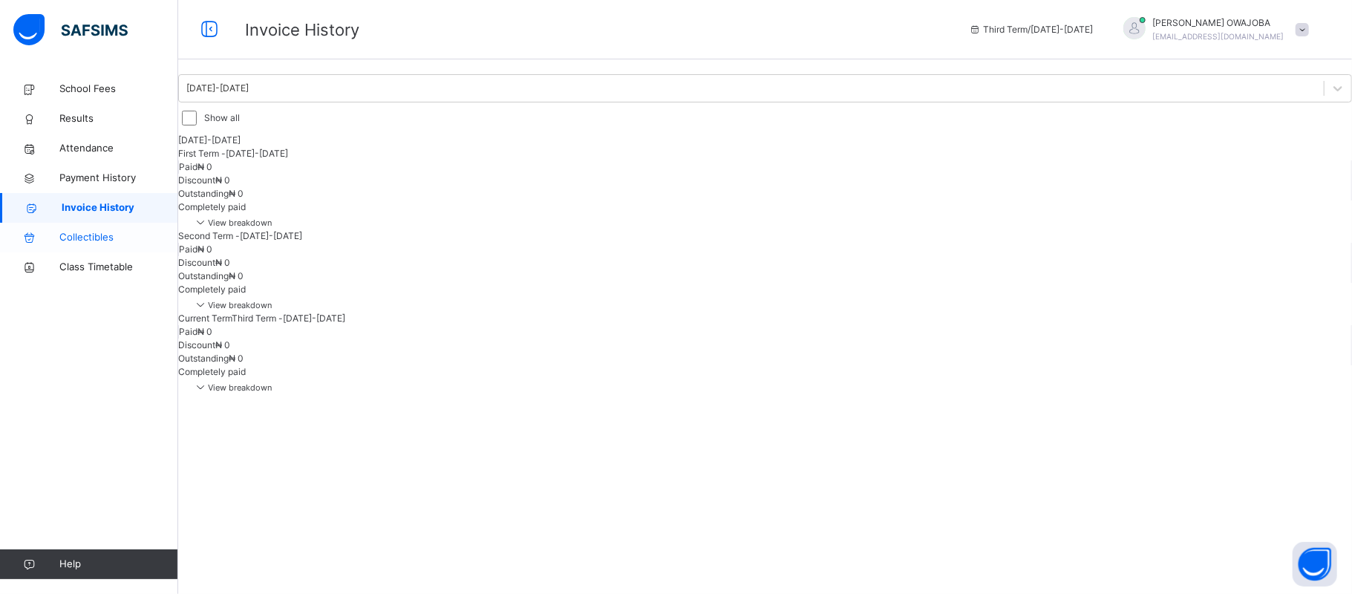
click at [97, 238] on span "Collectibles" at bounding box center [118, 237] width 119 height 15
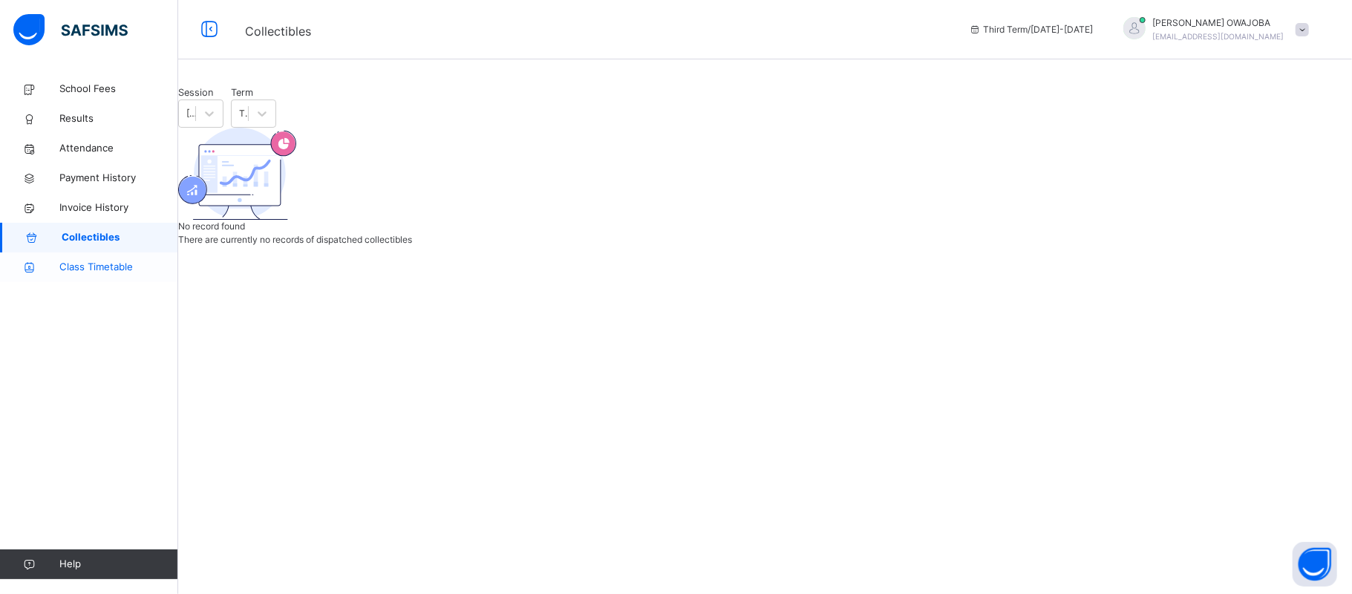
click at [94, 264] on span "Class Timetable" at bounding box center [118, 267] width 119 height 15
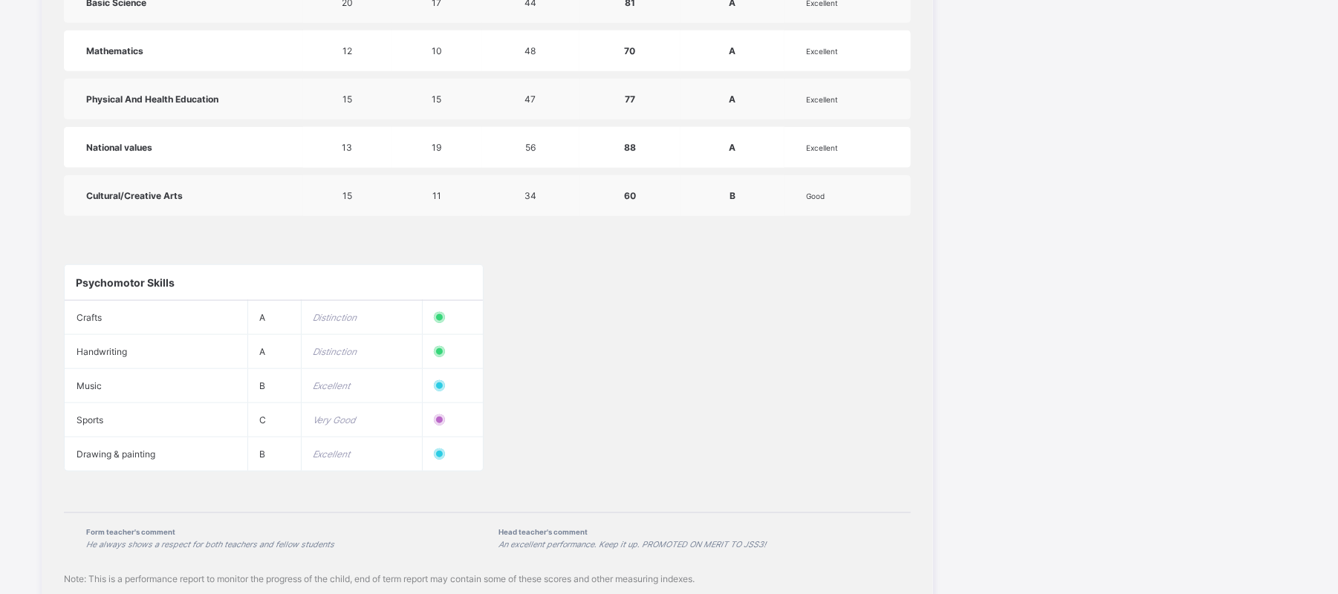
scroll to position [1079, 0]
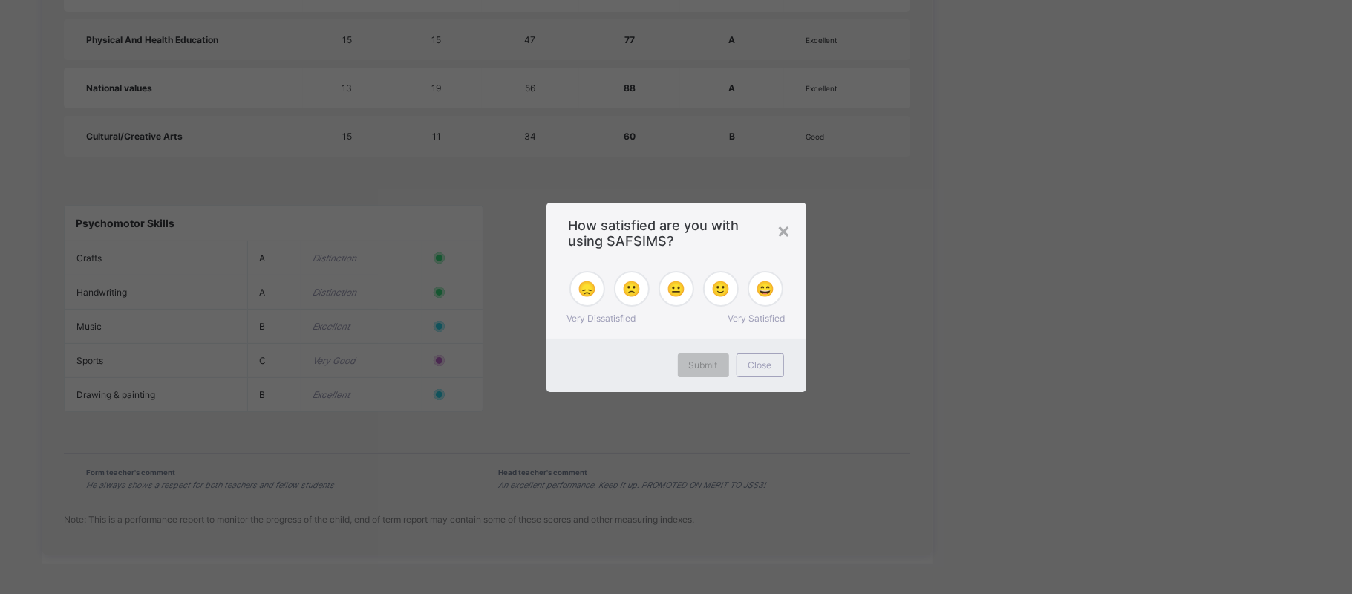
drag, startPoint x: 1347, startPoint y: 186, endPoint x: 1337, endPoint y: 491, distance: 305.4
click at [767, 286] on span "😄" at bounding box center [765, 289] width 19 height 18
click at [714, 364] on span "Submit" at bounding box center [703, 364] width 29 height 11
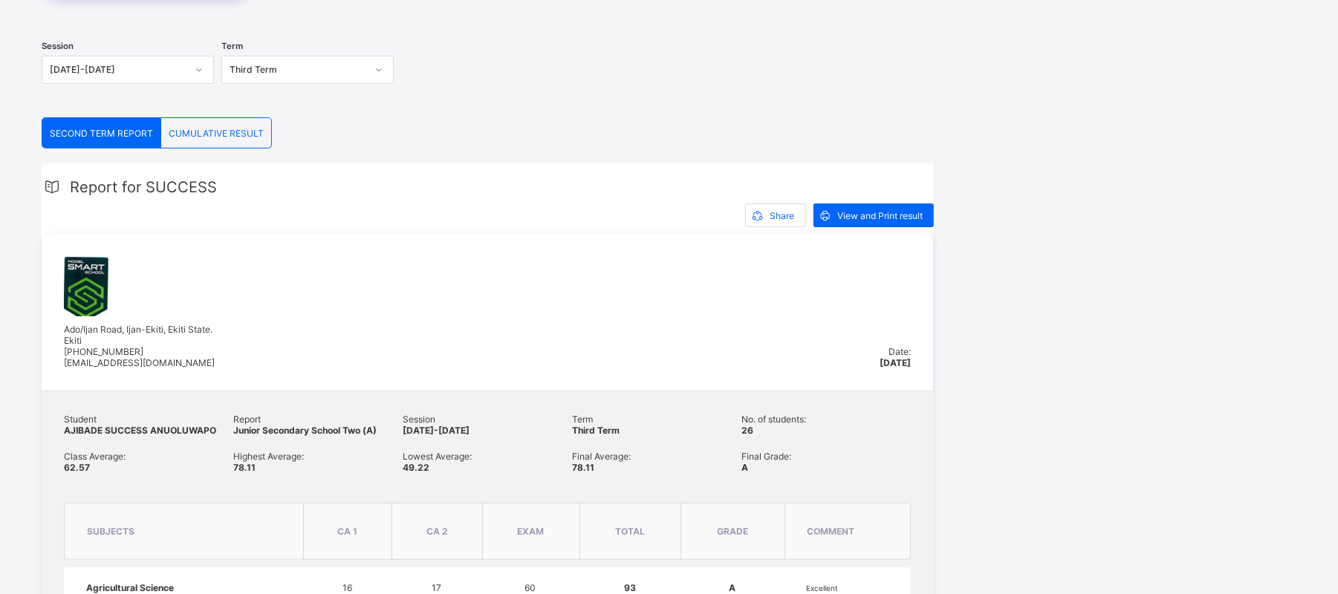
scroll to position [187, 0]
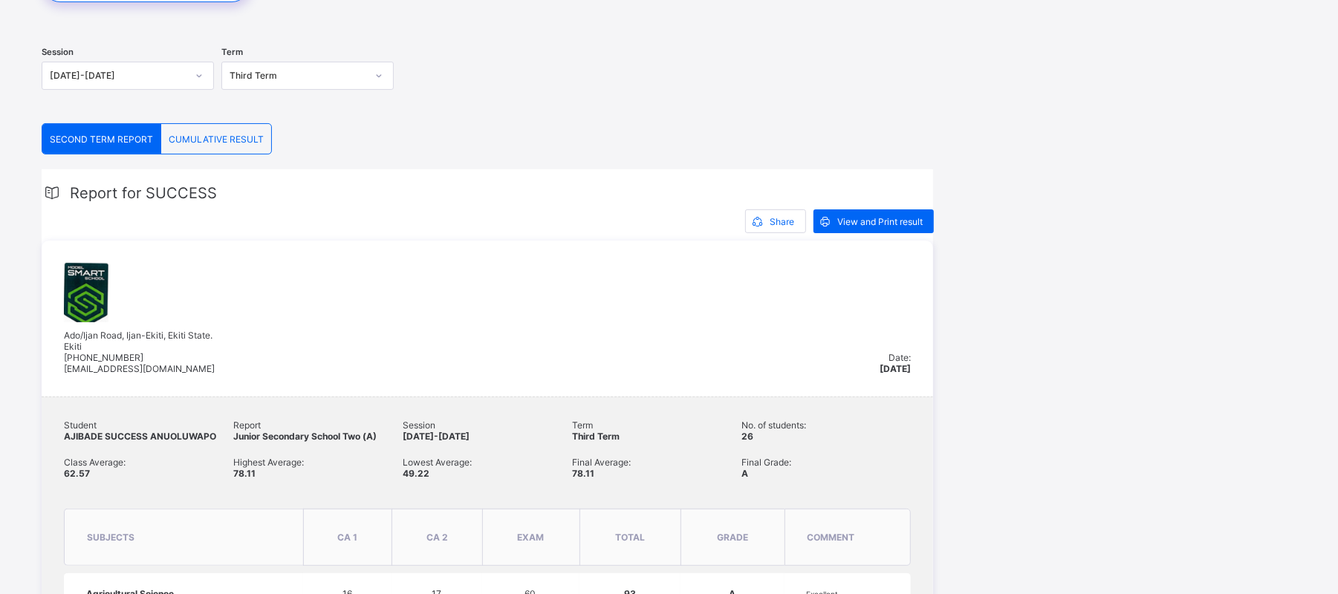
click at [214, 137] on span "CUMULATIVE RESULT" at bounding box center [216, 139] width 95 height 11
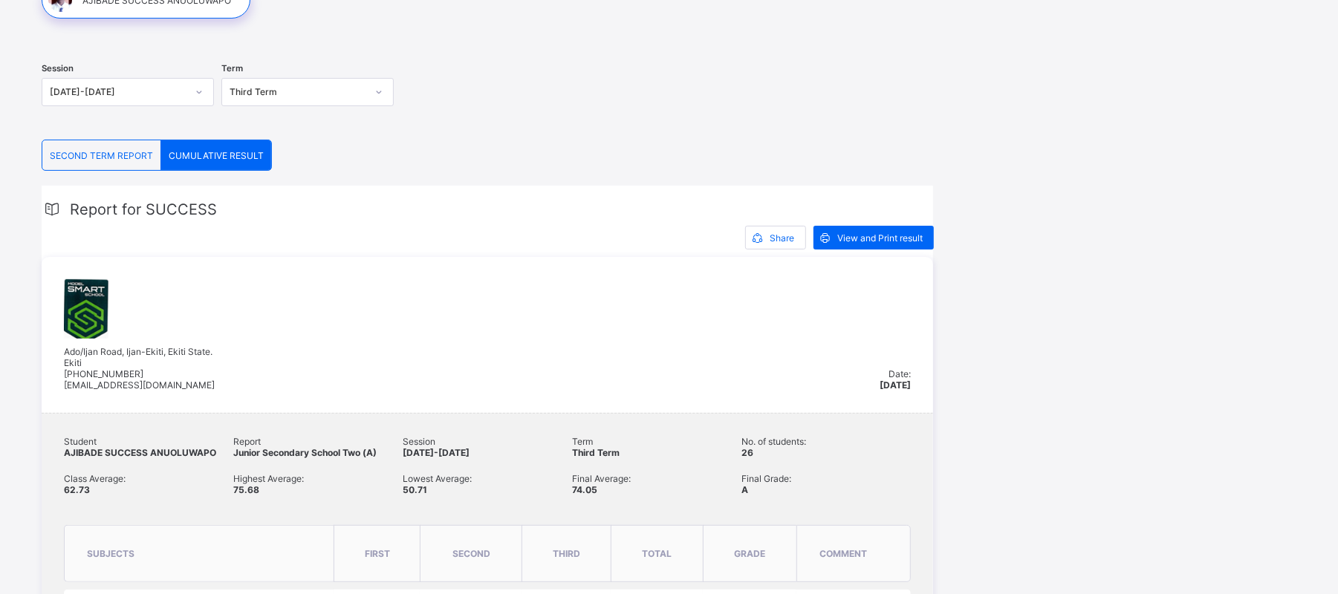
scroll to position [168, 0]
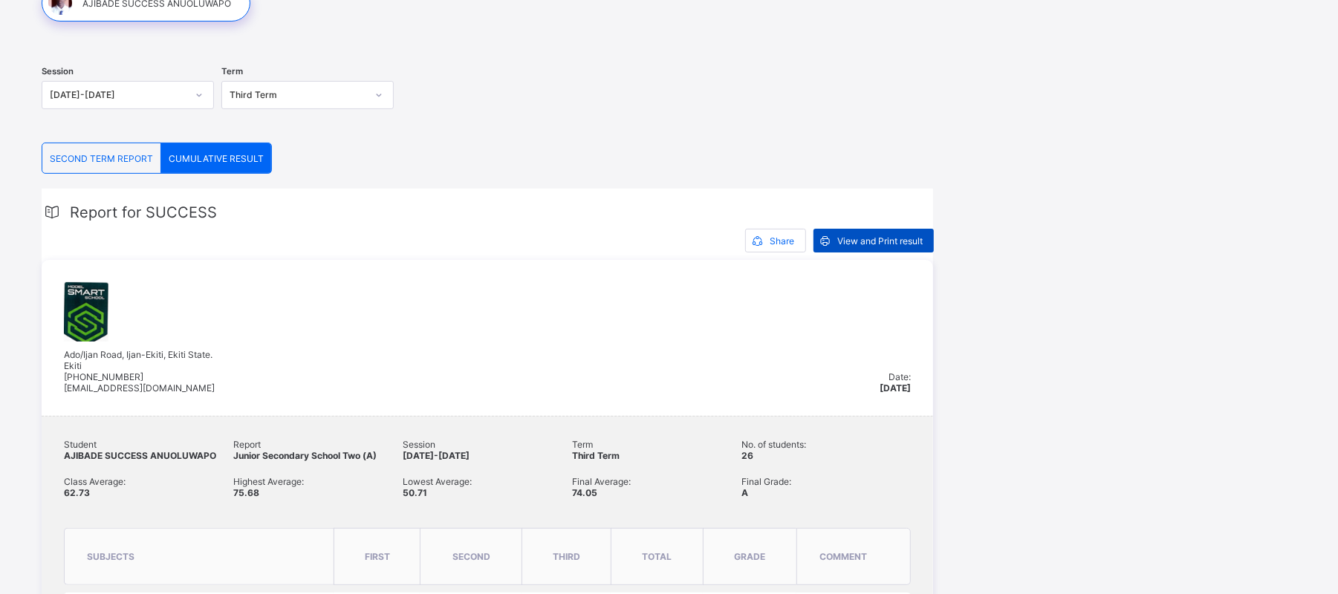
click at [873, 238] on span "View and Print result" at bounding box center [879, 240] width 85 height 11
